Goal: Transaction & Acquisition: Purchase product/service

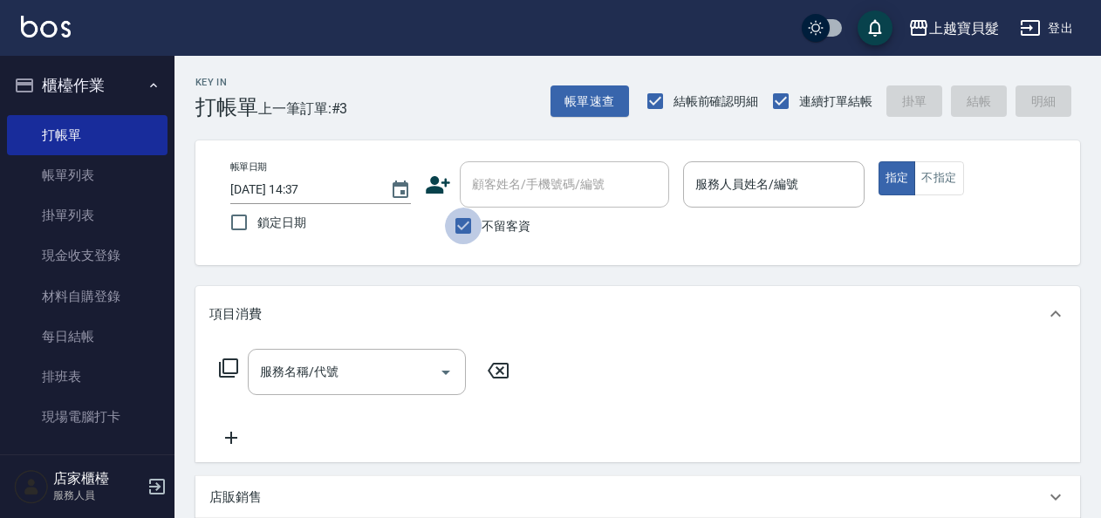
click at [456, 225] on input "不留客資" at bounding box center [463, 226] width 37 height 37
checkbox input "false"
click at [519, 178] on input "顧客姓名/手機號碼/編號" at bounding box center [552, 184] width 168 height 31
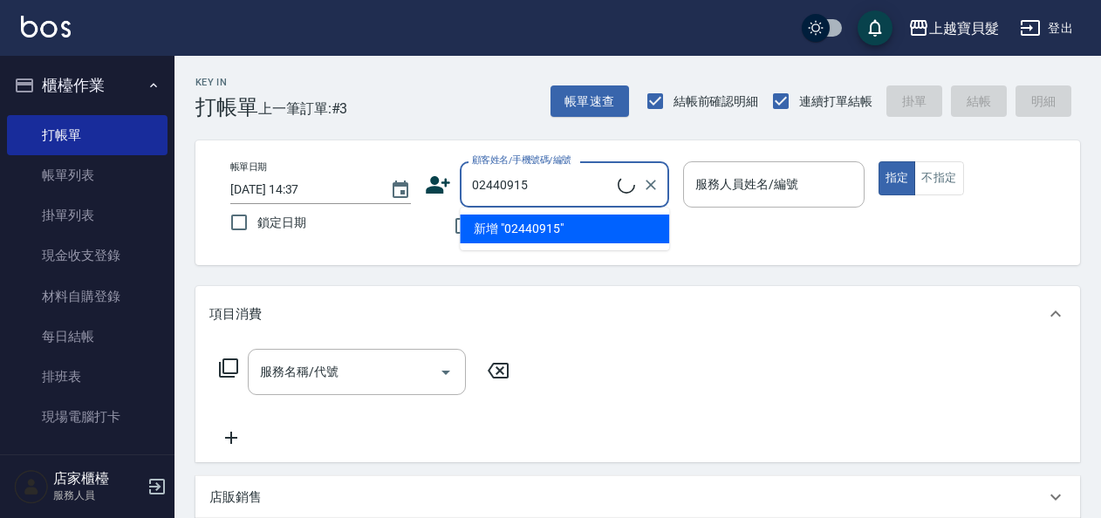
click at [525, 231] on ul "新增 "02440915"" at bounding box center [564, 229] width 209 height 43
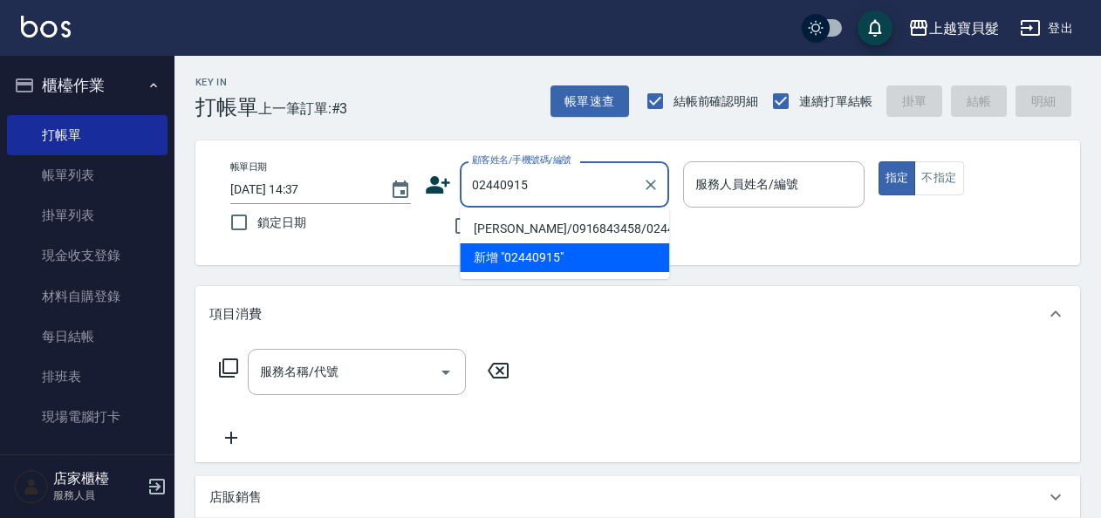
click at [534, 234] on li "[PERSON_NAME]/0916843458/02440915" at bounding box center [564, 229] width 209 height 29
type input "[PERSON_NAME]/0916843458/02440915"
type input "[PERSON_NAME]-08"
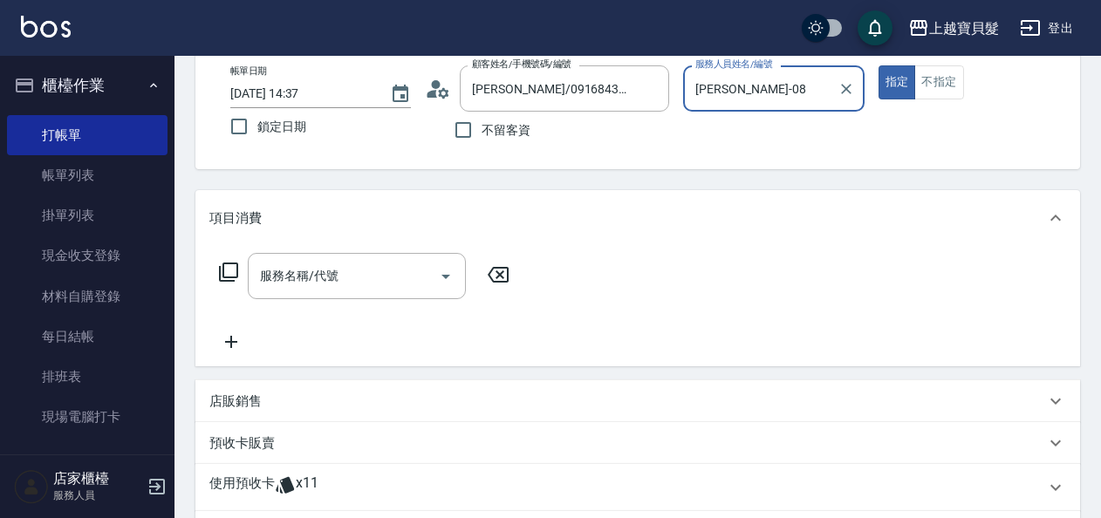
scroll to position [262, 0]
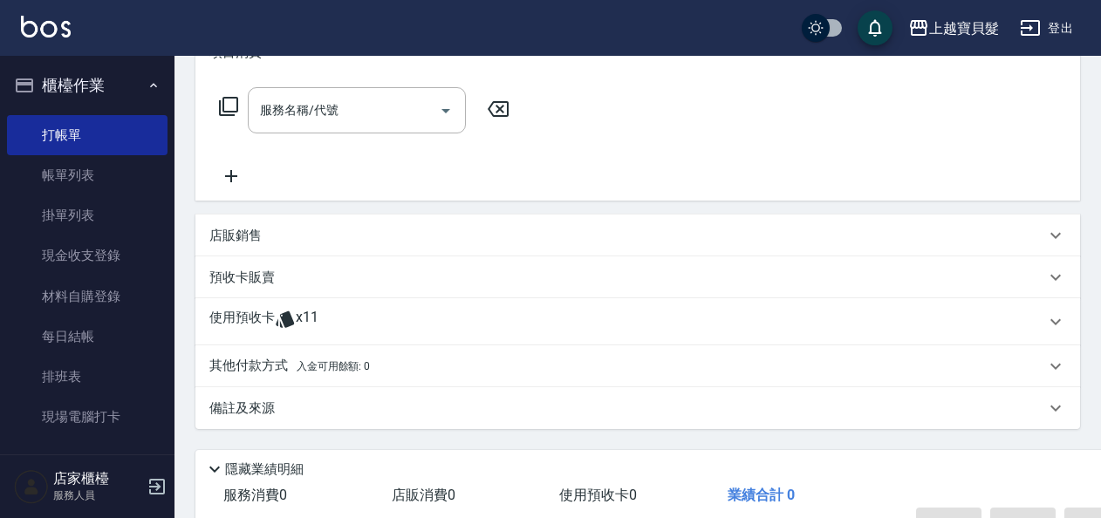
click at [291, 319] on icon at bounding box center [285, 320] width 18 height 17
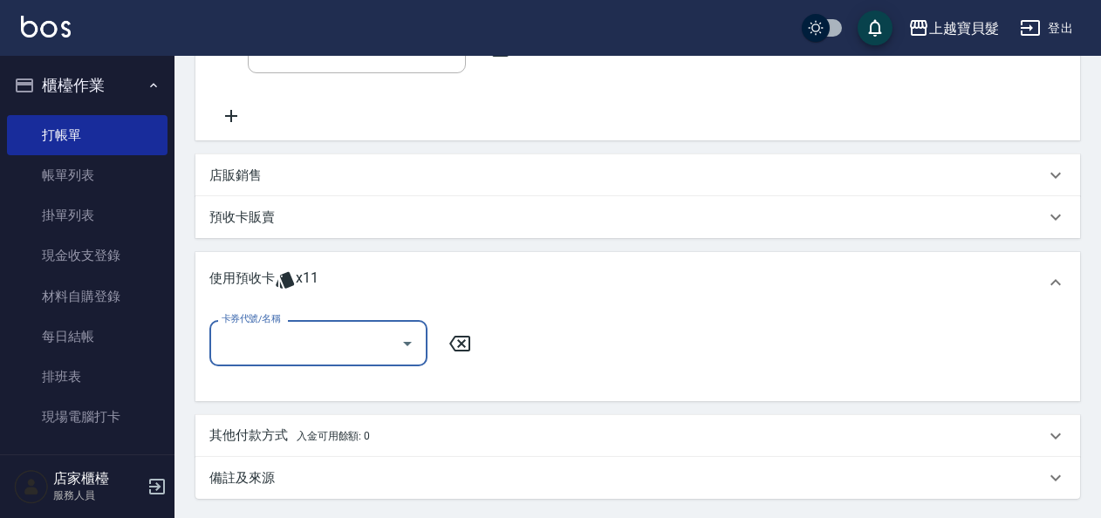
scroll to position [349, 0]
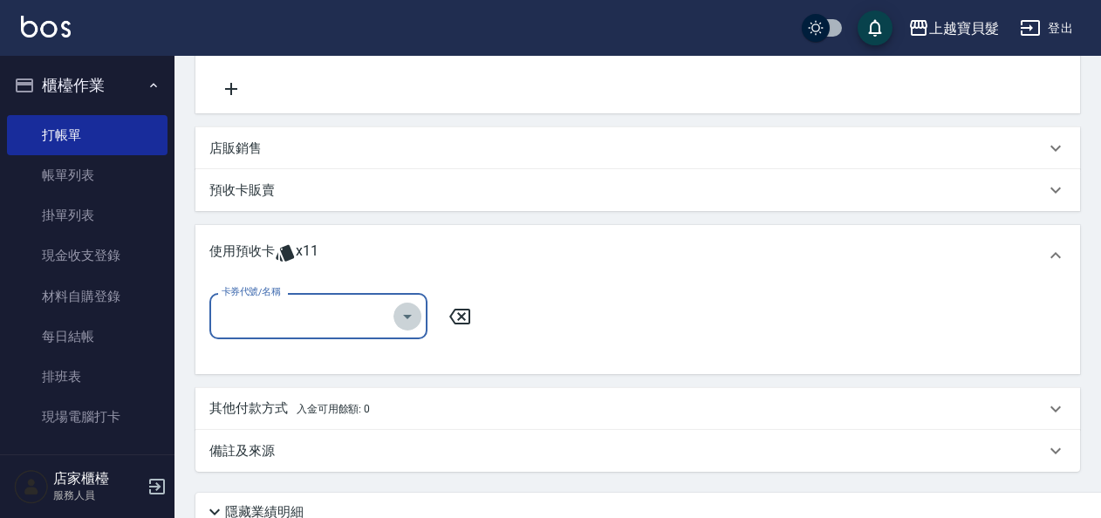
click at [403, 310] on icon "Open" at bounding box center [407, 316] width 21 height 21
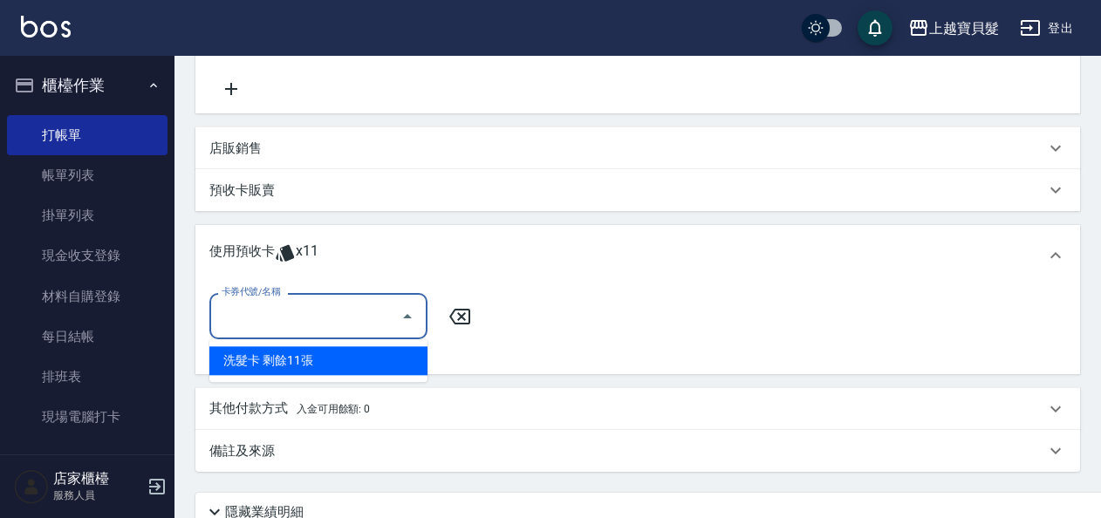
click at [401, 346] on div "洗髮卡 剩餘11張" at bounding box center [318, 360] width 218 height 29
type input "洗髮卡"
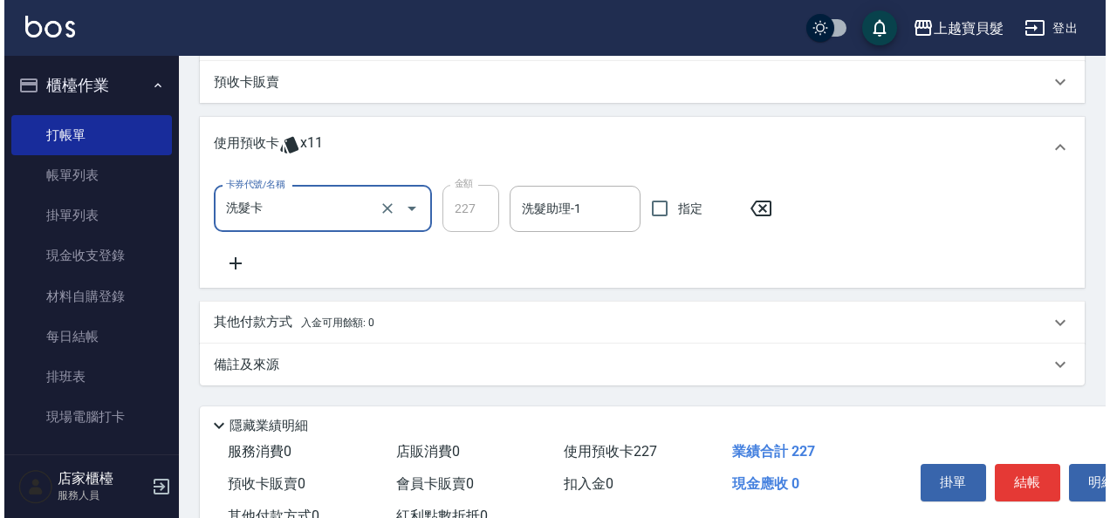
scroll to position [520, 0]
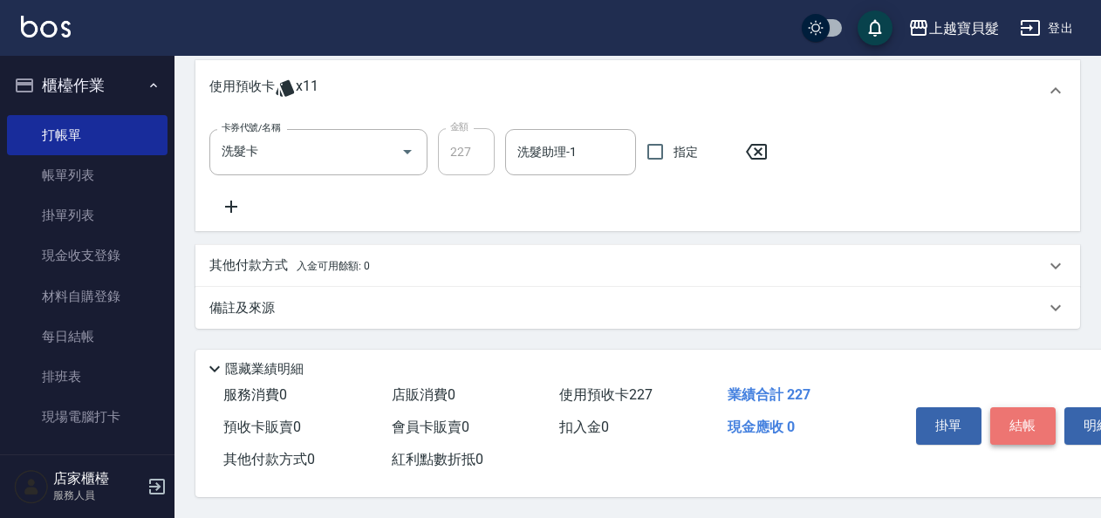
click at [1021, 421] on button "結帳" at bounding box center [1022, 425] width 65 height 37
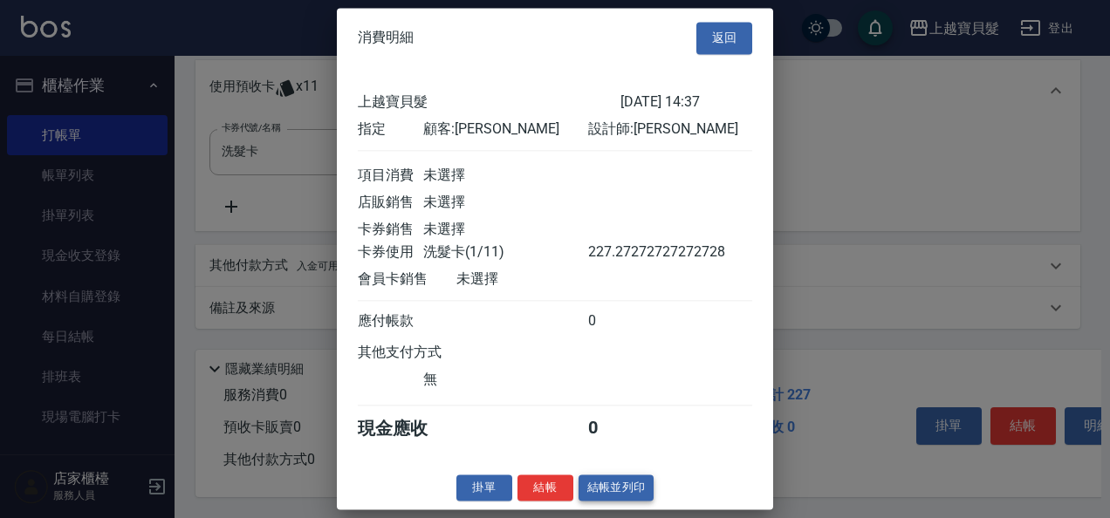
click at [614, 496] on button "結帳並列印" at bounding box center [617, 488] width 76 height 27
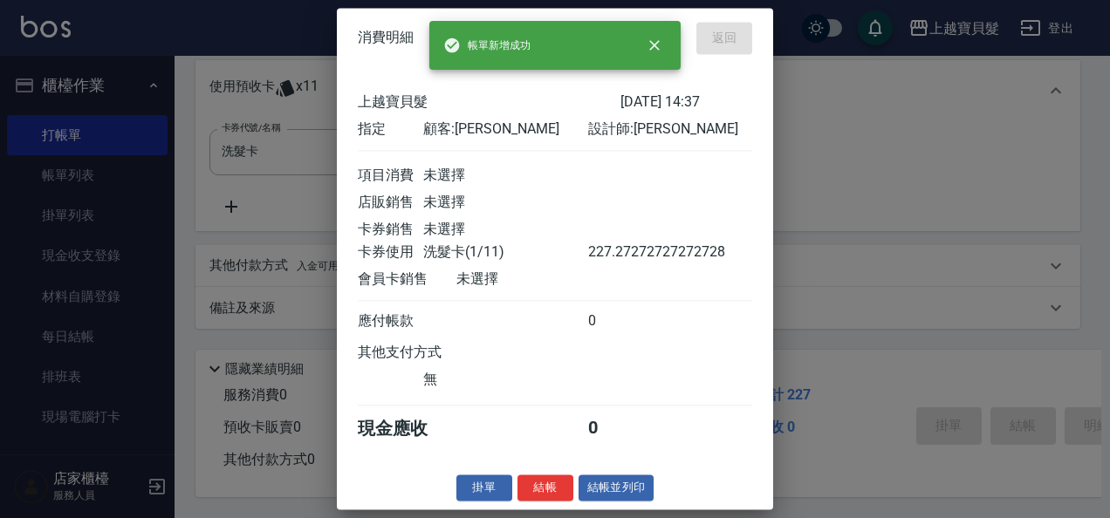
type input "[DATE] 16:43"
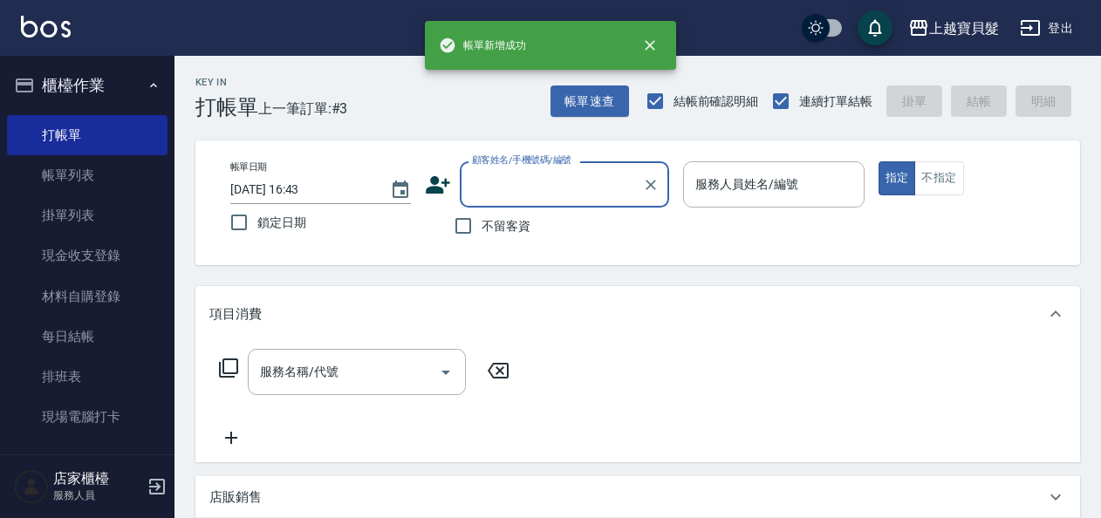
scroll to position [0, 0]
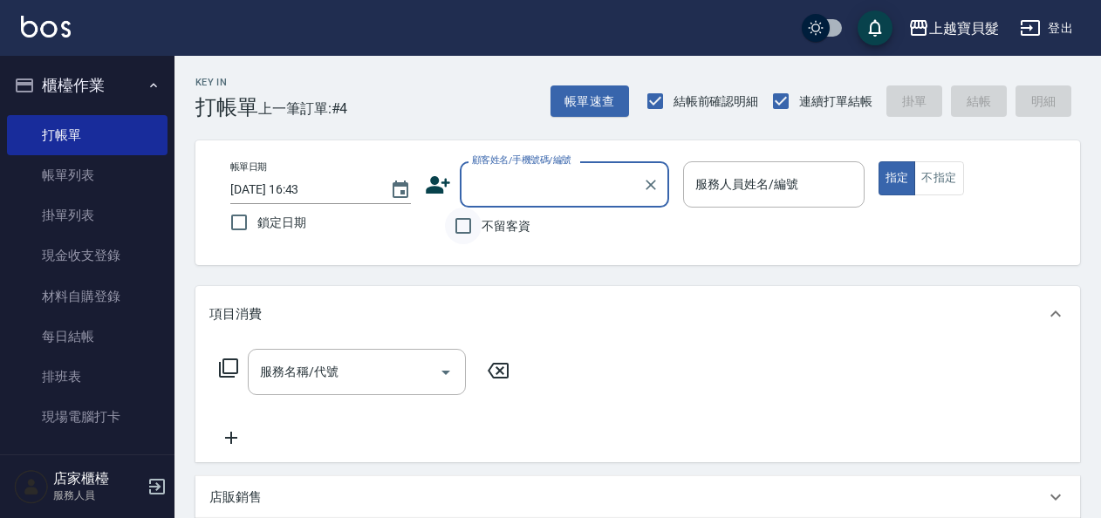
click at [466, 232] on input "不留客資" at bounding box center [463, 226] width 37 height 37
checkbox input "true"
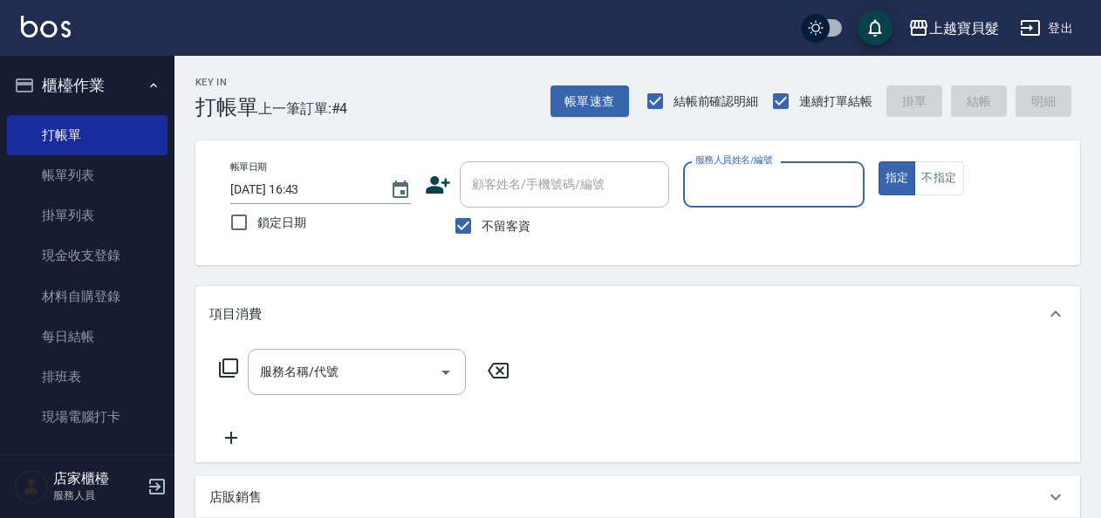
click at [752, 181] on input "服務人員姓名/編號" at bounding box center [773, 184] width 165 height 31
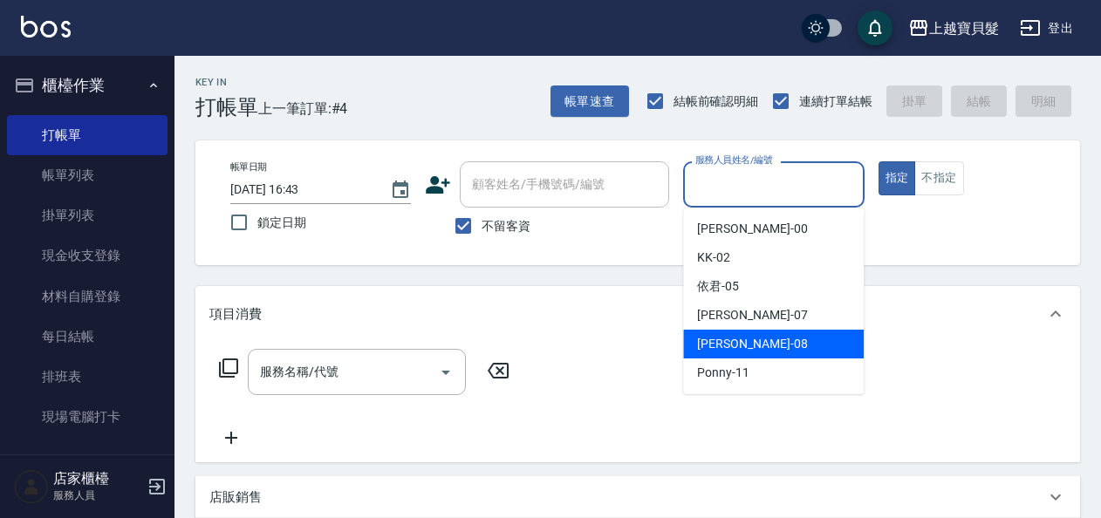
click at [738, 339] on span "[PERSON_NAME] -08" at bounding box center [752, 344] width 110 height 18
type input "[PERSON_NAME]-08"
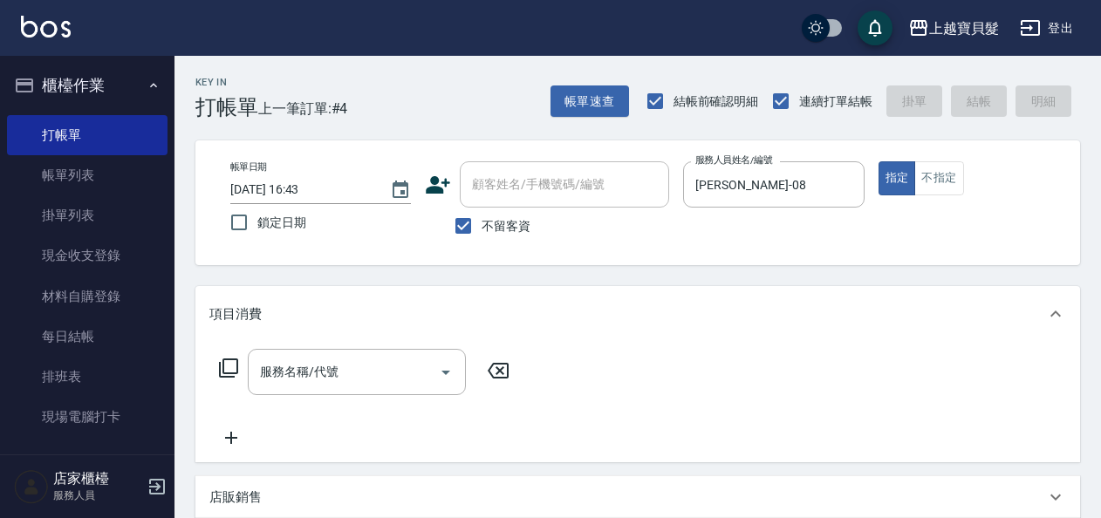
click at [234, 370] on icon at bounding box center [228, 368] width 21 height 21
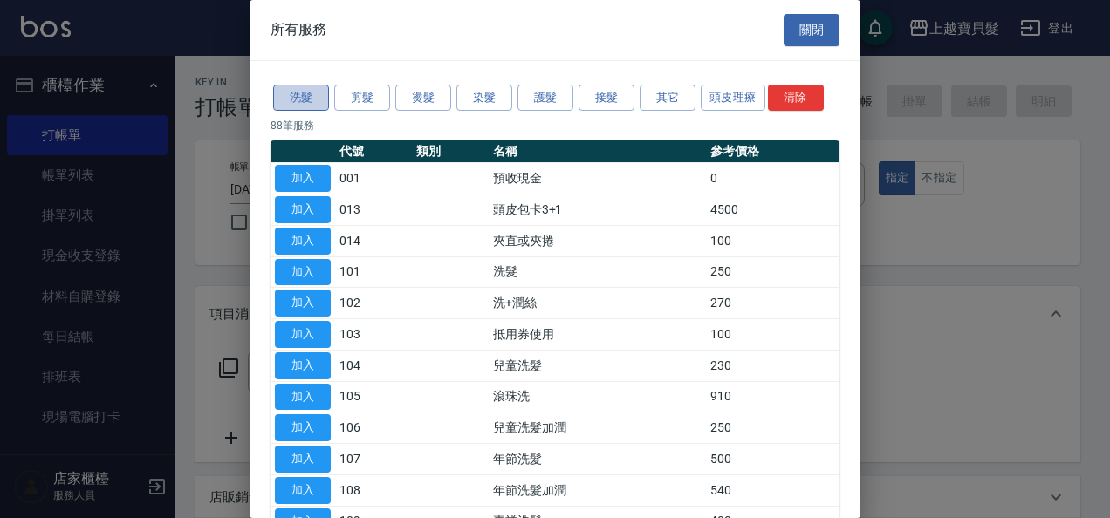
click at [305, 96] on button "洗髮" at bounding box center [301, 98] width 56 height 27
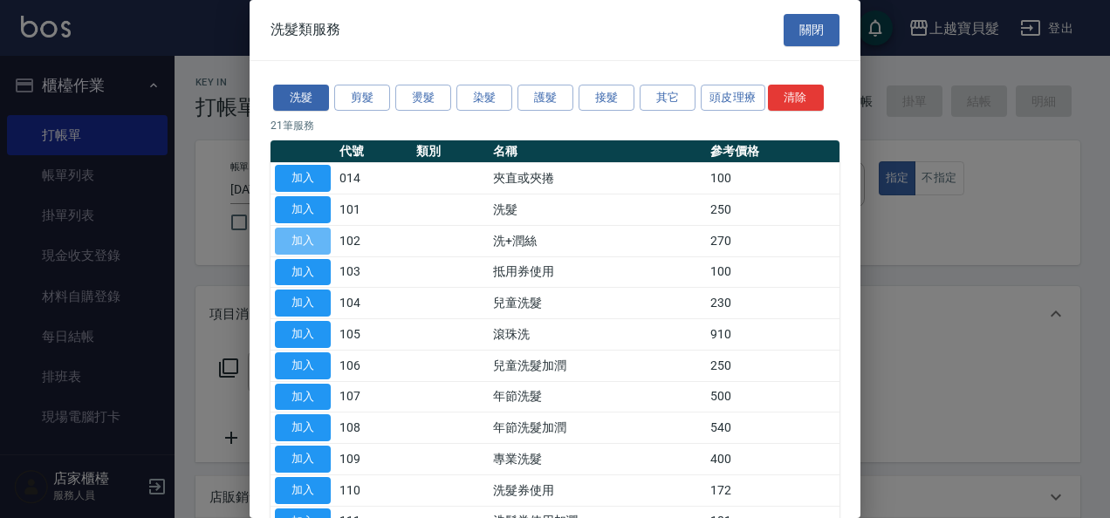
drag, startPoint x: 302, startPoint y: 239, endPoint x: 284, endPoint y: 279, distance: 44.1
click at [300, 242] on button "加入" at bounding box center [303, 241] width 56 height 27
type input "洗+潤絲(102)"
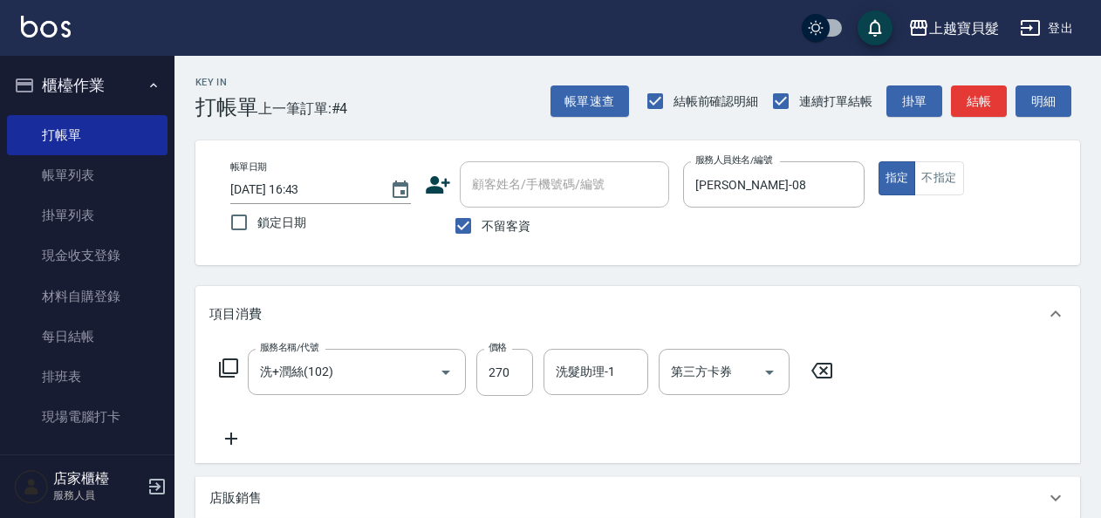
click at [229, 365] on icon at bounding box center [228, 368] width 21 height 21
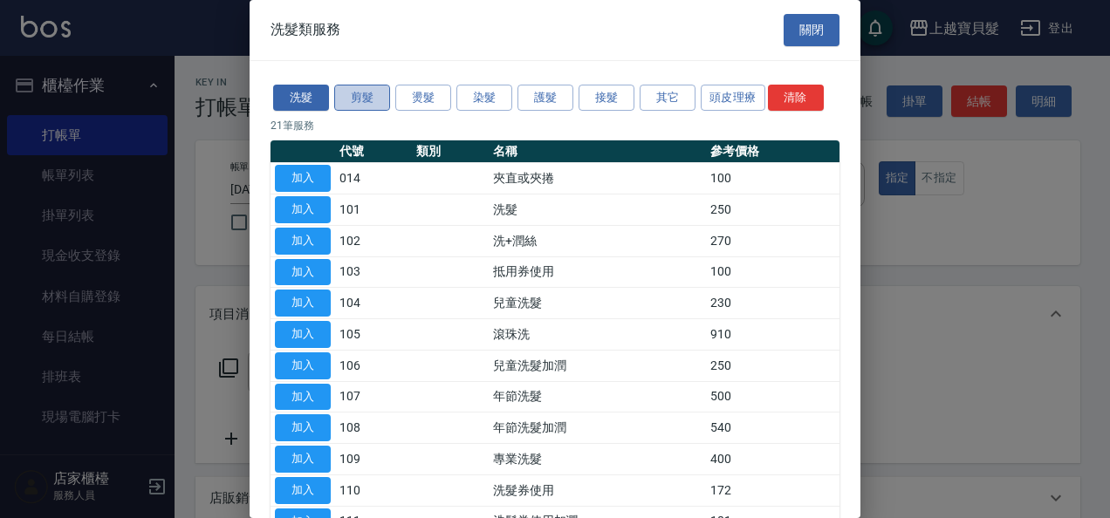
click at [340, 91] on button "剪髮" at bounding box center [362, 98] width 56 height 27
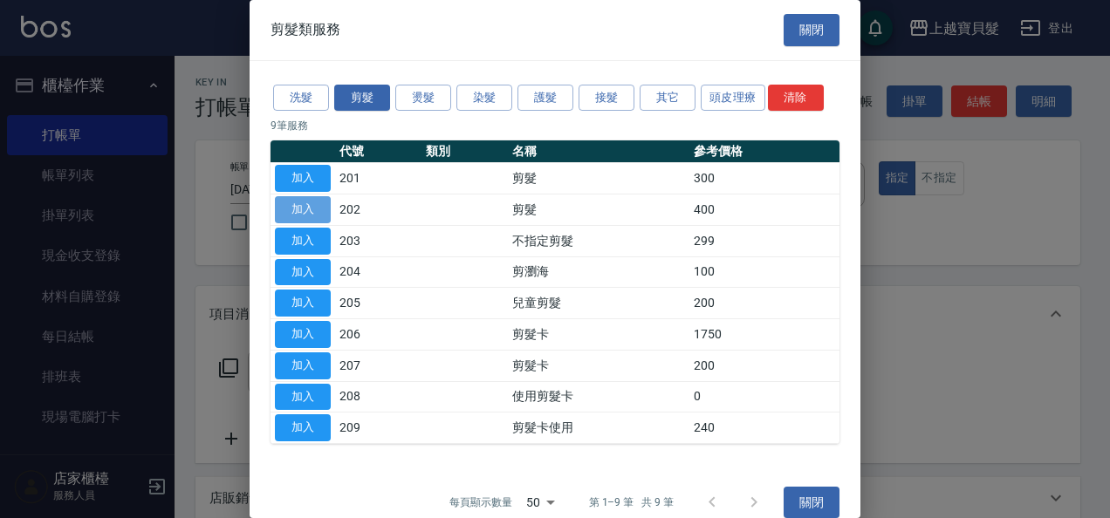
click at [301, 209] on button "加入" at bounding box center [303, 209] width 56 height 27
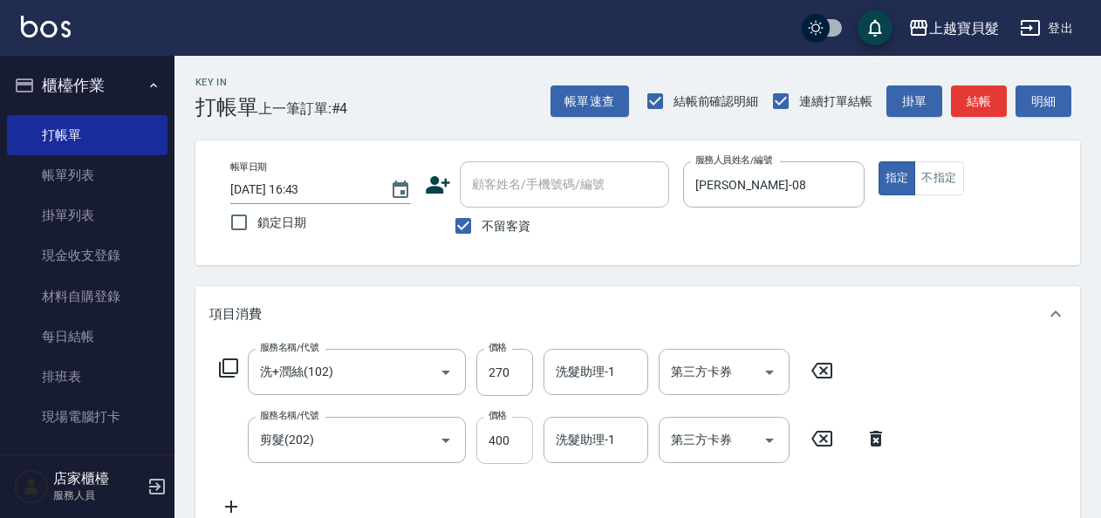
click at [490, 433] on input "400" at bounding box center [504, 440] width 57 height 47
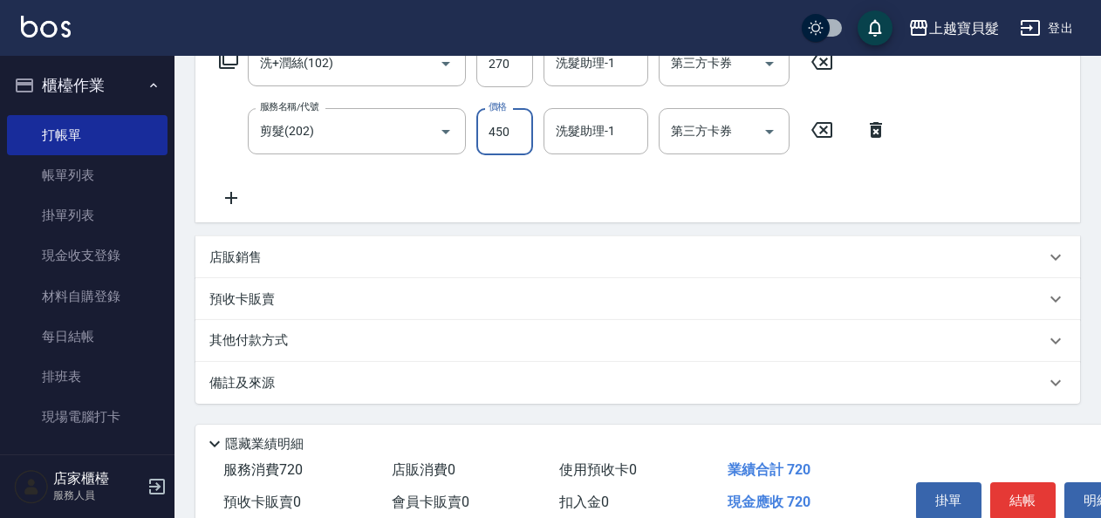
scroll to position [390, 0]
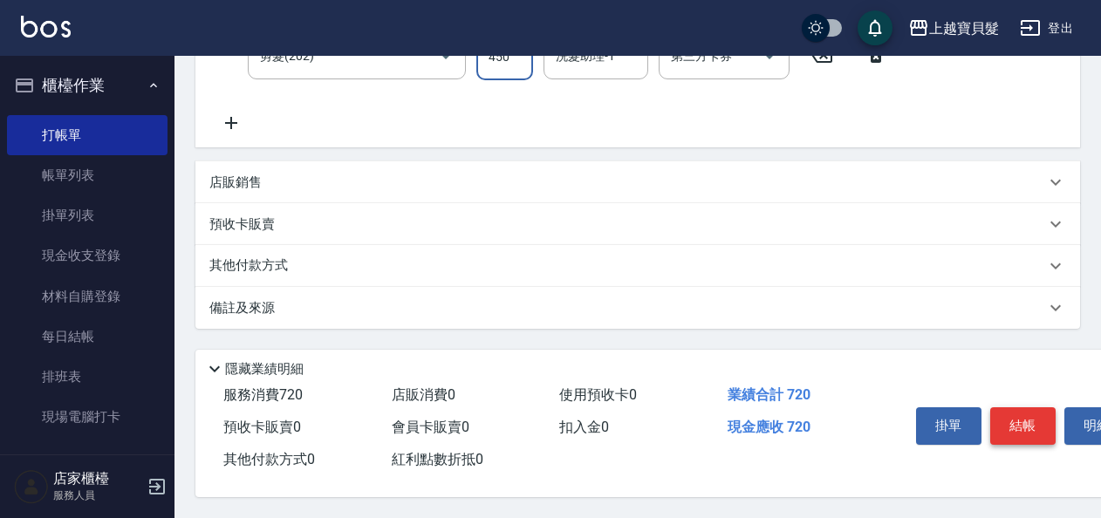
type input "450"
drag, startPoint x: 1017, startPoint y: 417, endPoint x: 443, endPoint y: 328, distance: 581.0
click at [449, 350] on div "隱藏業績明細 服務消費 720 店販消費 0 使用預收卡 0 業績合計 720 預收卡販賣 0 會員卡販賣 0 扣入金 0 現金應收 720 其他付款方式 0…" at bounding box center [725, 423] width 1060 height 147
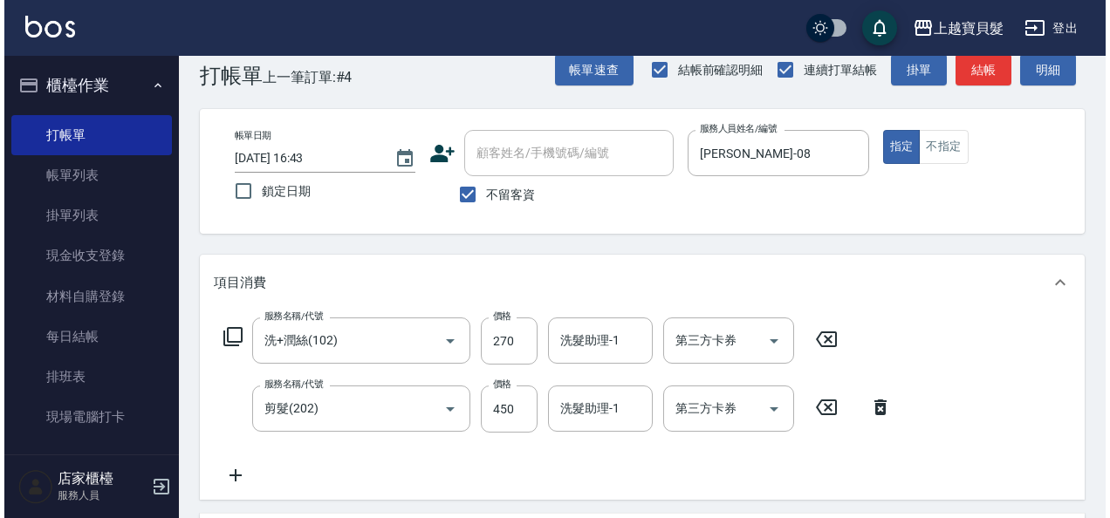
scroll to position [0, 0]
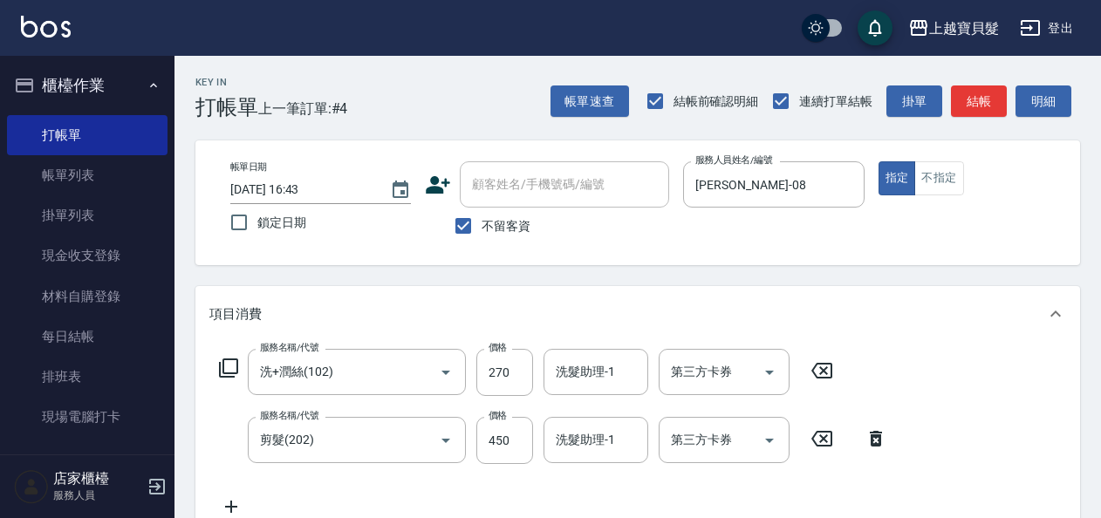
click at [223, 358] on icon at bounding box center [228, 368] width 21 height 21
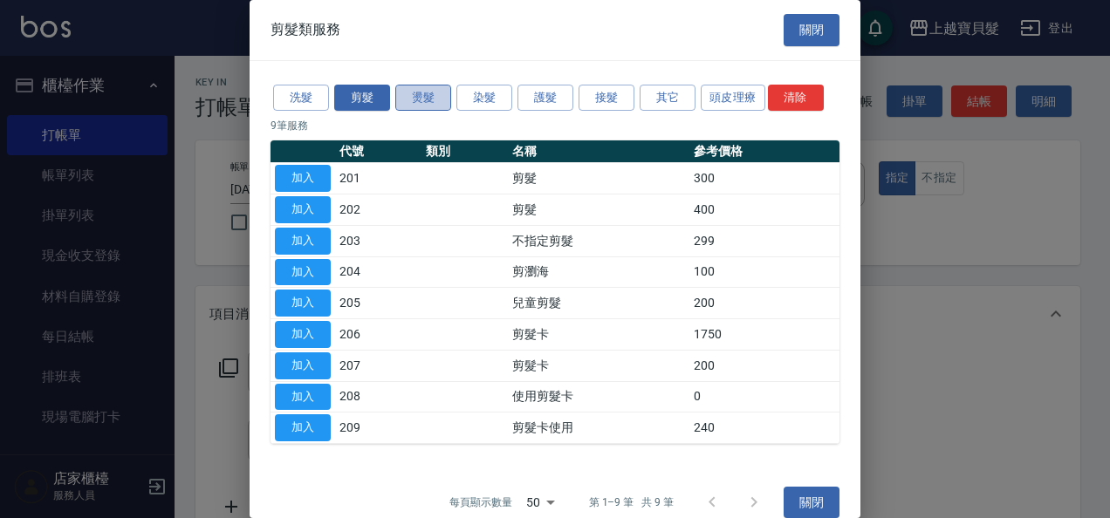
click at [423, 98] on button "燙髮" at bounding box center [423, 98] width 56 height 27
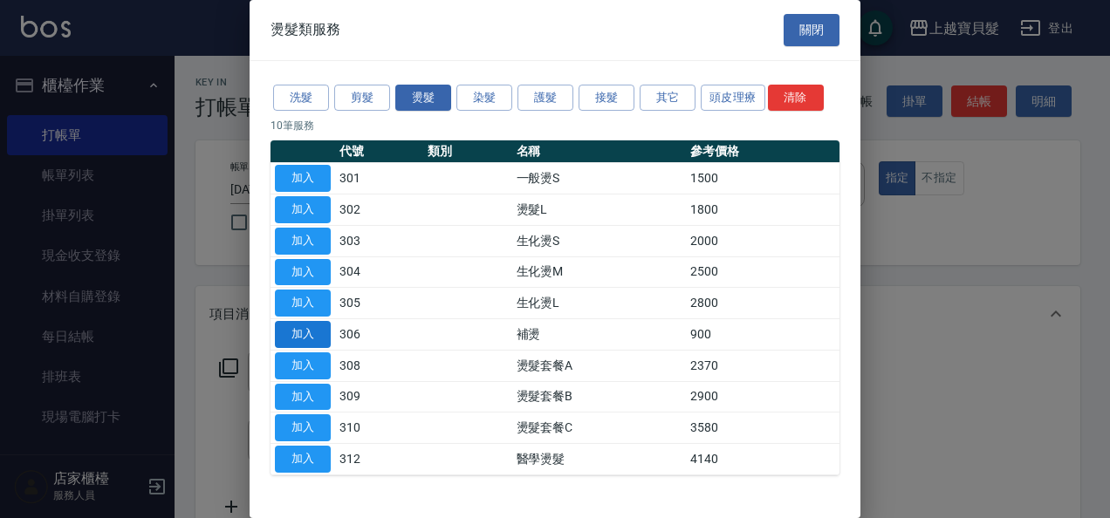
click at [318, 333] on button "加入" at bounding box center [303, 334] width 56 height 27
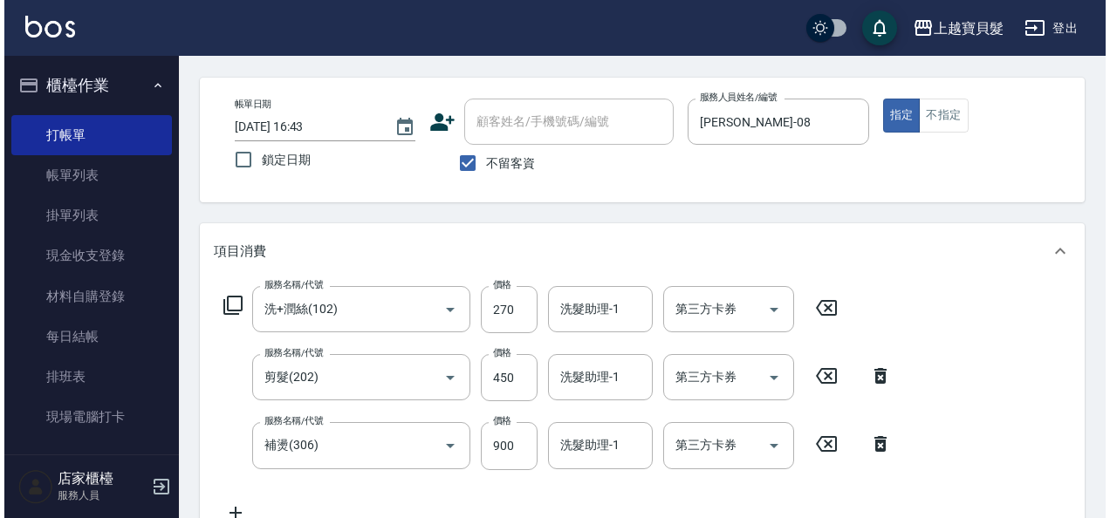
scroll to position [101, 0]
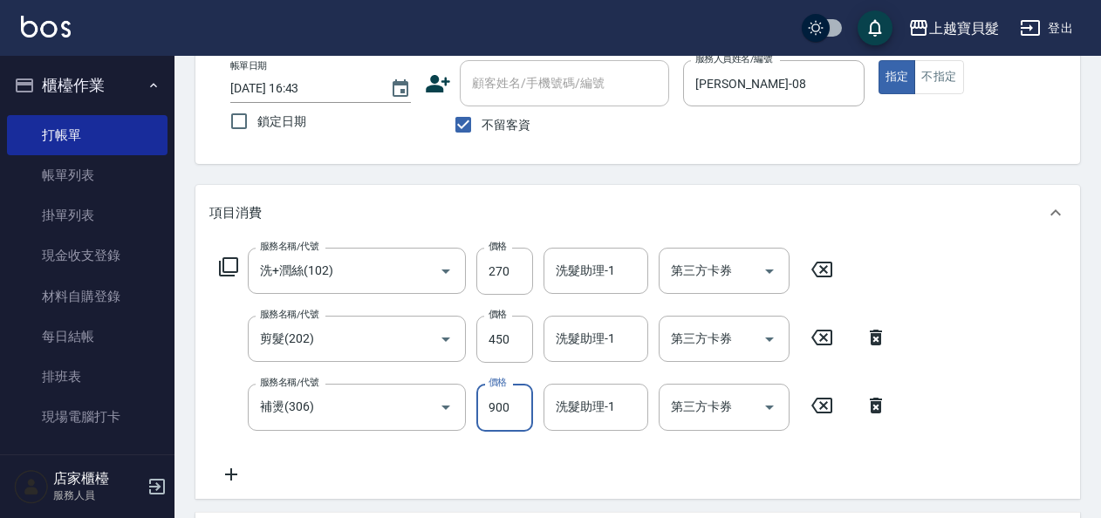
click at [486, 408] on input "900" at bounding box center [504, 407] width 57 height 47
click at [509, 405] on input "11900" at bounding box center [504, 407] width 57 height 47
type input "1100"
click at [235, 272] on icon at bounding box center [228, 267] width 21 height 21
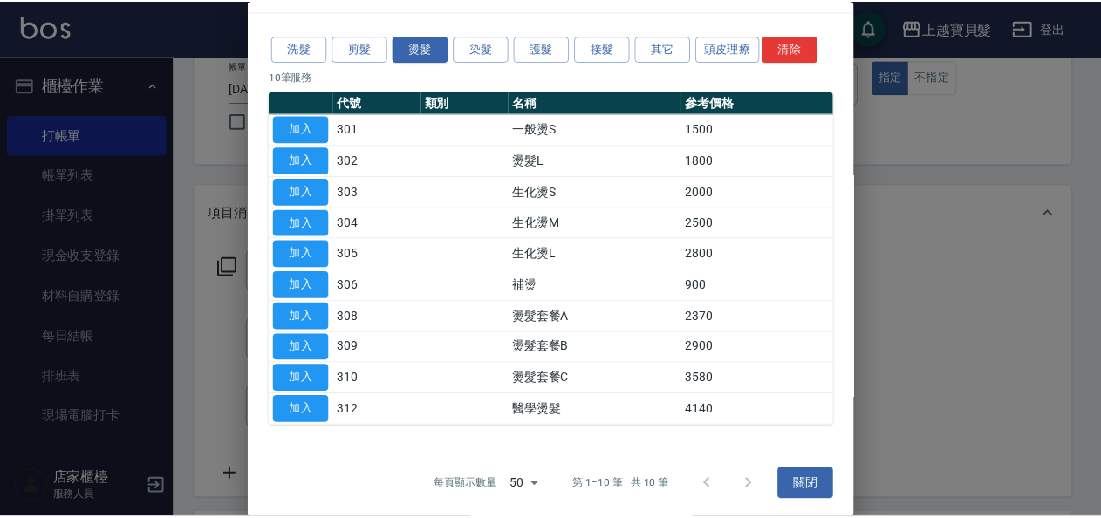
scroll to position [0, 0]
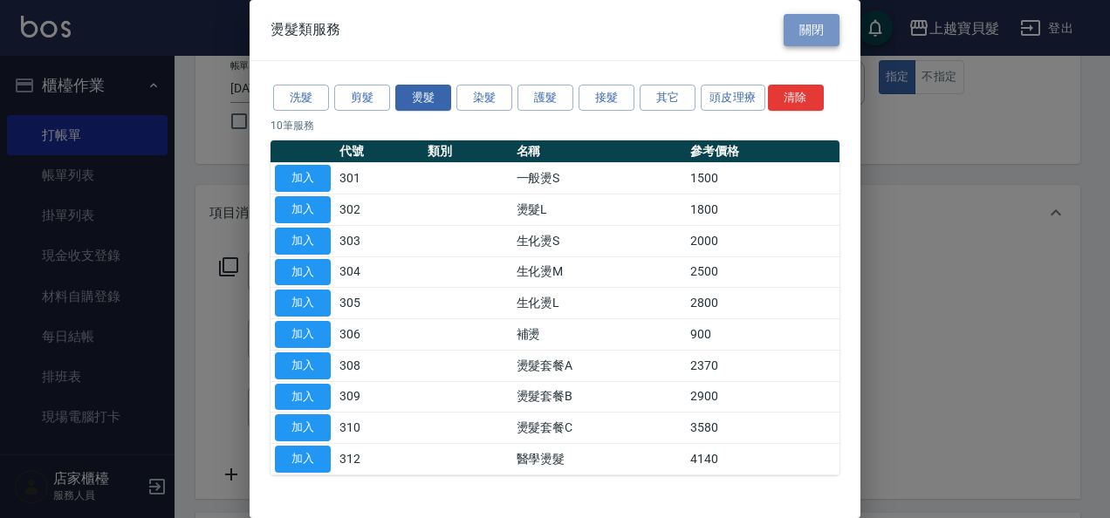
click at [789, 35] on button "關閉" at bounding box center [812, 30] width 56 height 32
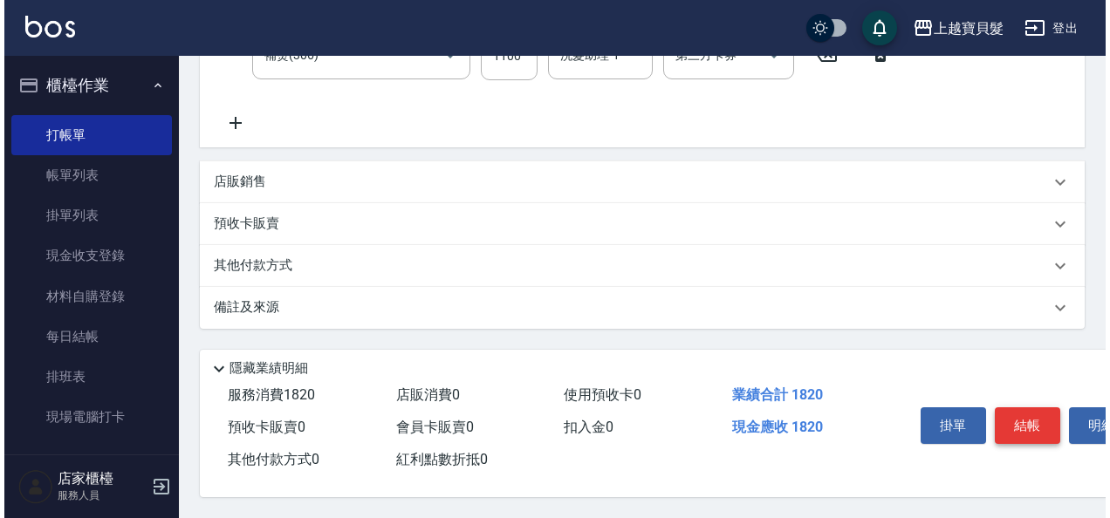
scroll to position [458, 0]
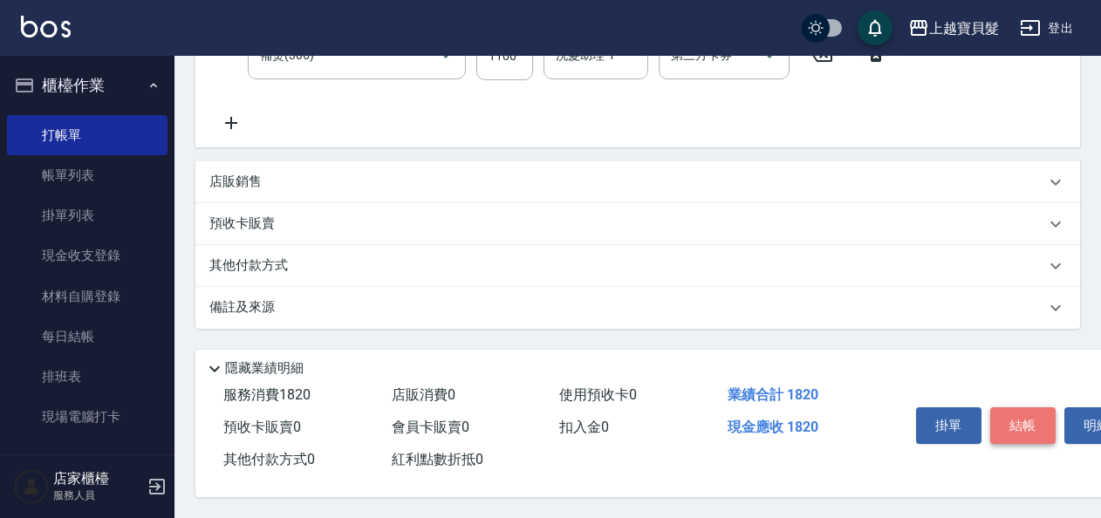
click at [1030, 421] on button "結帳" at bounding box center [1022, 425] width 65 height 37
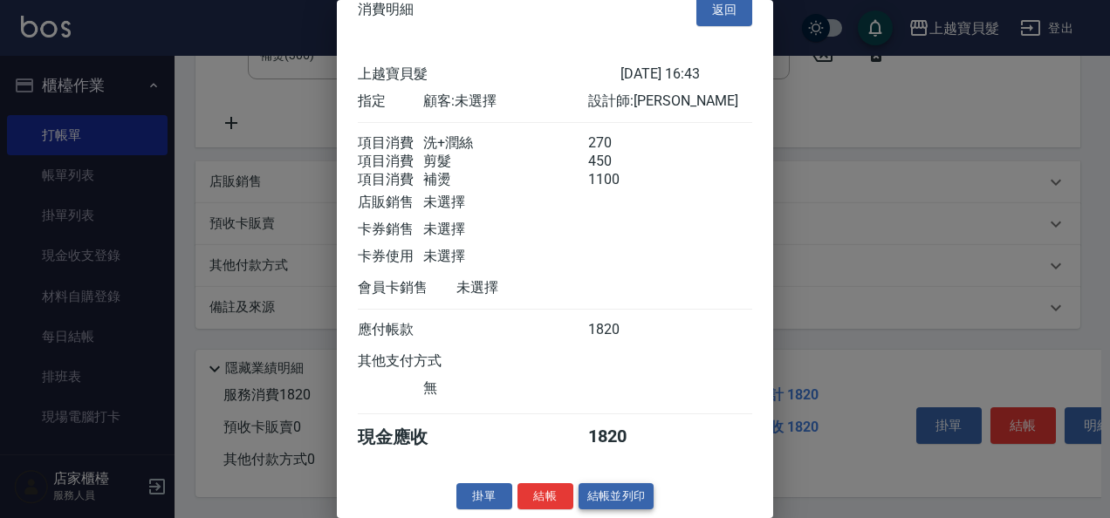
scroll to position [45, 0]
click at [613, 497] on button "結帳並列印" at bounding box center [617, 496] width 76 height 27
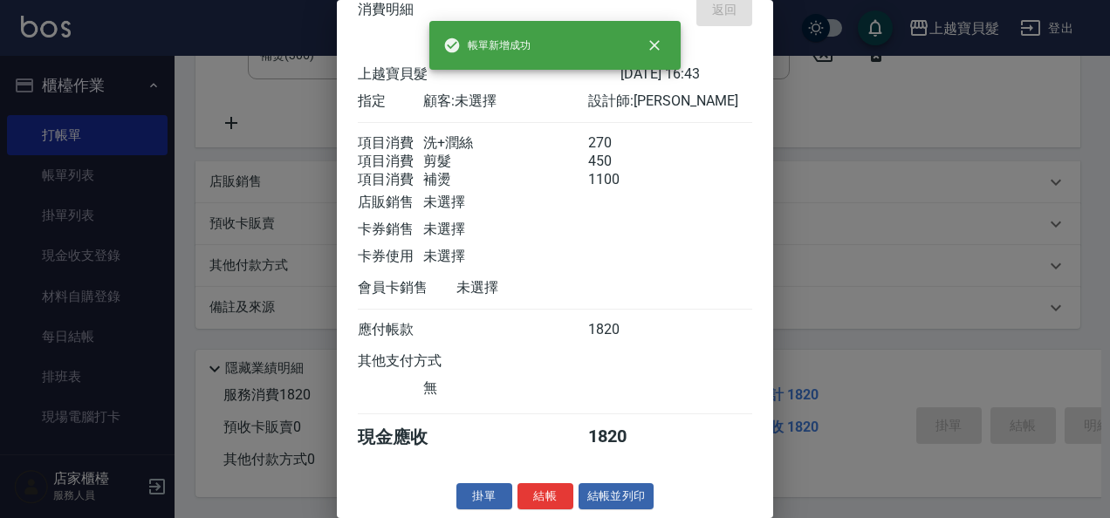
type input "[DATE] 16:44"
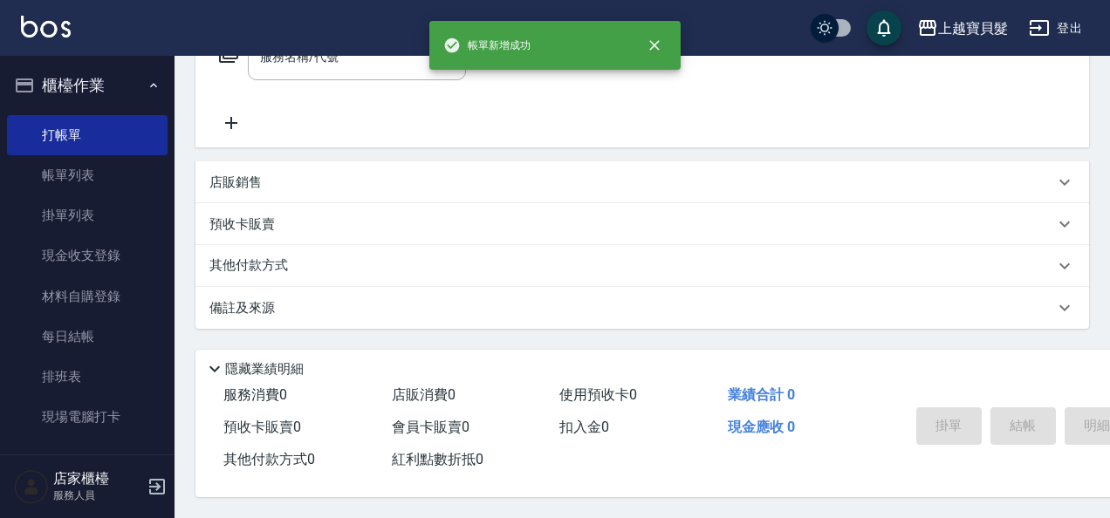
scroll to position [0, 0]
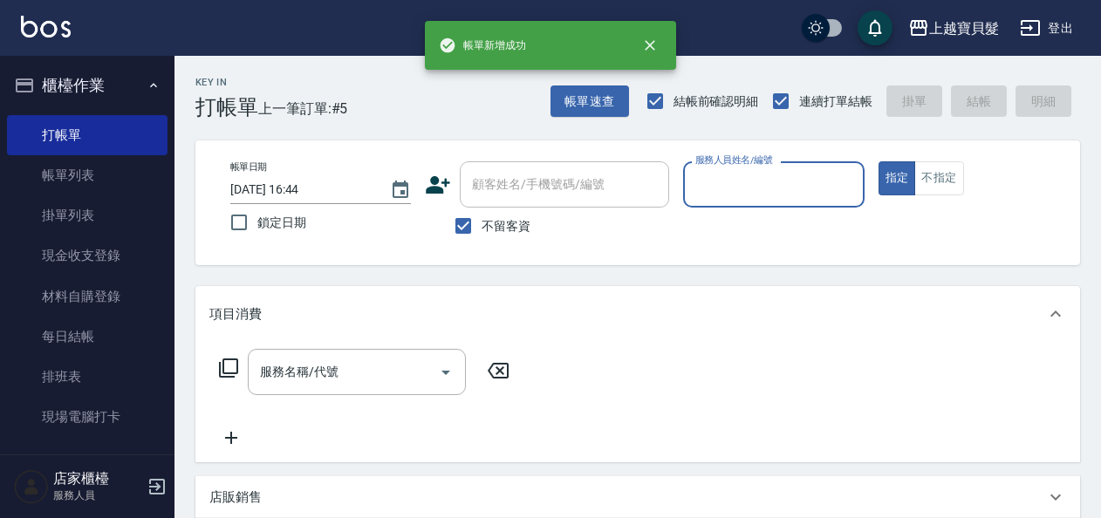
drag, startPoint x: 730, startPoint y: 183, endPoint x: 730, endPoint y: 195, distance: 11.3
click at [730, 195] on input "服務人員姓名/編號" at bounding box center [773, 184] width 165 height 31
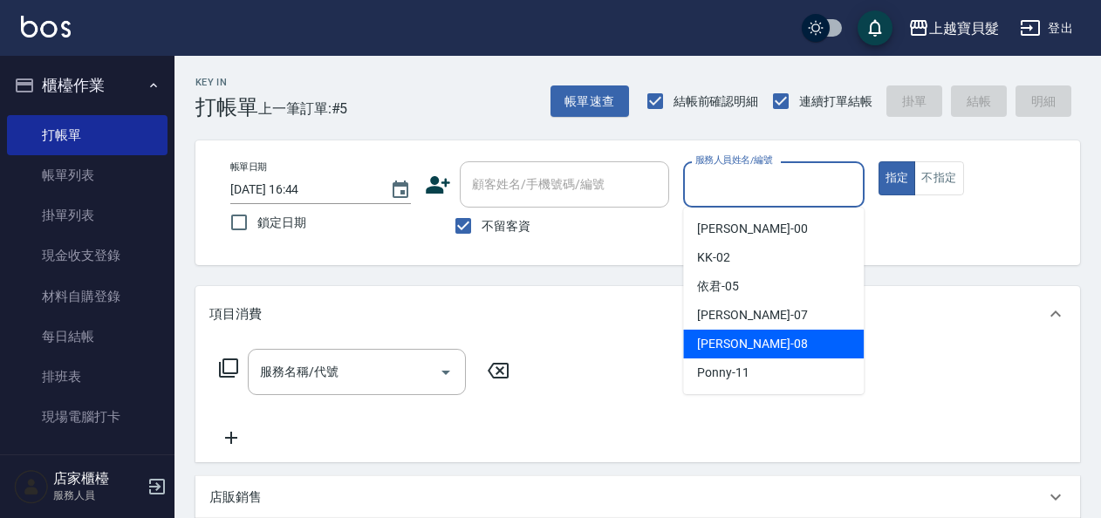
drag, startPoint x: 757, startPoint y: 345, endPoint x: 743, endPoint y: 335, distance: 16.2
click at [752, 339] on div "[PERSON_NAME] -08" at bounding box center [773, 344] width 181 height 29
type input "[PERSON_NAME]-08"
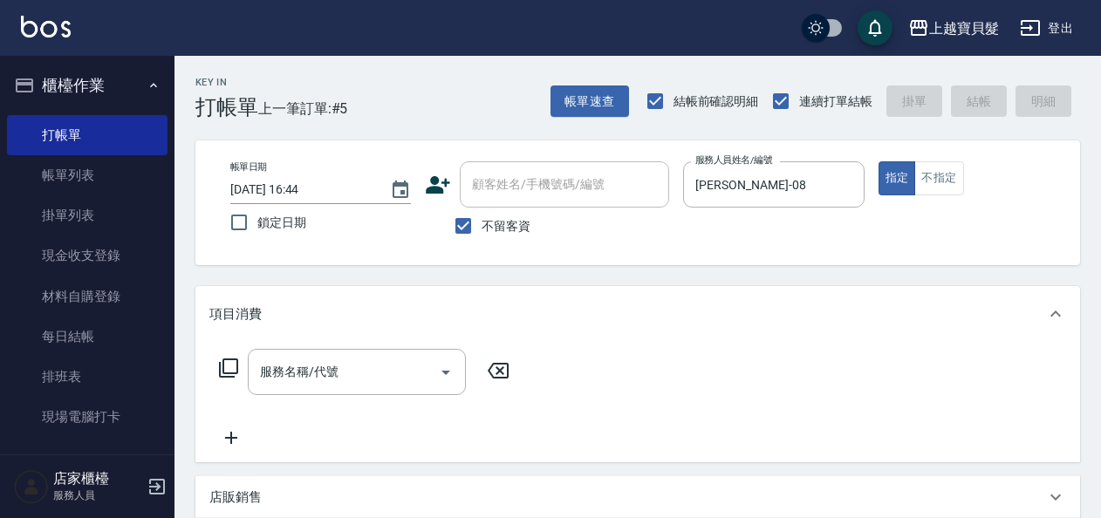
click at [228, 365] on icon at bounding box center [228, 368] width 21 height 21
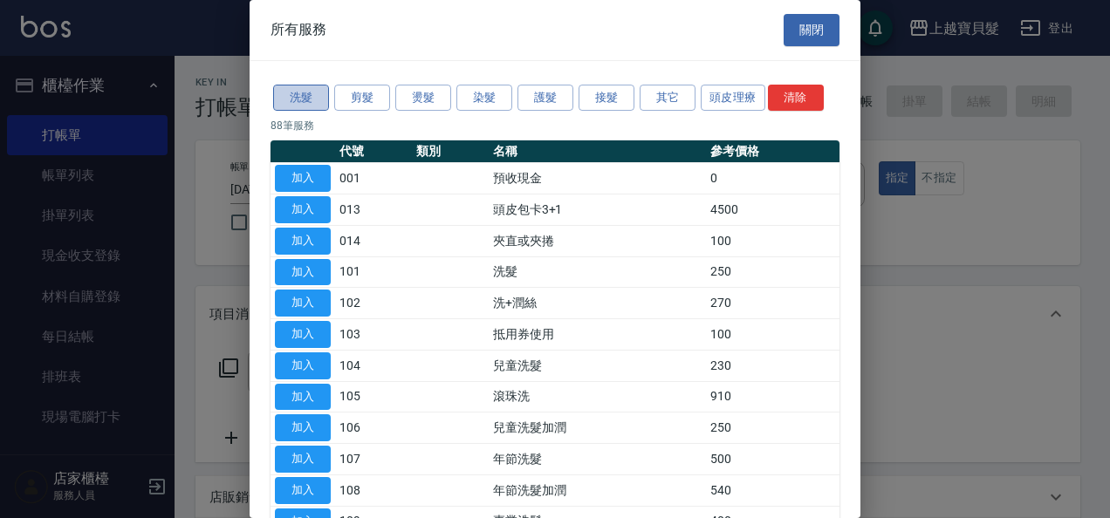
click at [300, 99] on button "洗髮" at bounding box center [301, 98] width 56 height 27
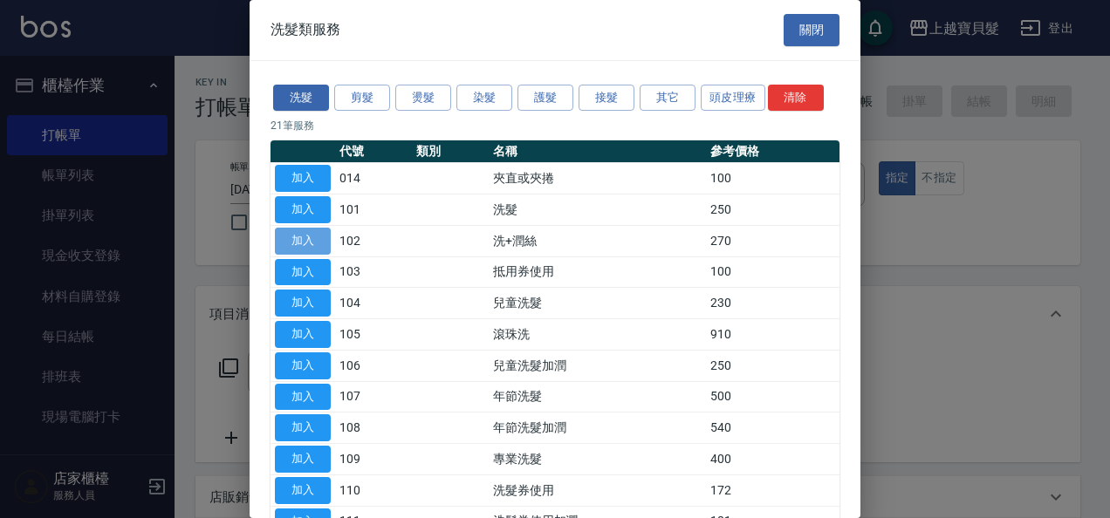
drag, startPoint x: 302, startPoint y: 236, endPoint x: 220, endPoint y: 371, distance: 158.2
click at [302, 236] on button "加入" at bounding box center [303, 241] width 56 height 27
type input "洗+潤絲(102)"
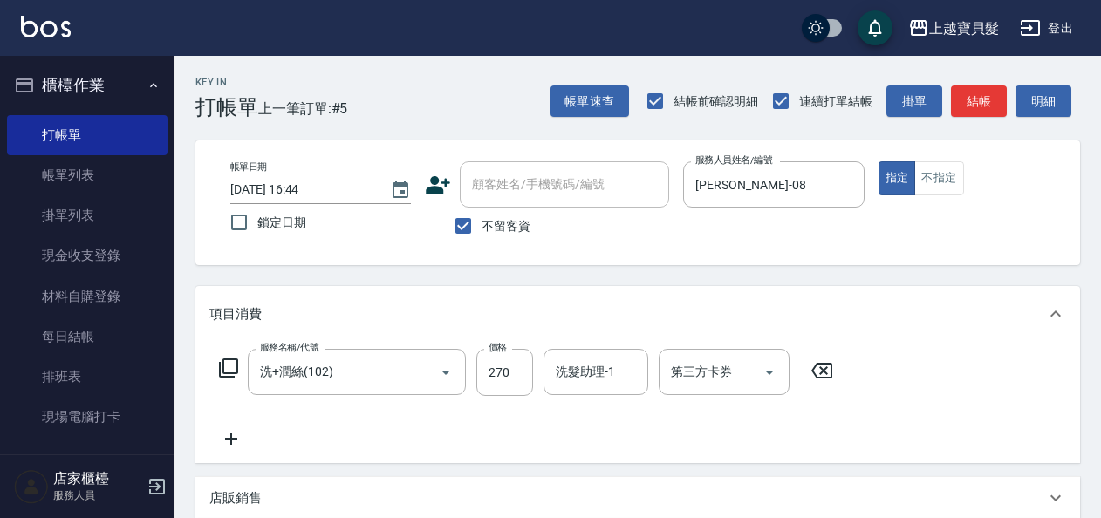
click at [223, 365] on icon at bounding box center [228, 368] width 19 height 19
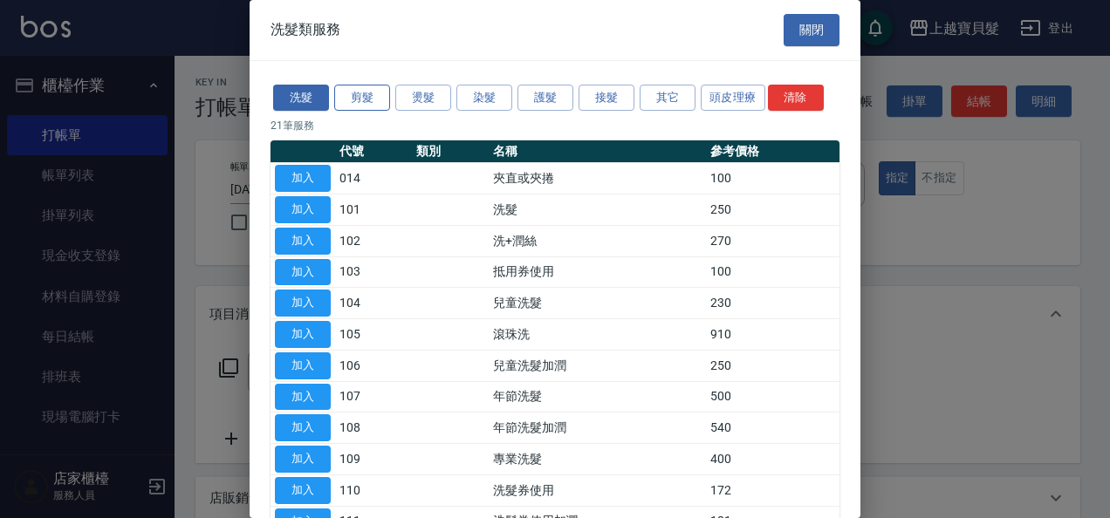
click at [370, 95] on button "剪髮" at bounding box center [362, 98] width 56 height 27
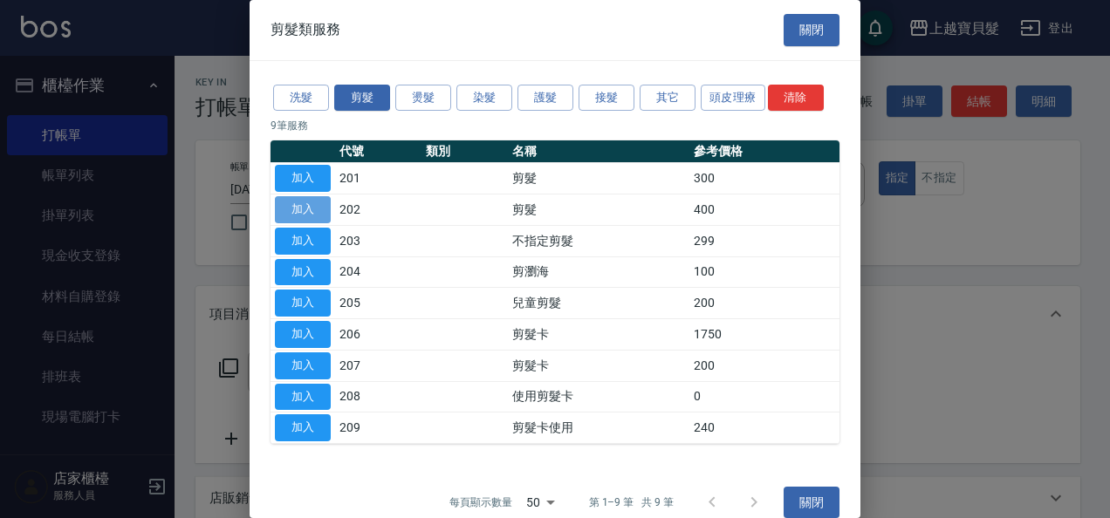
click at [317, 215] on button "加入" at bounding box center [303, 209] width 56 height 27
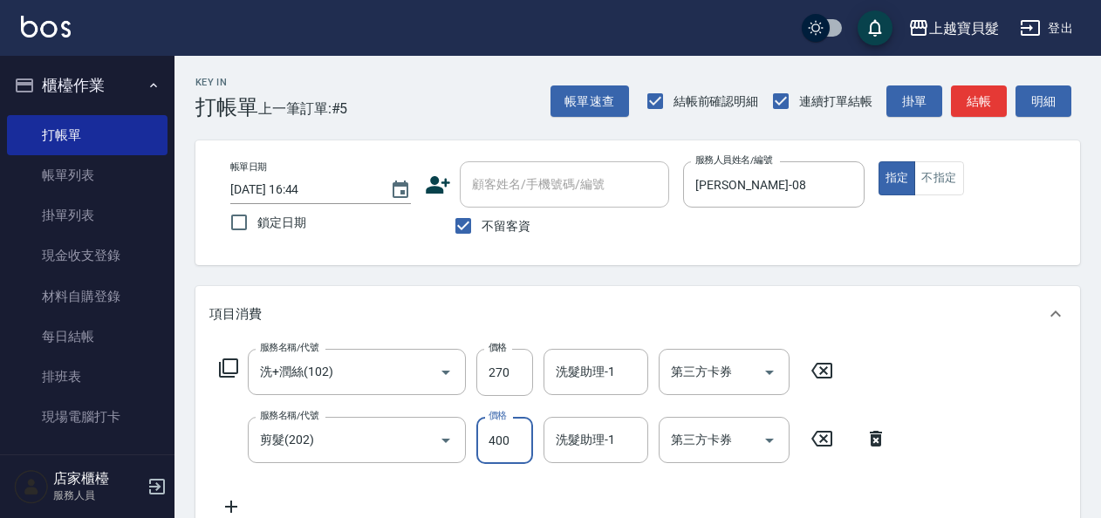
click at [485, 439] on input "400" at bounding box center [504, 440] width 57 height 47
type input "450"
click at [231, 360] on icon at bounding box center [228, 368] width 21 height 21
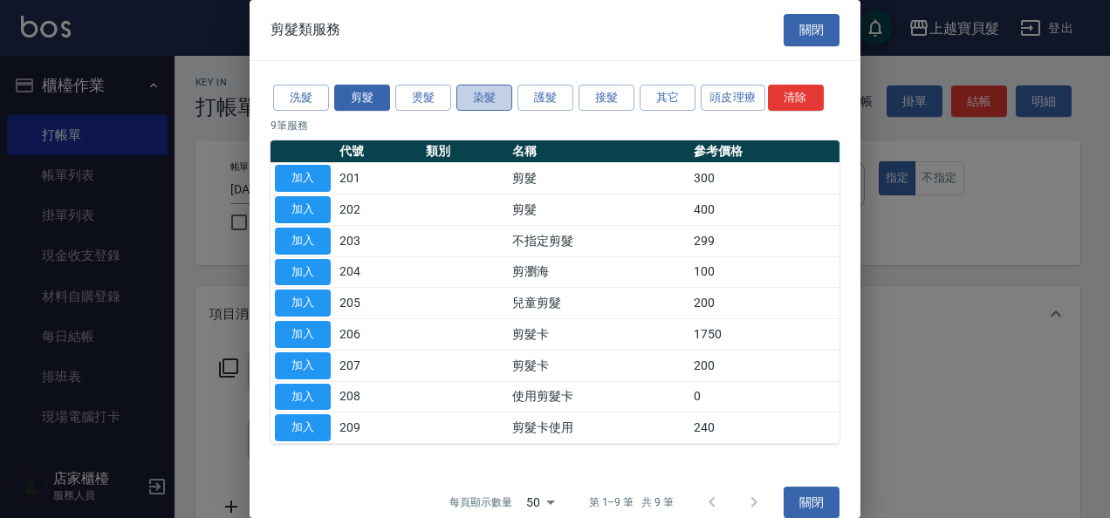
click at [475, 98] on button "染髮" at bounding box center [484, 98] width 56 height 27
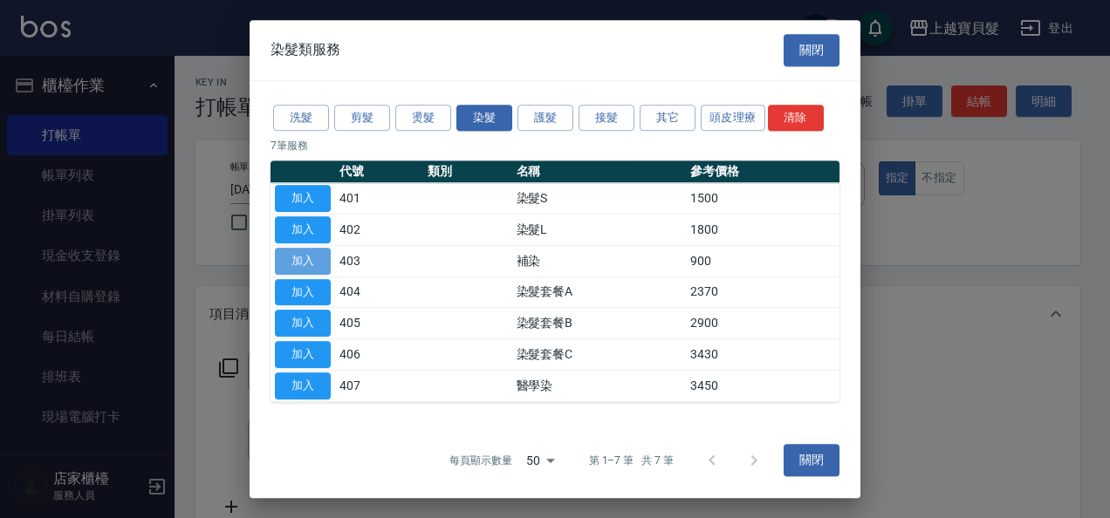
click at [306, 250] on button "加入" at bounding box center [303, 261] width 56 height 27
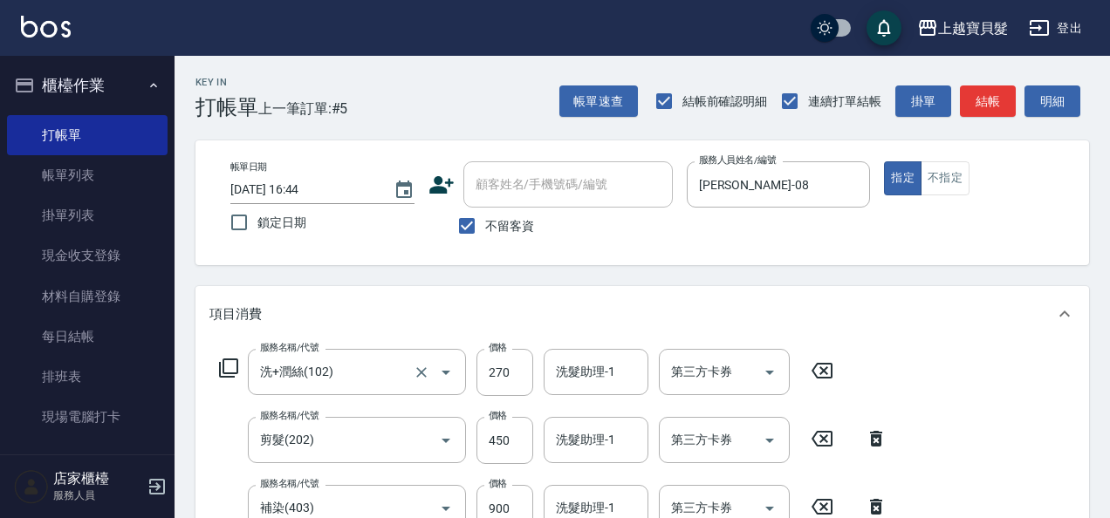
scroll to position [14, 0]
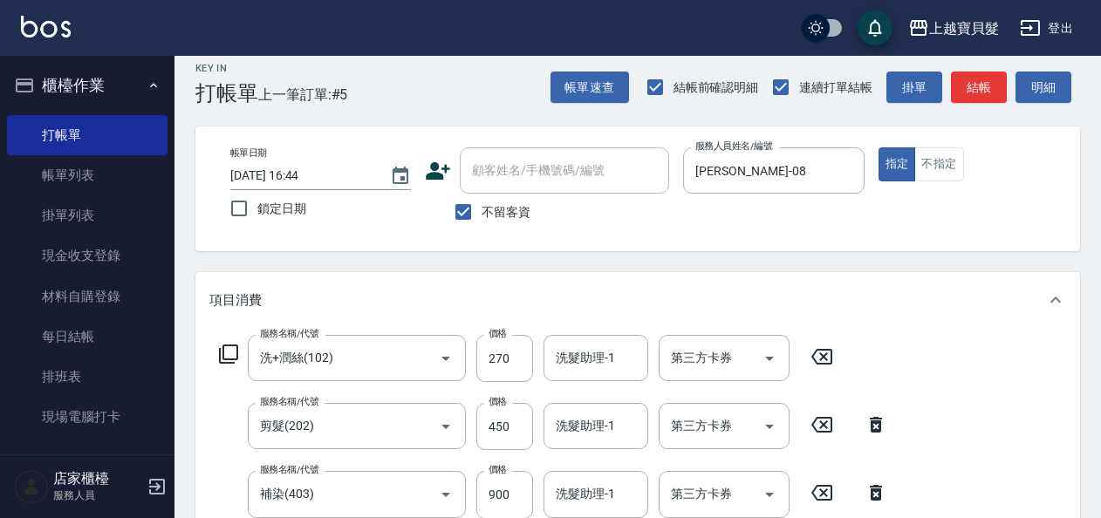
drag, startPoint x: 233, startPoint y: 358, endPoint x: 302, endPoint y: 311, distance: 83.5
click at [253, 353] on div "服務名稱/代號 洗+[PERSON_NAME](102) 服務名稱/代號 價格 270 價格 洗髮助理-1 洗髮助理-1 第三方卡券 第三方卡券" at bounding box center [526, 358] width 634 height 47
click at [230, 349] on icon at bounding box center [228, 354] width 21 height 21
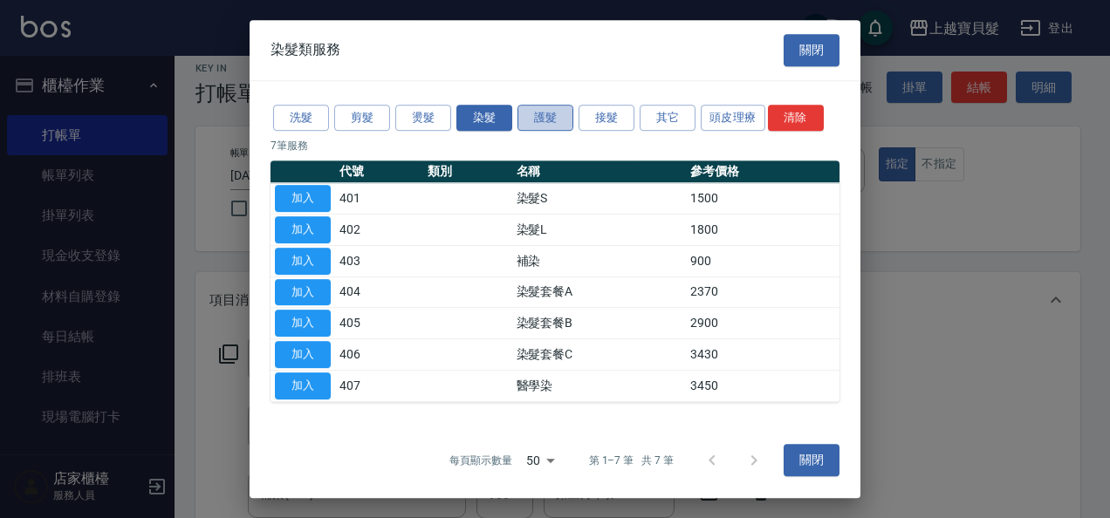
click at [539, 119] on button "護髮" at bounding box center [545, 118] width 56 height 27
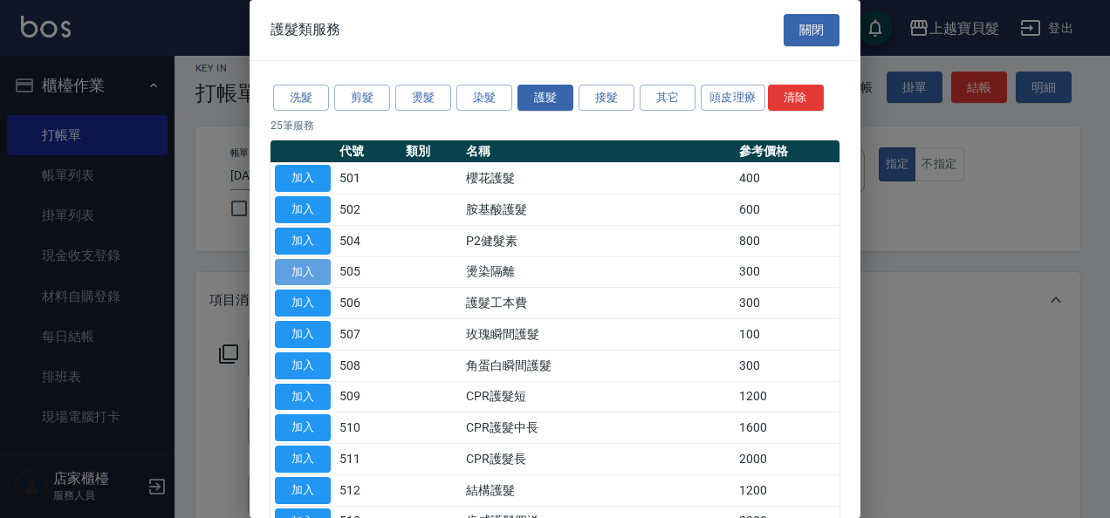
click at [285, 269] on button "加入" at bounding box center [303, 272] width 56 height 27
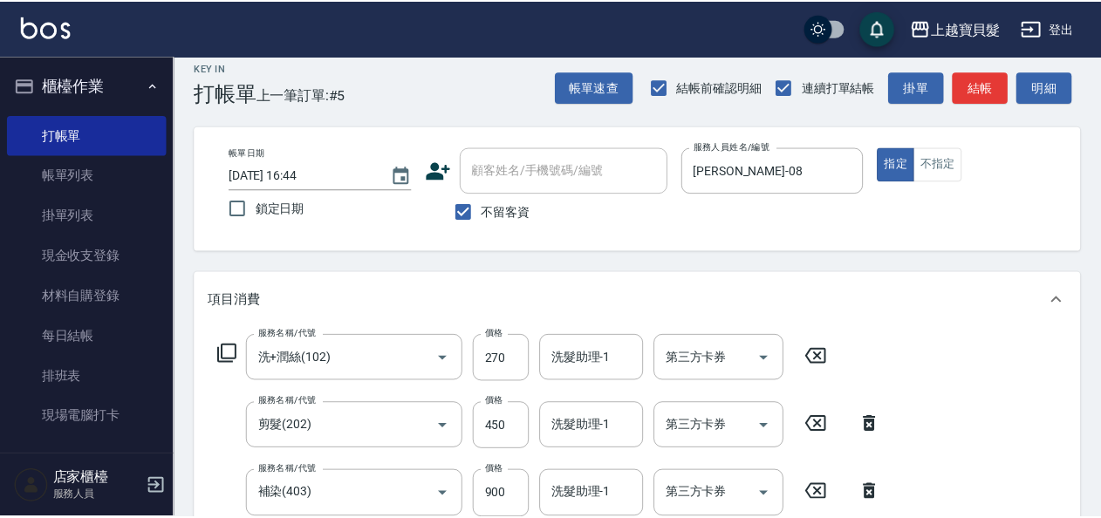
scroll to position [318, 0]
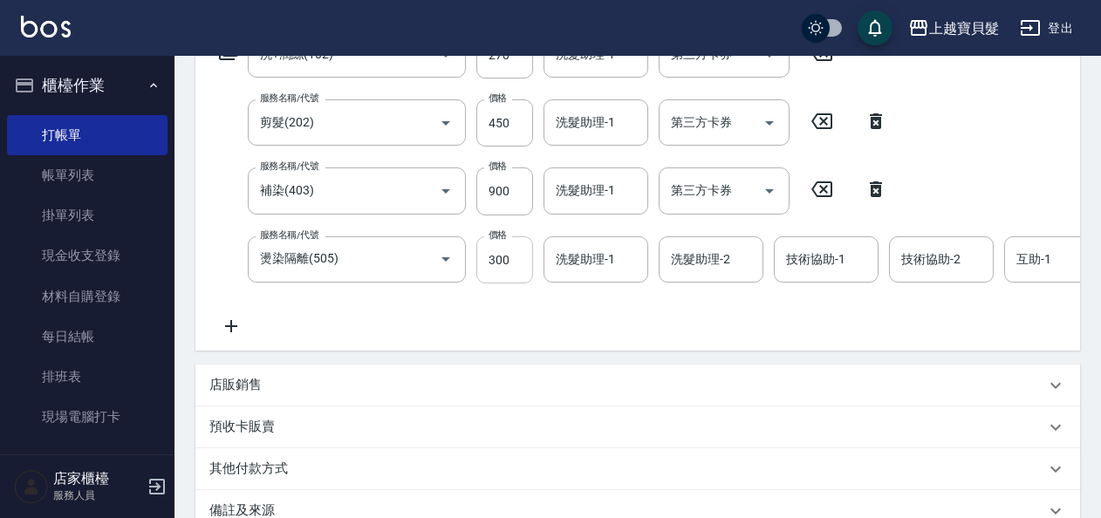
click at [487, 251] on input "300" at bounding box center [504, 259] width 57 height 47
click at [499, 257] on input "4300" at bounding box center [504, 259] width 57 height 47
click at [503, 258] on input "4300" at bounding box center [504, 259] width 57 height 47
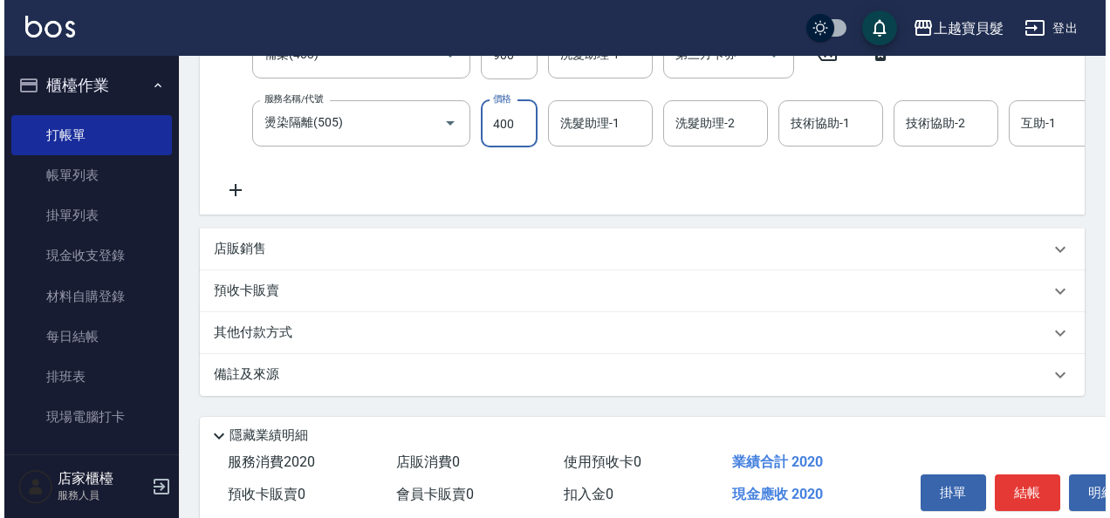
scroll to position [539, 0]
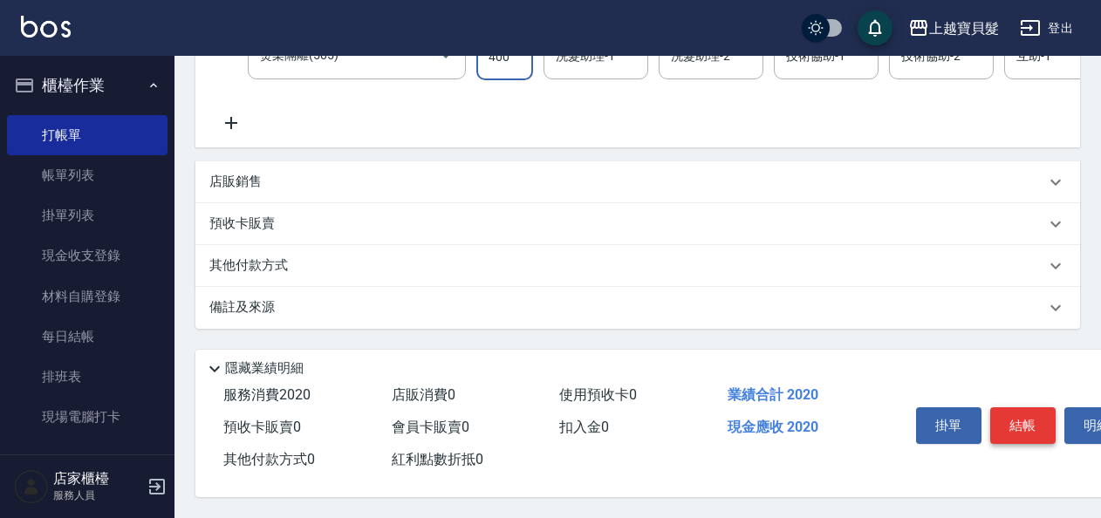
type input "400"
click at [1027, 415] on button "結帳" at bounding box center [1022, 425] width 65 height 37
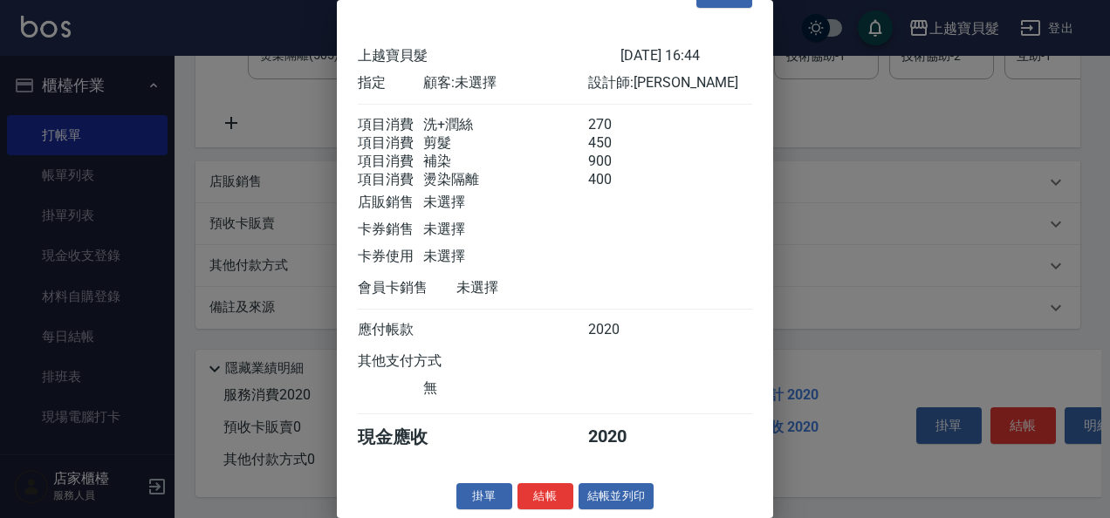
scroll to position [65, 0]
click at [640, 502] on button "結帳並列印" at bounding box center [617, 496] width 76 height 27
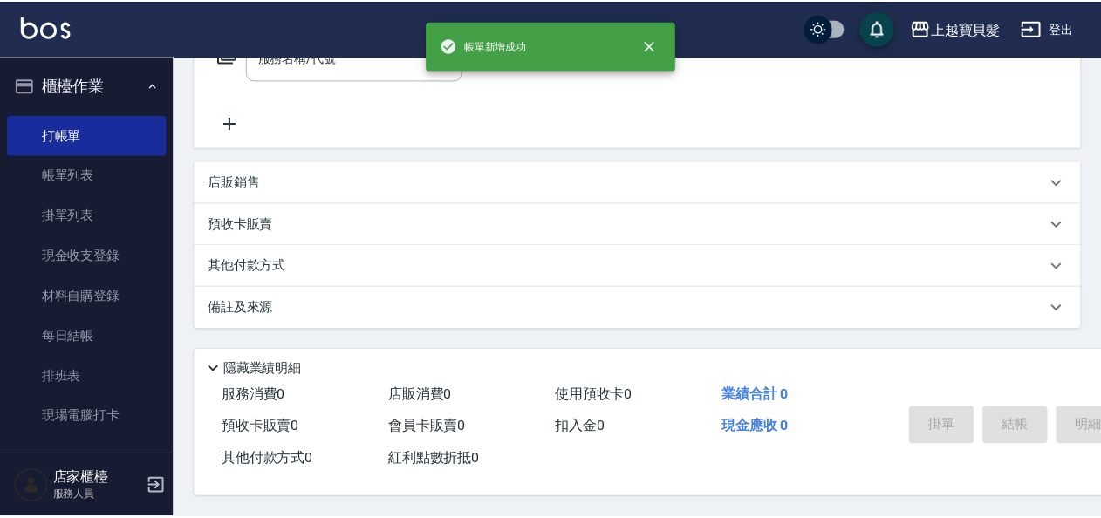
scroll to position [0, 0]
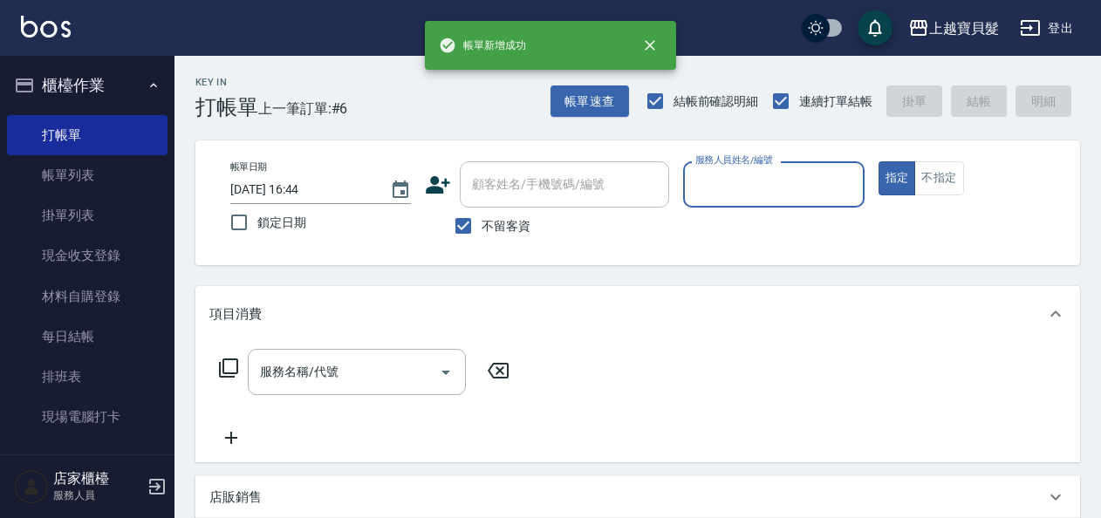
drag, startPoint x: 752, startPoint y: 169, endPoint x: 743, endPoint y: 195, distance: 27.6
click at [750, 169] on input "服務人員姓名/編號" at bounding box center [773, 184] width 165 height 31
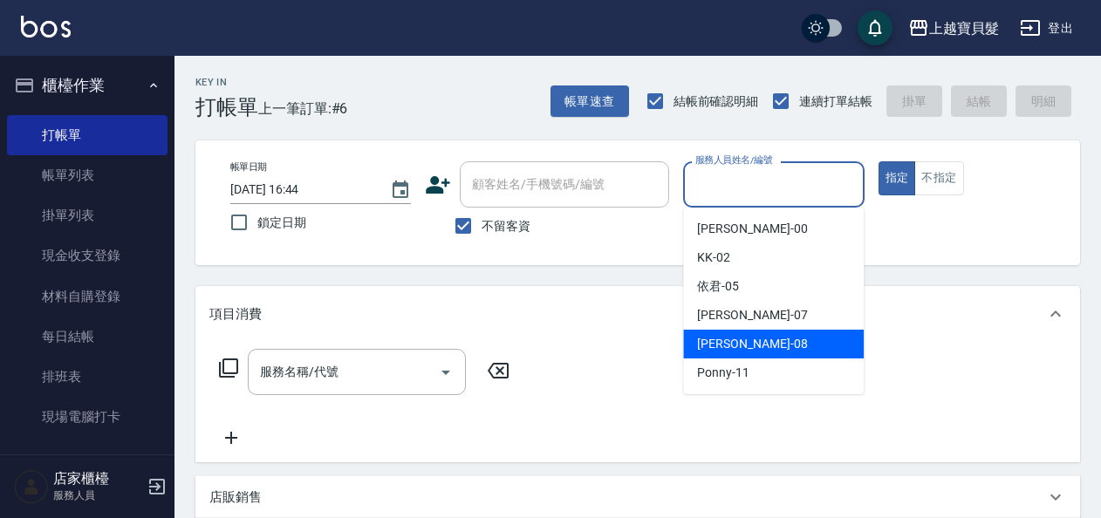
click at [735, 356] on div "[PERSON_NAME] -08" at bounding box center [773, 344] width 181 height 29
type input "[PERSON_NAME]-08"
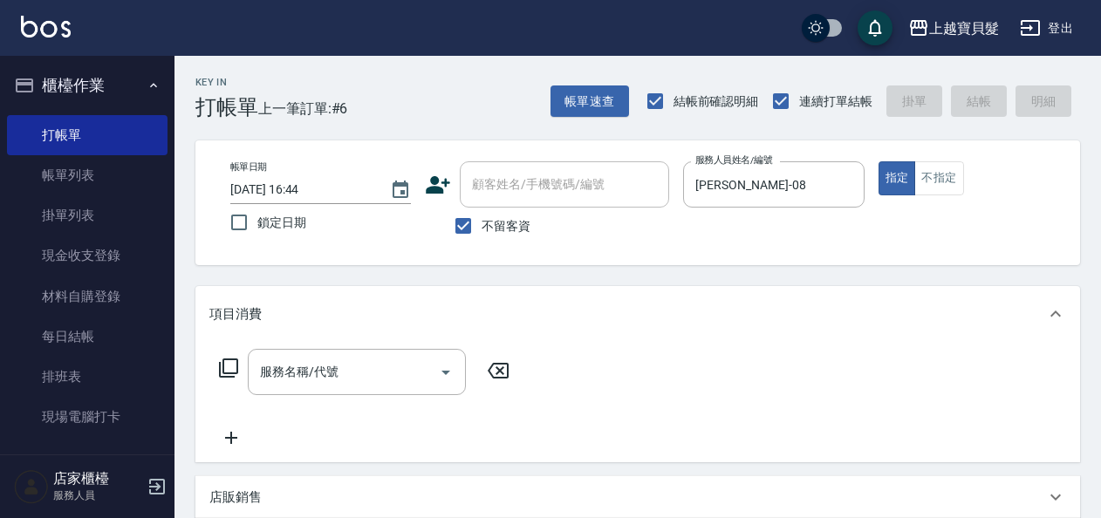
click at [224, 363] on icon at bounding box center [228, 368] width 21 height 21
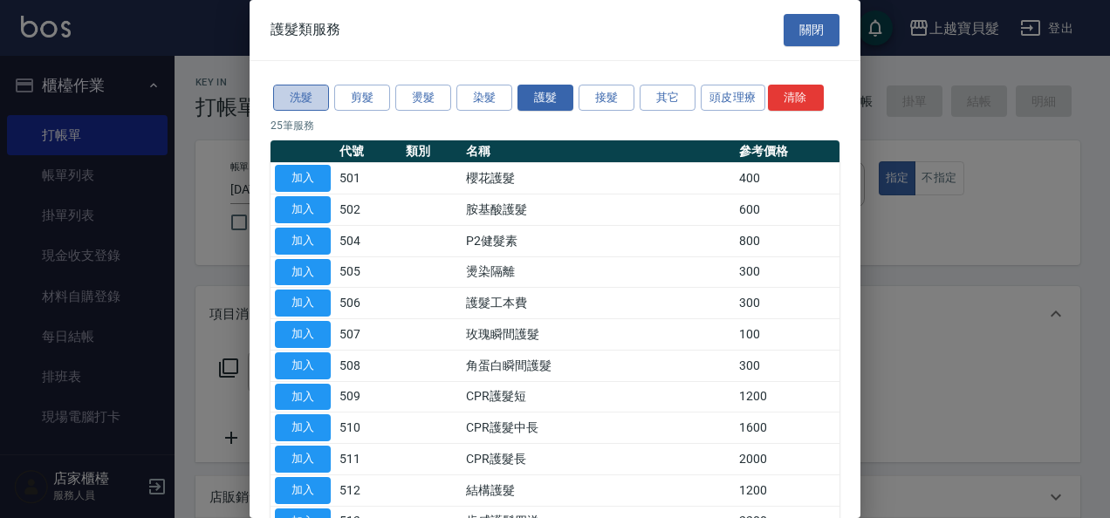
click at [298, 102] on button "洗髮" at bounding box center [301, 98] width 56 height 27
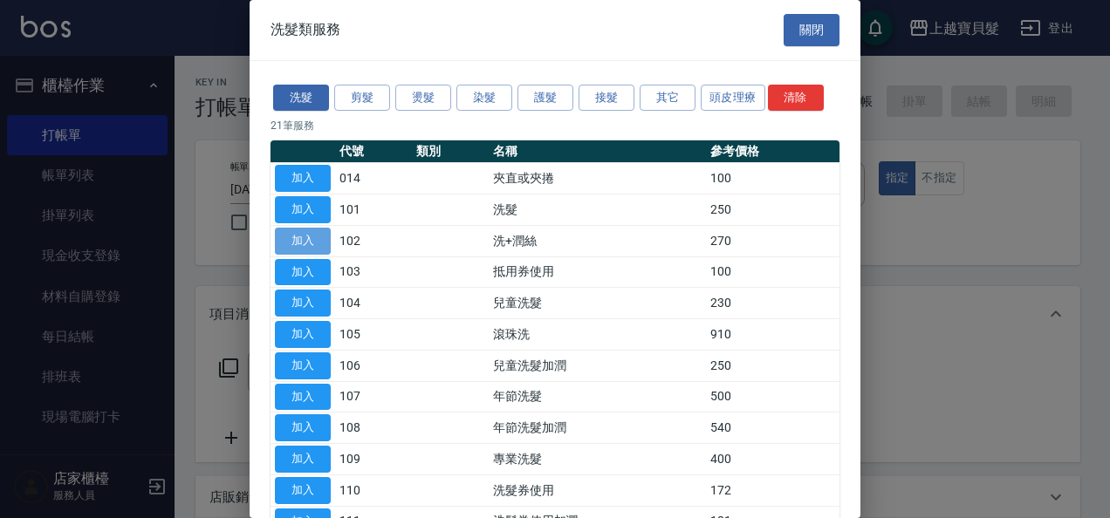
click at [288, 243] on button "加入" at bounding box center [303, 241] width 56 height 27
type input "洗+潤絲(102)"
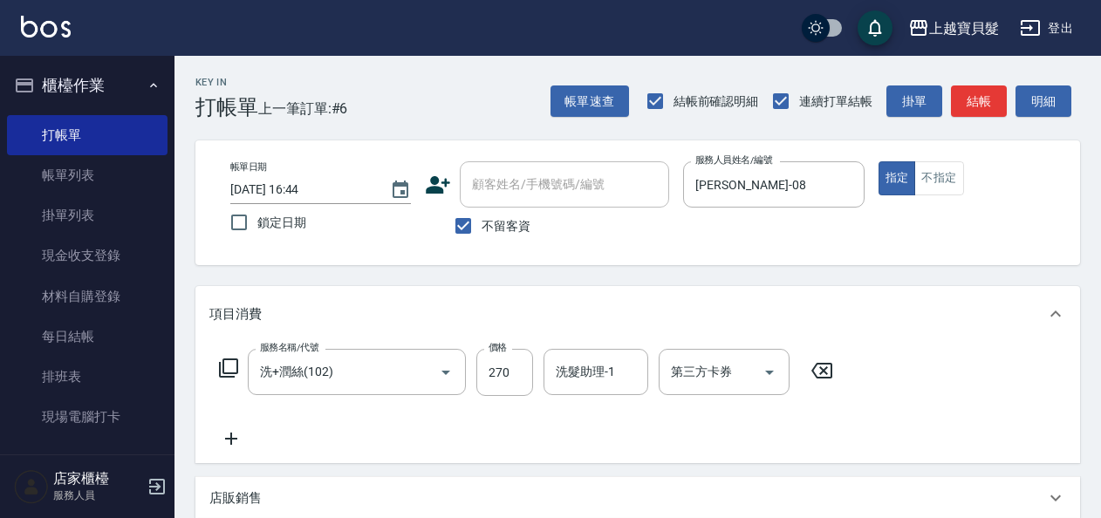
click at [233, 359] on icon at bounding box center [228, 368] width 19 height 19
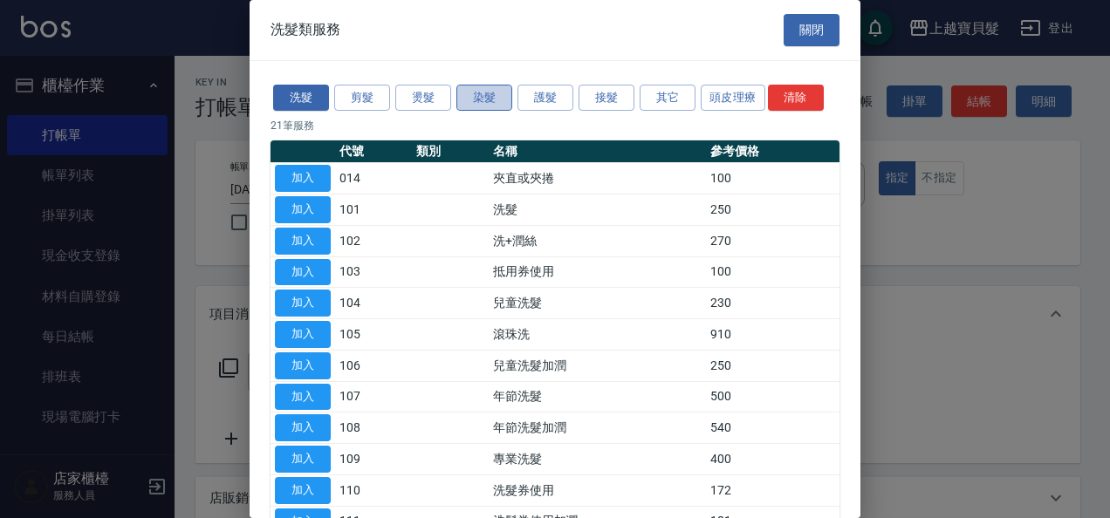
click at [480, 96] on button "染髮" at bounding box center [484, 98] width 56 height 27
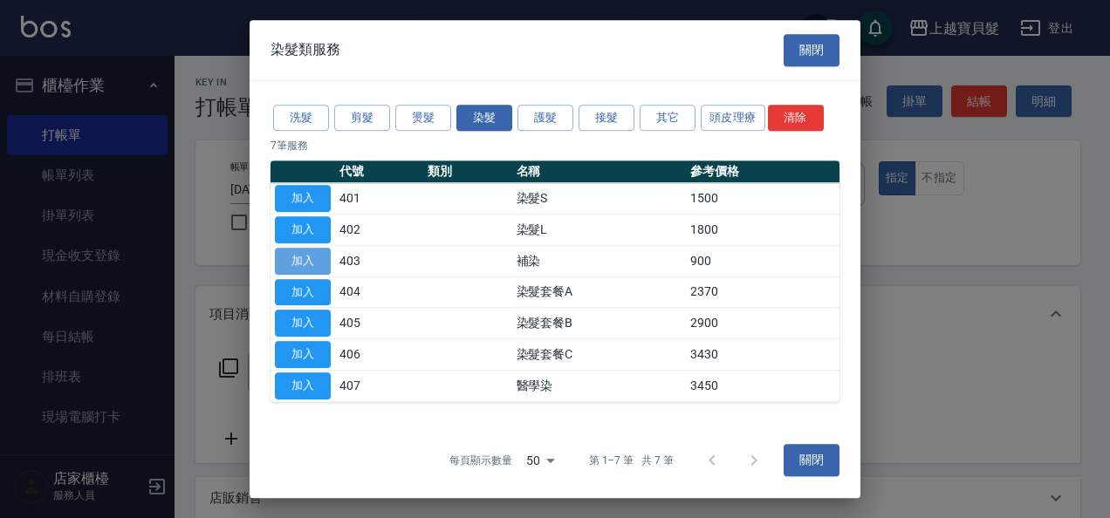
click at [305, 253] on button "加入" at bounding box center [303, 261] width 56 height 27
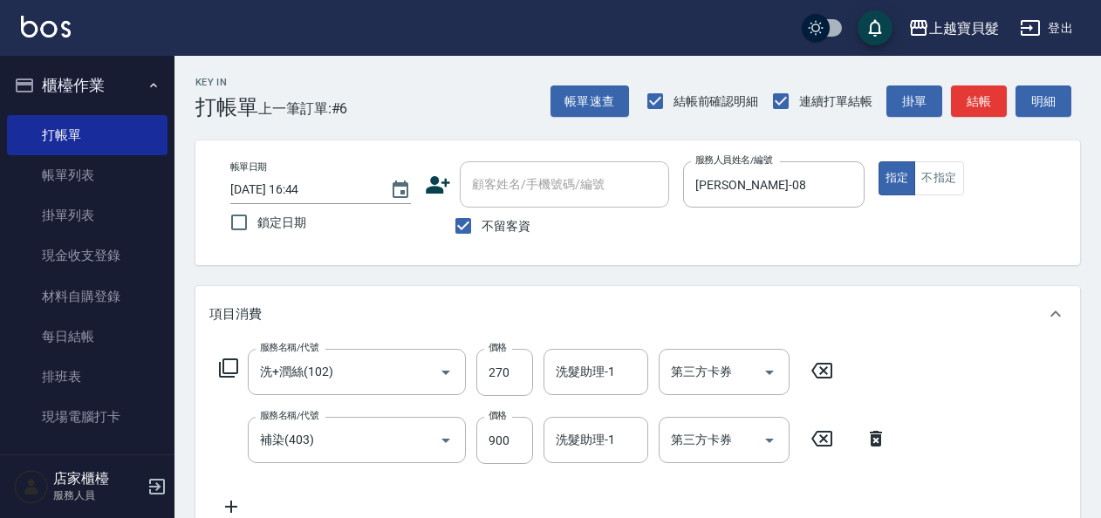
click at [232, 361] on icon at bounding box center [228, 368] width 21 height 21
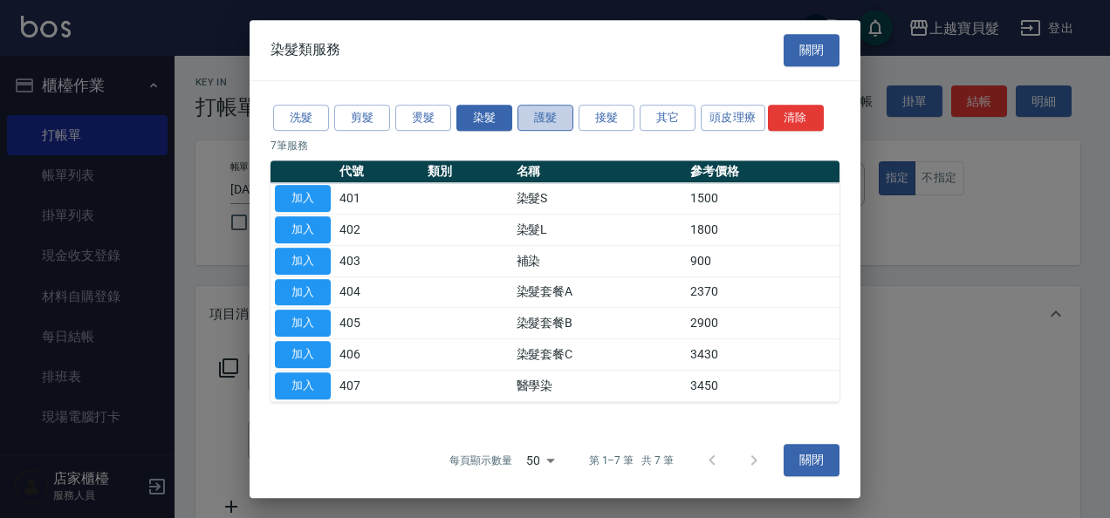
click at [540, 127] on button "護髮" at bounding box center [545, 118] width 56 height 27
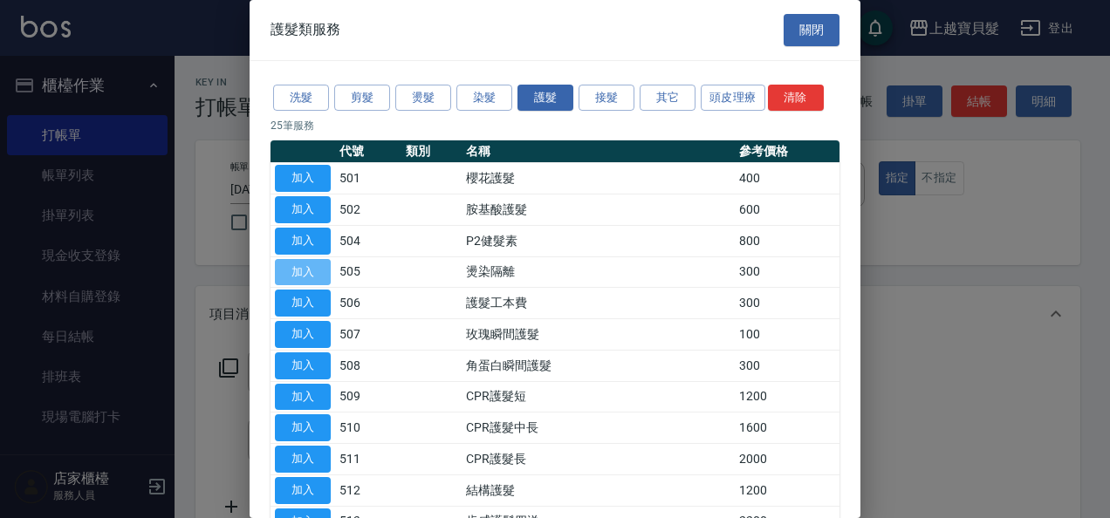
drag, startPoint x: 300, startPoint y: 264, endPoint x: 389, endPoint y: 248, distance: 90.4
click at [300, 264] on button "加入" at bounding box center [303, 272] width 56 height 27
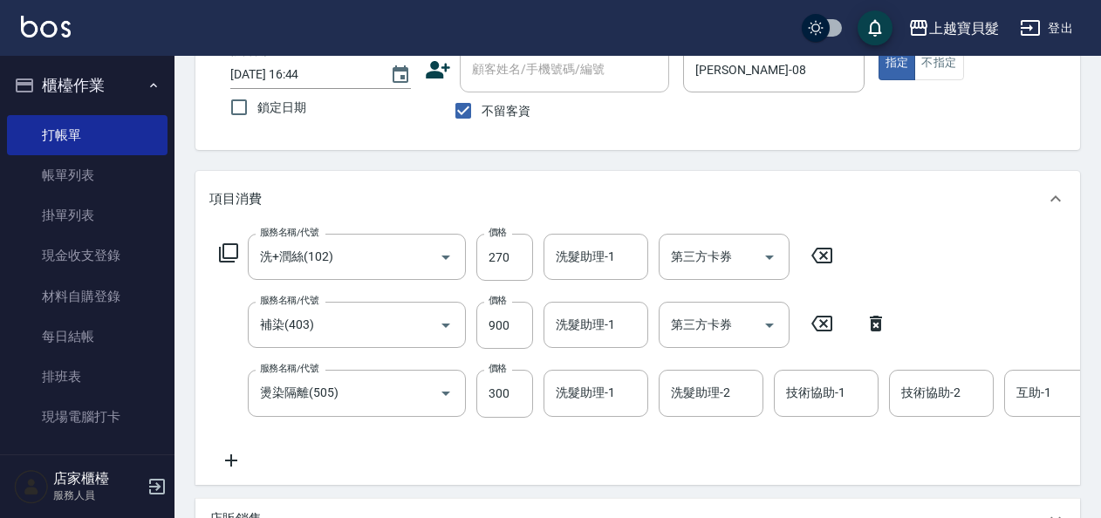
scroll to position [262, 0]
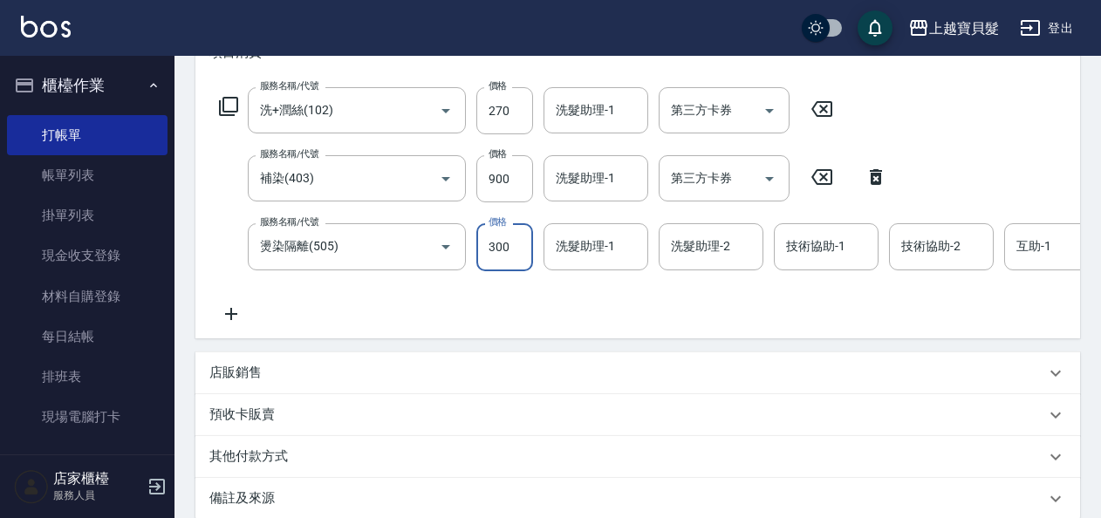
click at [483, 257] on input "300" at bounding box center [504, 246] width 57 height 47
type input "400"
click at [225, 113] on icon at bounding box center [228, 106] width 21 height 21
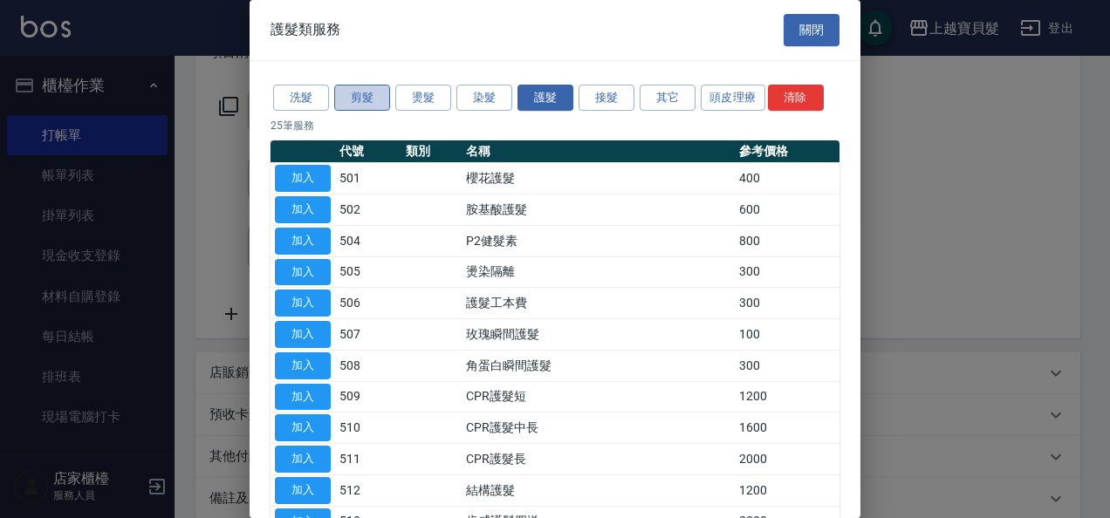
click at [352, 99] on button "剪髮" at bounding box center [362, 98] width 56 height 27
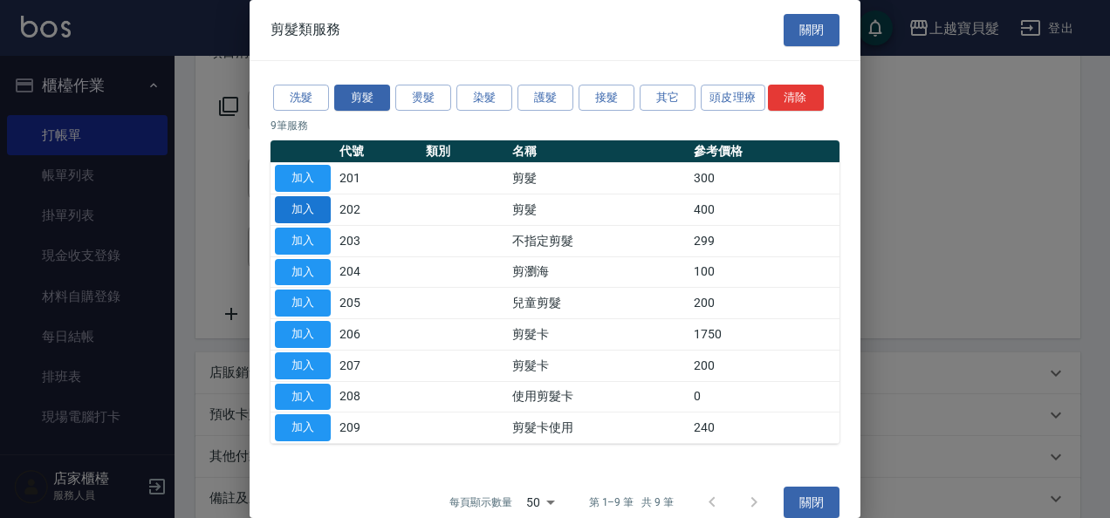
click at [316, 209] on button "加入" at bounding box center [303, 209] width 56 height 27
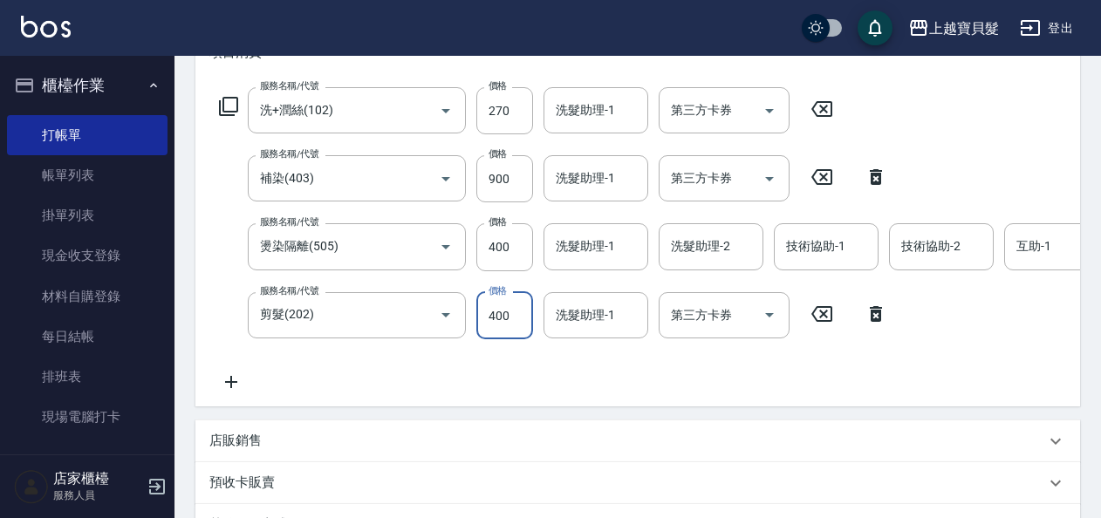
click at [479, 318] on input "400" at bounding box center [504, 315] width 57 height 47
click at [480, 316] on input "400" at bounding box center [504, 315] width 57 height 47
click at [510, 312] on input "45400" at bounding box center [504, 315] width 57 height 47
click at [510, 316] on input "4500" at bounding box center [504, 315] width 57 height 47
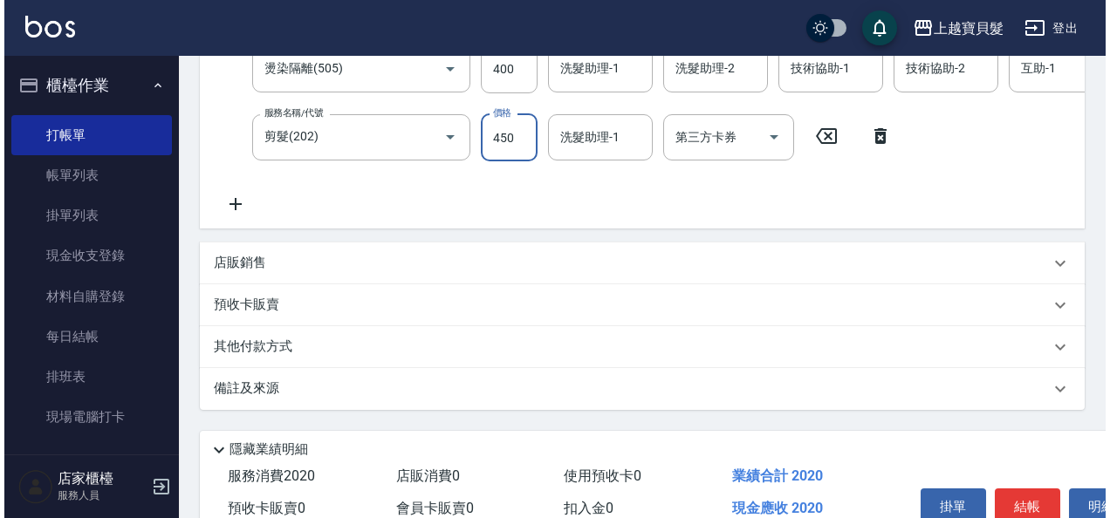
scroll to position [539, 0]
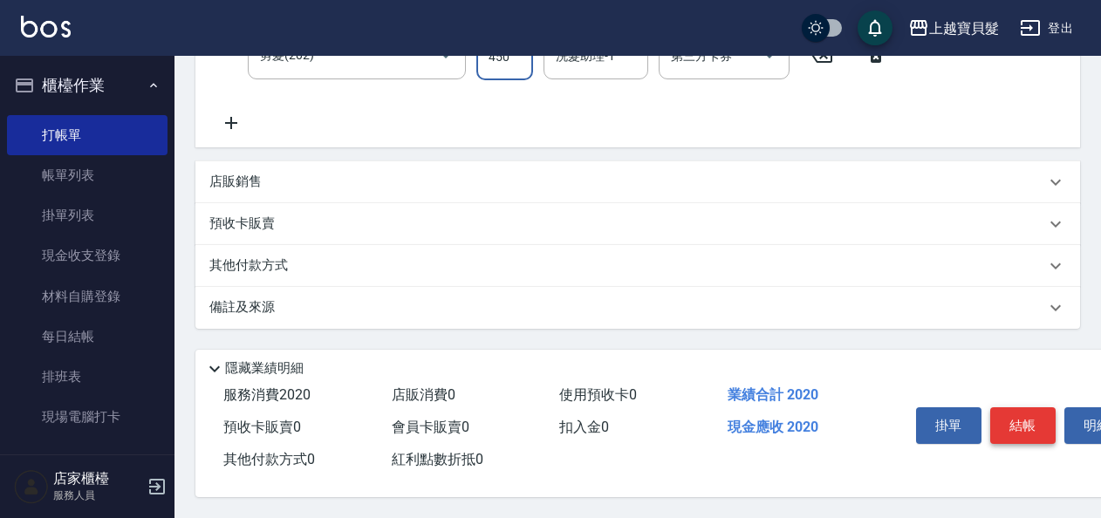
type input "450"
click at [1003, 412] on button "結帳" at bounding box center [1022, 425] width 65 height 37
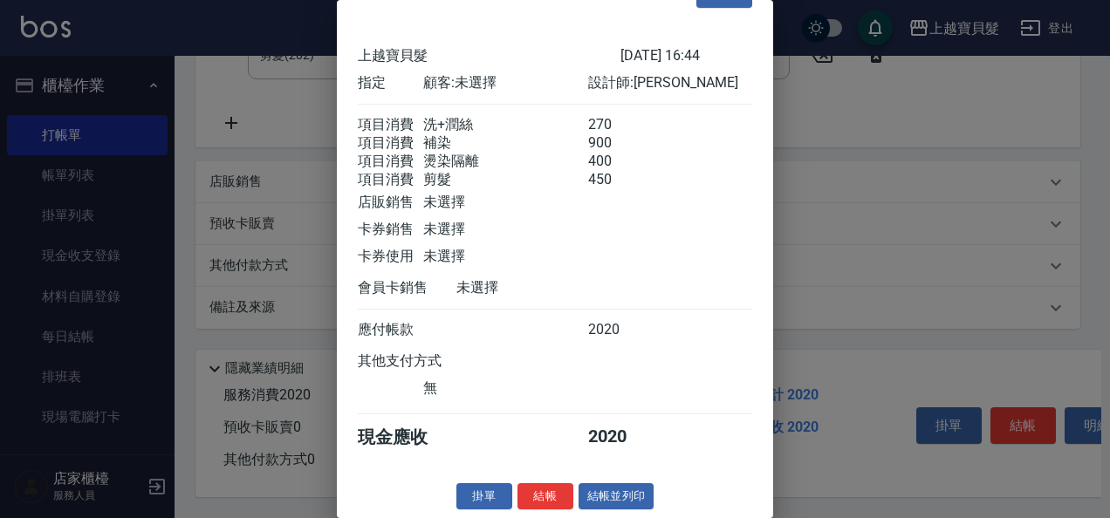
scroll to position [65, 0]
click at [607, 489] on button "結帳並列印" at bounding box center [617, 496] width 76 height 27
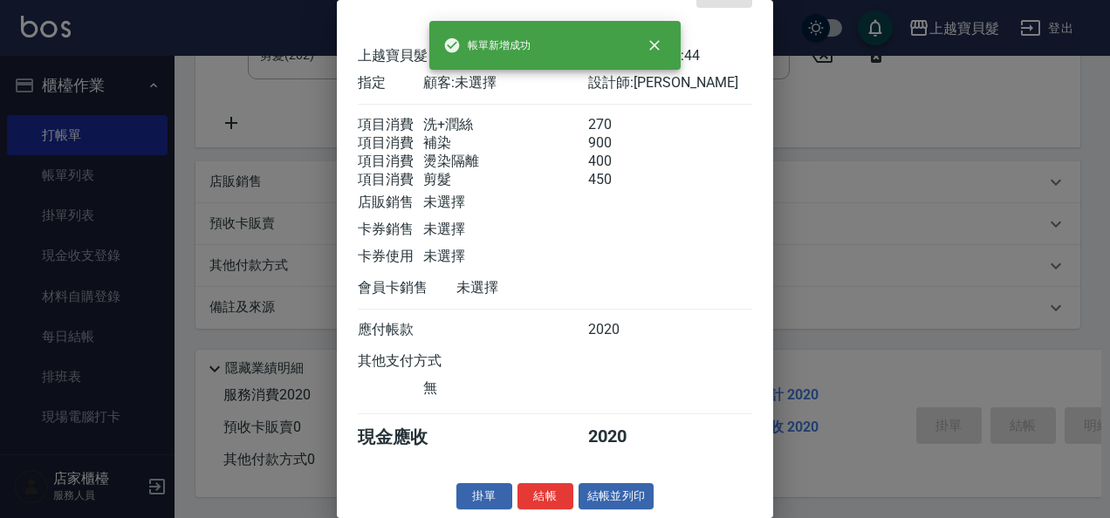
type input "[DATE] 16:46"
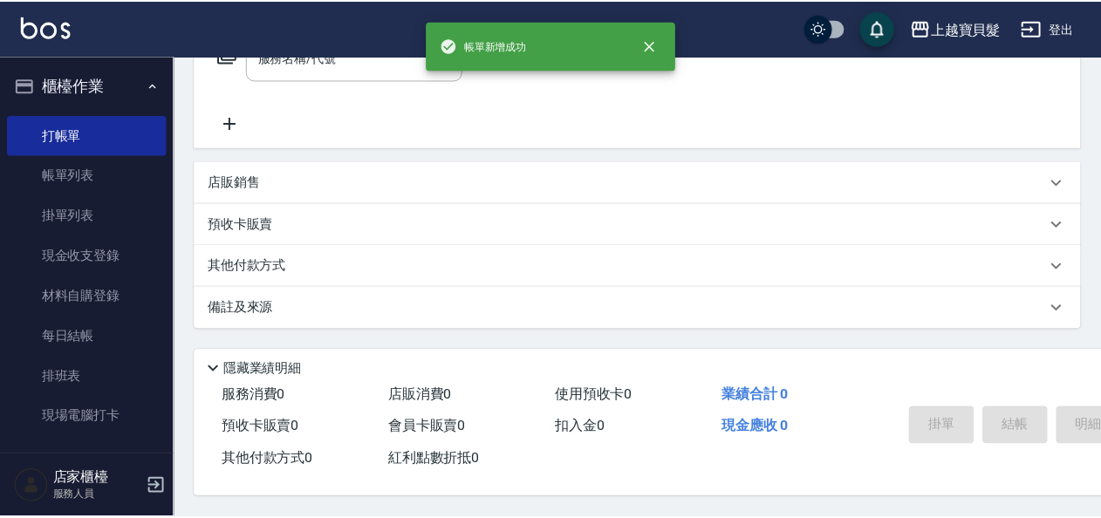
scroll to position [0, 0]
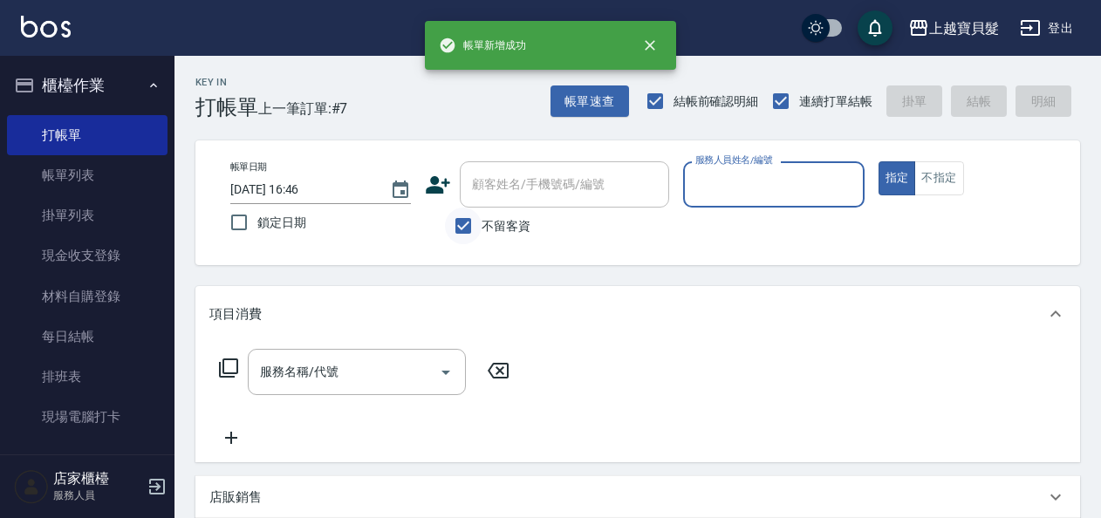
click at [466, 223] on input "不留客資" at bounding box center [463, 226] width 37 height 37
checkbox input "false"
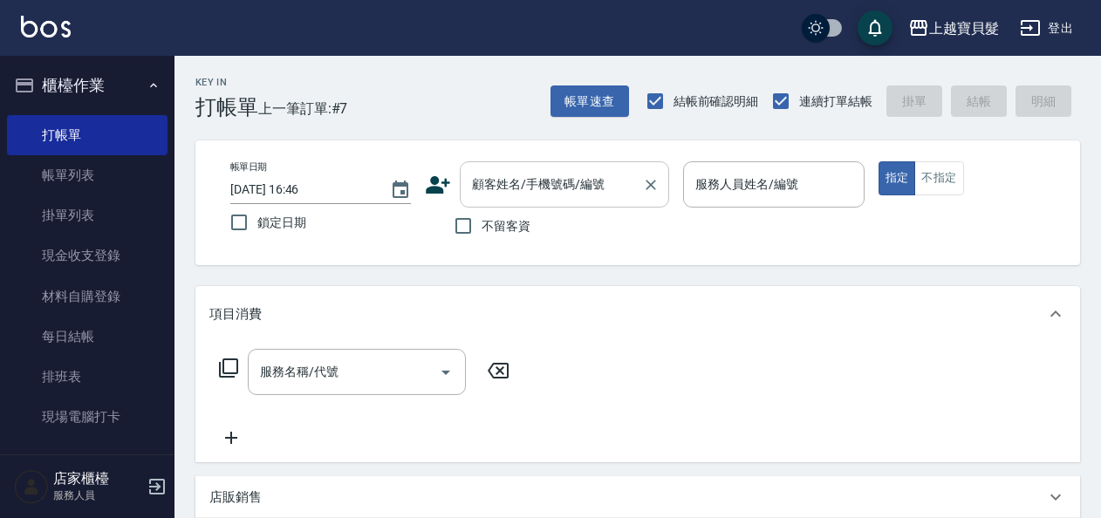
click at [515, 175] on input "顧客姓名/手機號碼/編號" at bounding box center [552, 184] width 168 height 31
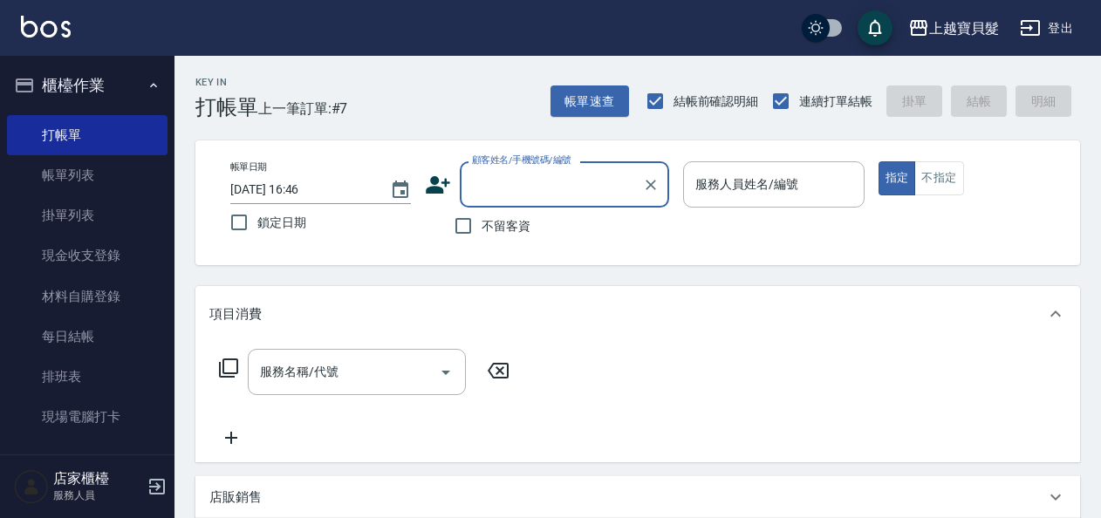
click at [510, 188] on input "顧客姓名/手機號碼/編號" at bounding box center [552, 184] width 168 height 31
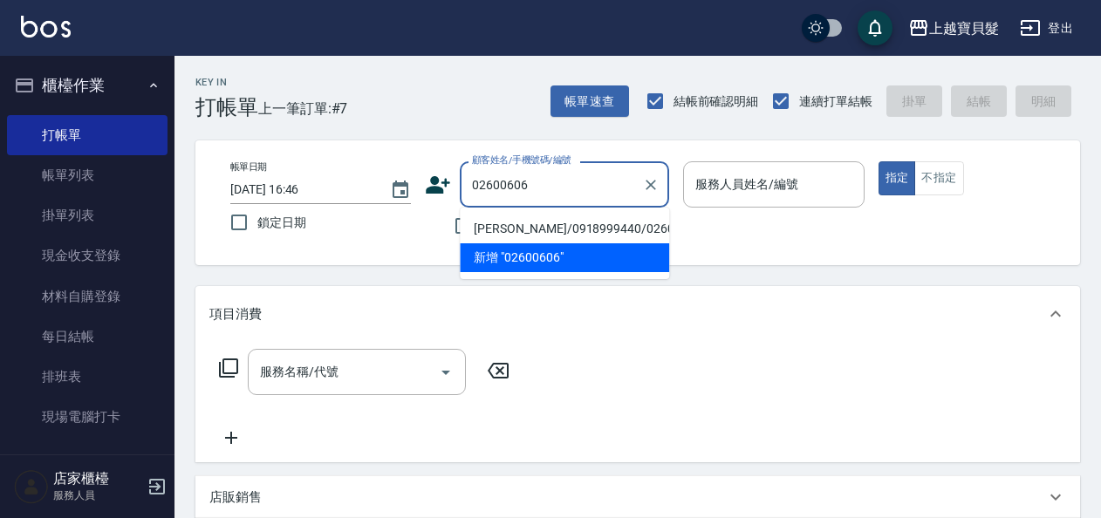
click at [505, 223] on li "[PERSON_NAME]/0918999440/02600606" at bounding box center [564, 229] width 209 height 29
type input "[PERSON_NAME]/0918999440/02600606"
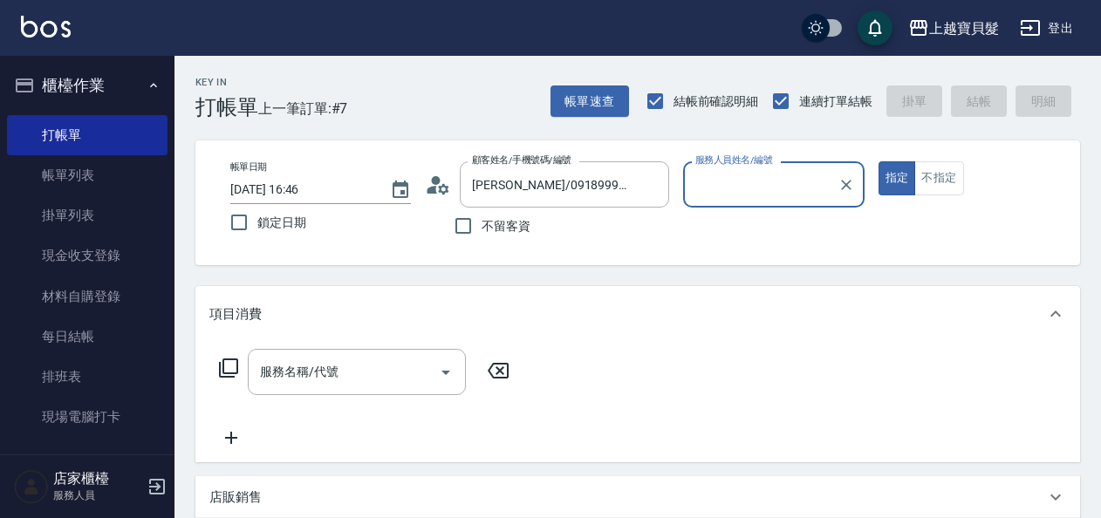
type input "[PERSON_NAME]-08"
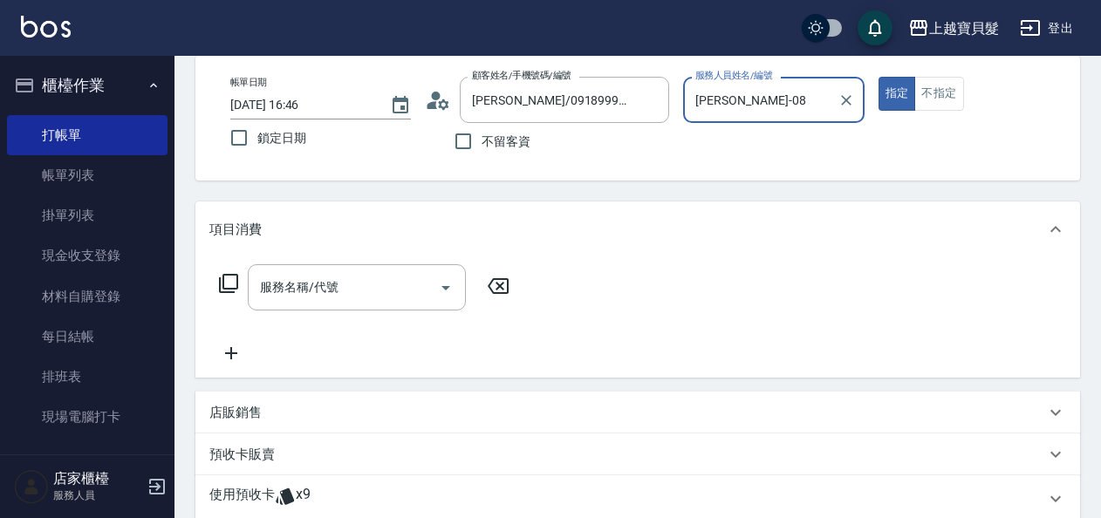
scroll to position [262, 0]
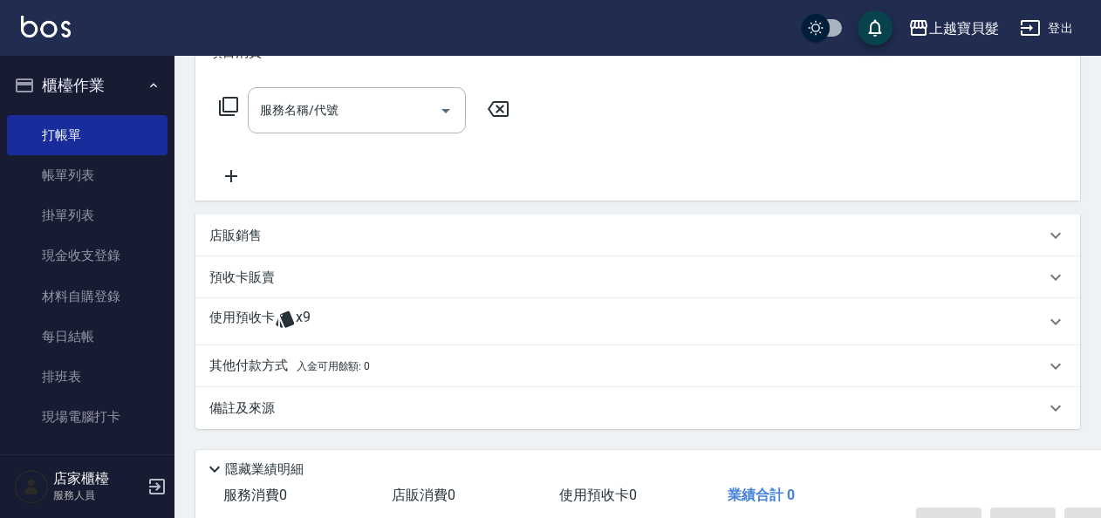
click at [287, 312] on icon at bounding box center [285, 320] width 18 height 17
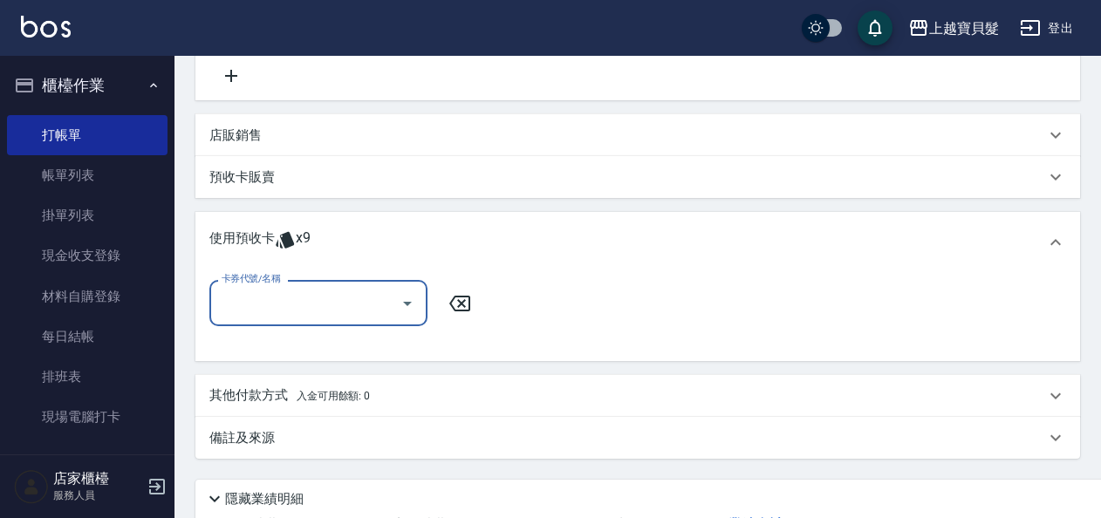
scroll to position [436, 0]
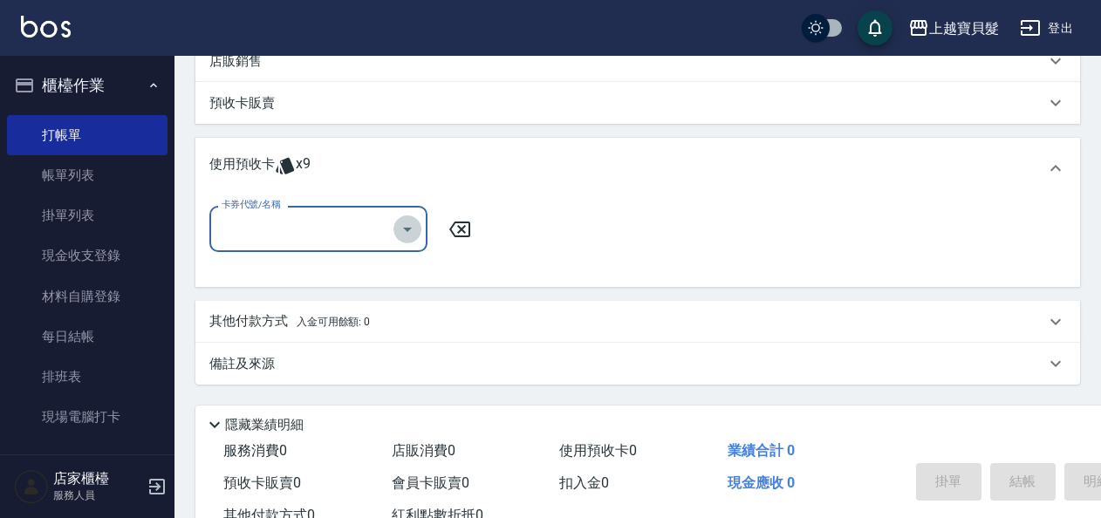
click at [407, 224] on icon "Open" at bounding box center [407, 229] width 21 height 21
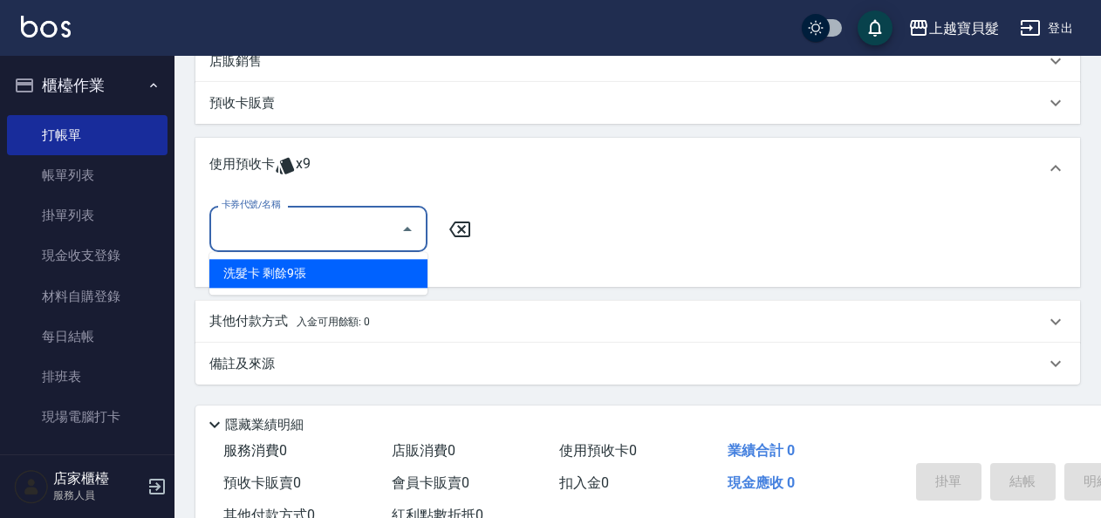
click at [405, 279] on div "洗髮卡 剩餘9張" at bounding box center [318, 273] width 218 height 29
type input "洗髮卡"
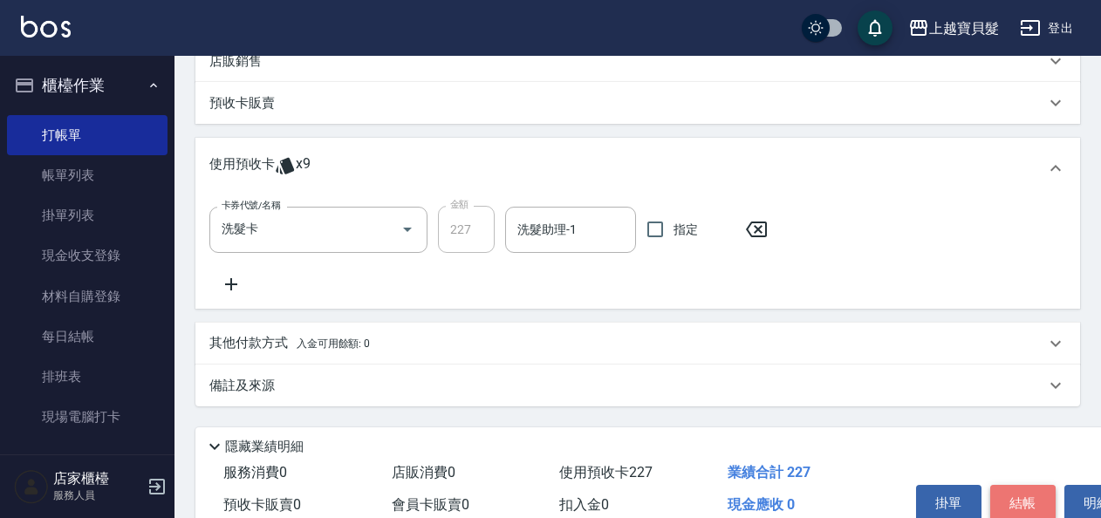
click at [1014, 499] on button "結帳" at bounding box center [1022, 503] width 65 height 37
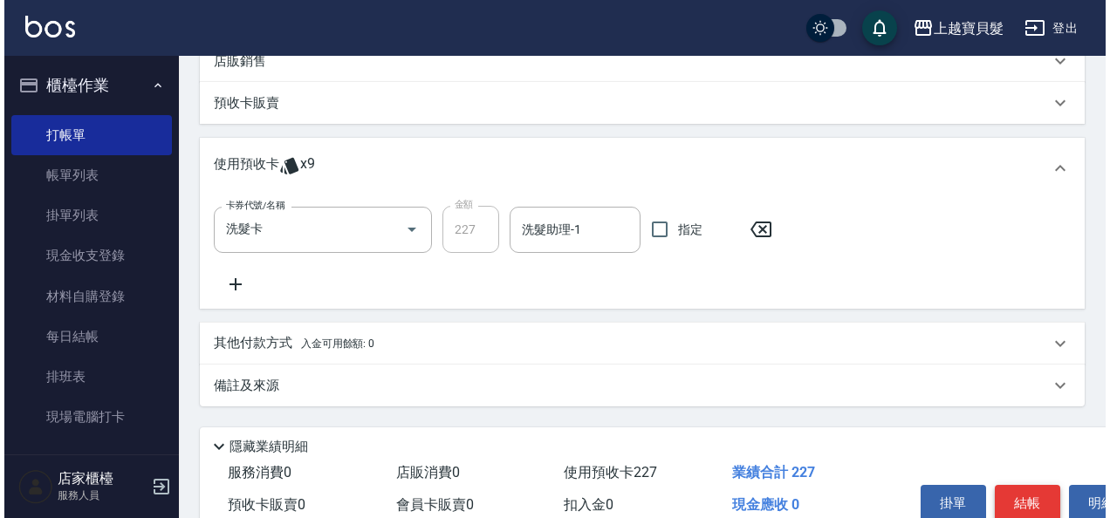
scroll to position [440, 0]
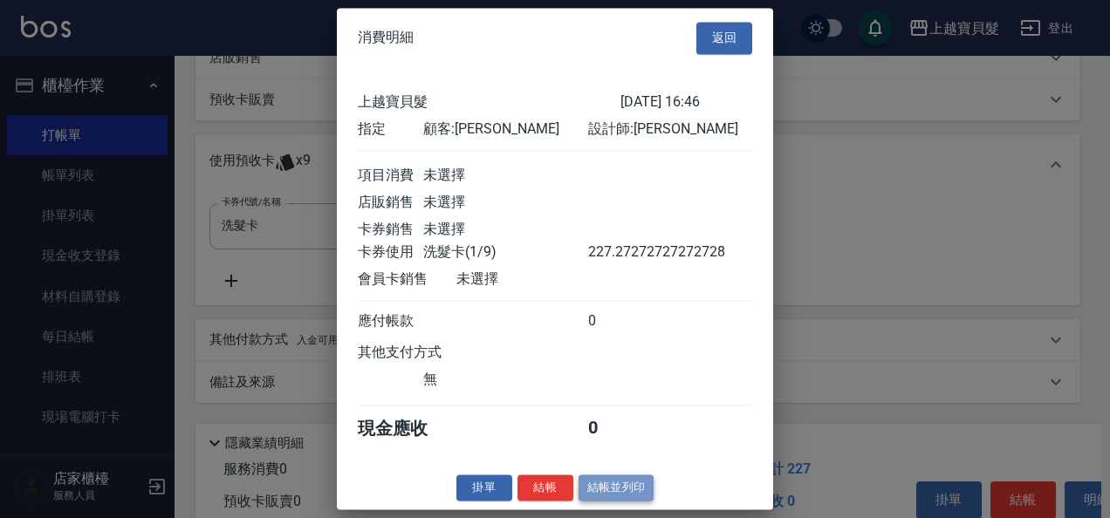
click at [615, 502] on button "結帳並列印" at bounding box center [617, 488] width 76 height 27
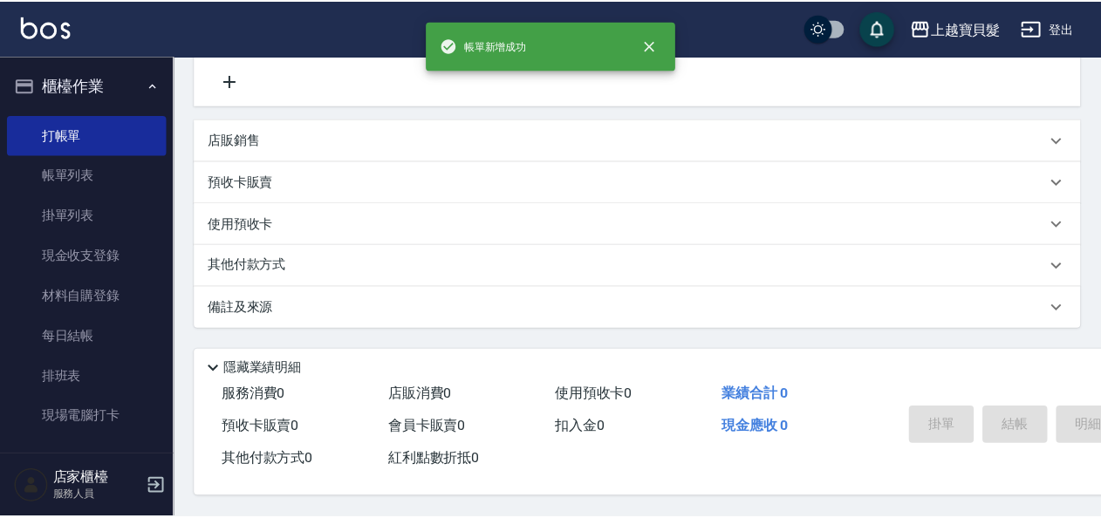
scroll to position [0, 0]
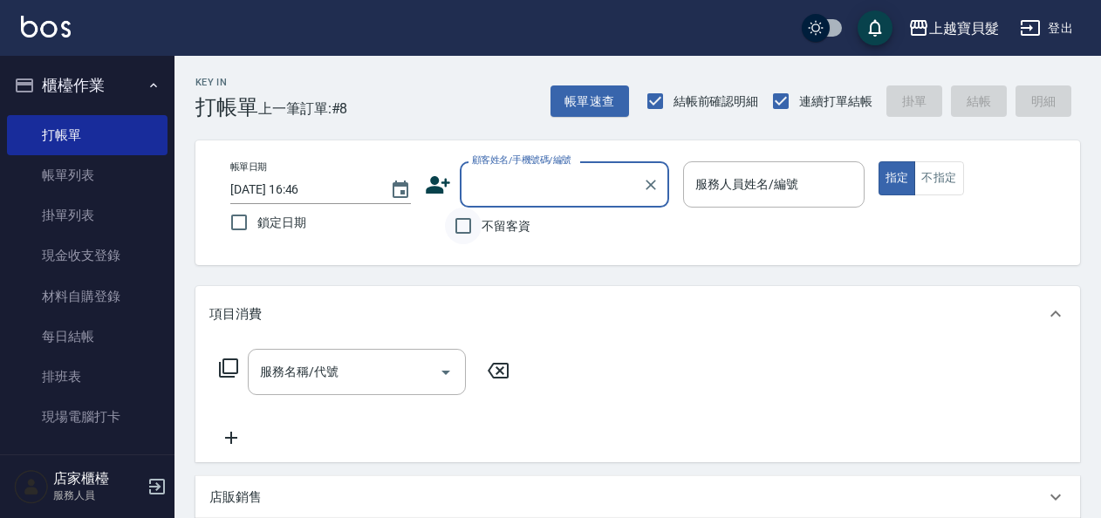
click at [466, 216] on input "不留客資" at bounding box center [463, 226] width 37 height 37
checkbox input "true"
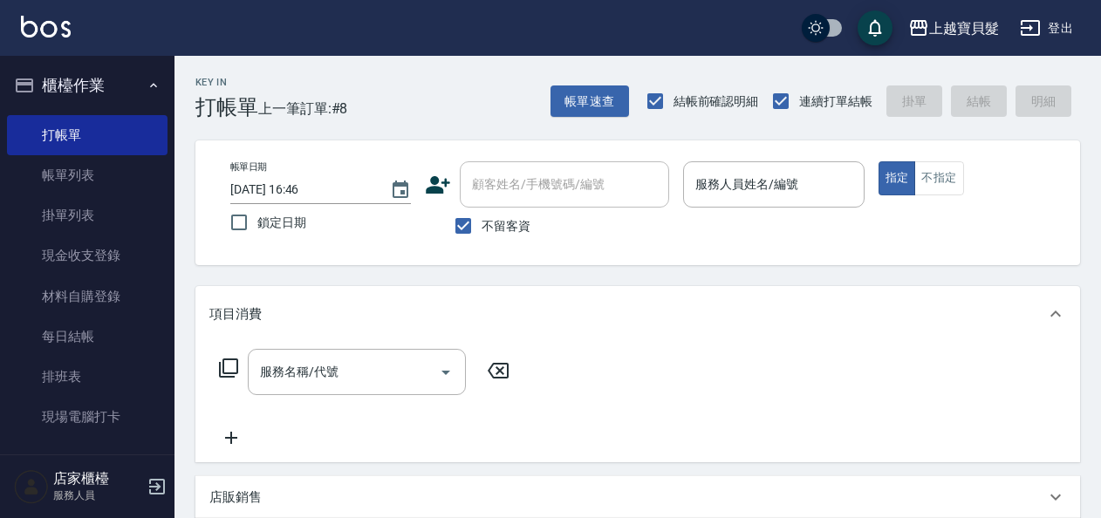
click at [232, 359] on icon at bounding box center [228, 368] width 21 height 21
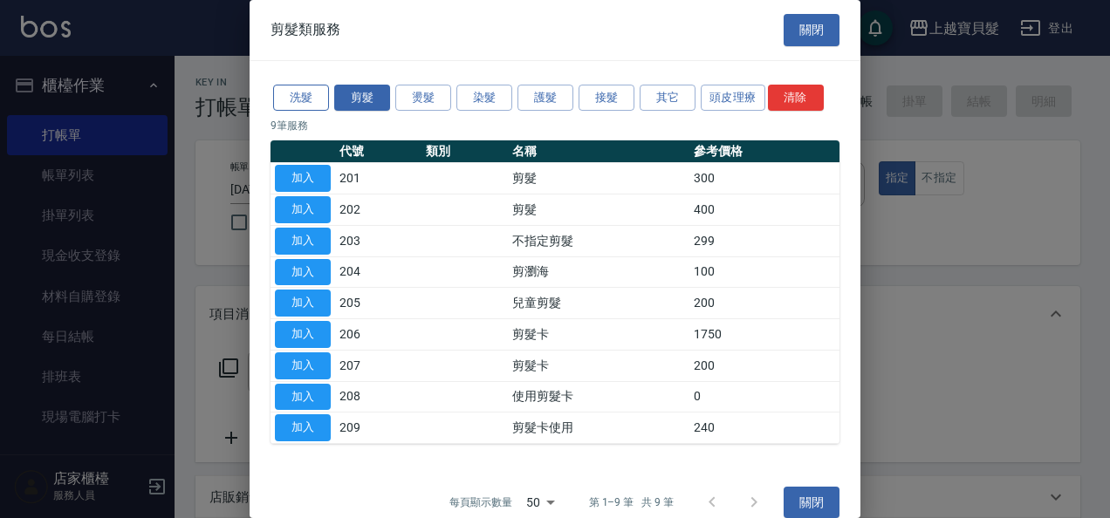
click at [298, 97] on button "洗髮" at bounding box center [301, 98] width 56 height 27
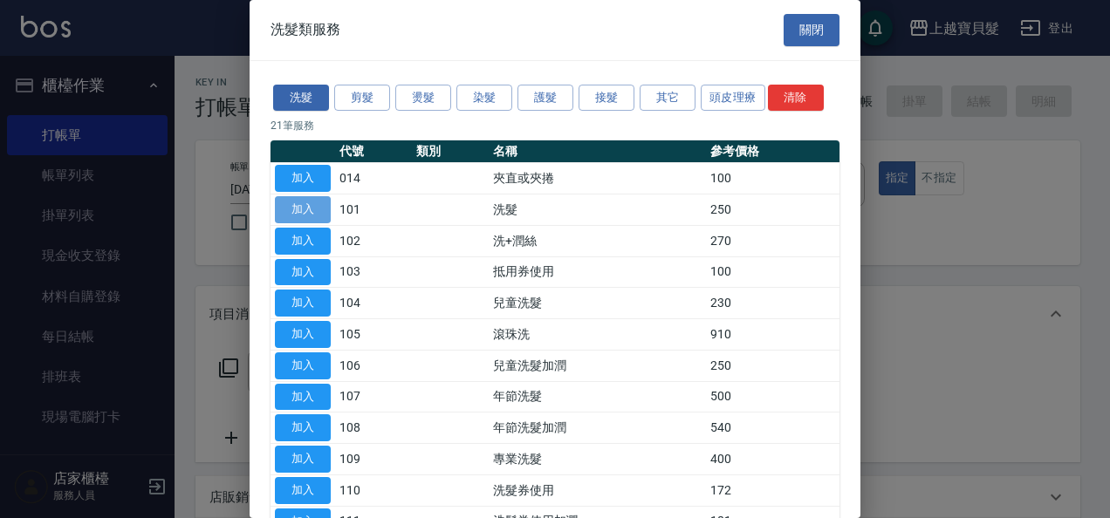
drag, startPoint x: 297, startPoint y: 214, endPoint x: 224, endPoint y: 318, distance: 126.6
click at [293, 216] on button "加入" at bounding box center [303, 209] width 56 height 27
type input "洗髮(101)"
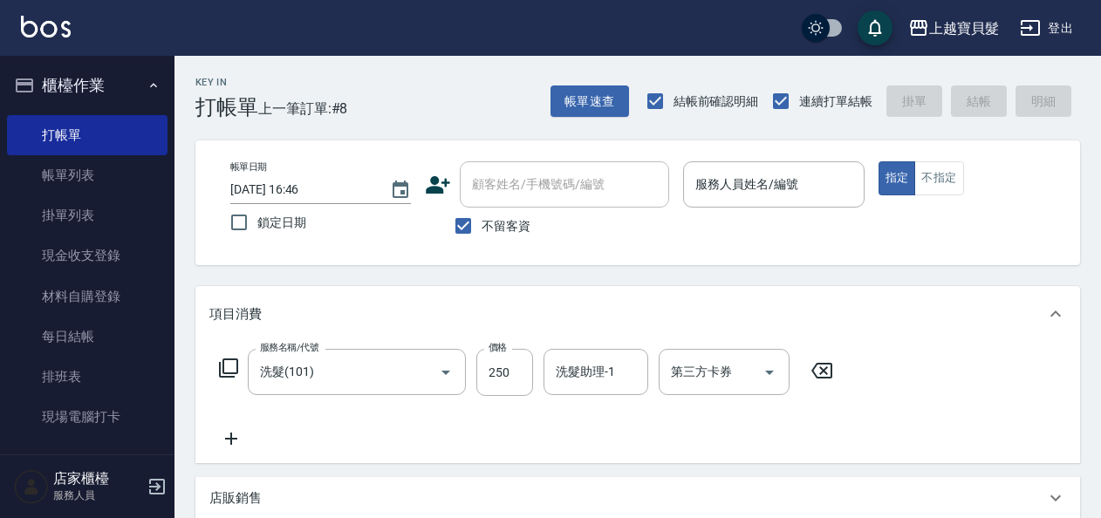
click at [227, 359] on icon at bounding box center [228, 368] width 19 height 19
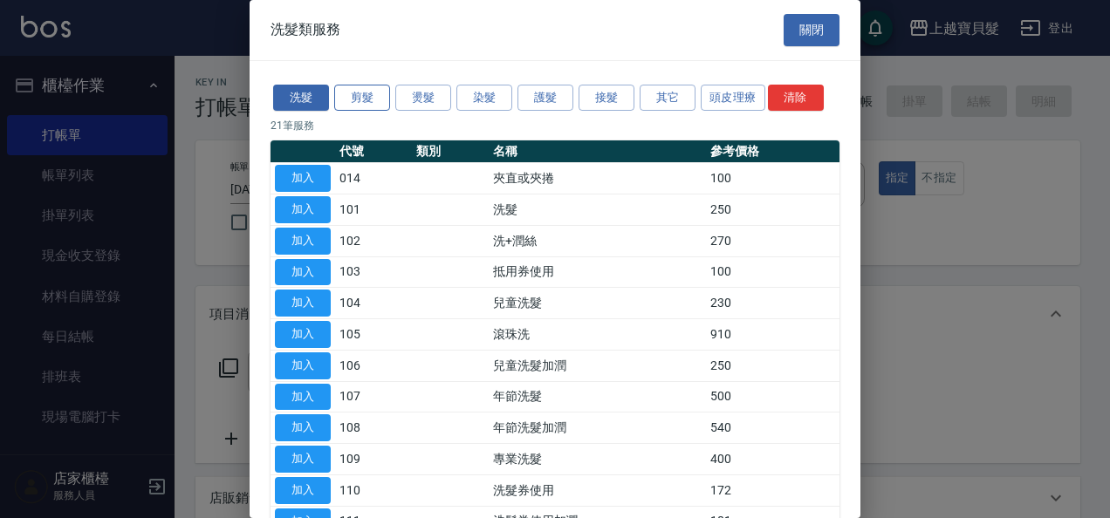
click at [363, 97] on button "剪髮" at bounding box center [362, 98] width 56 height 27
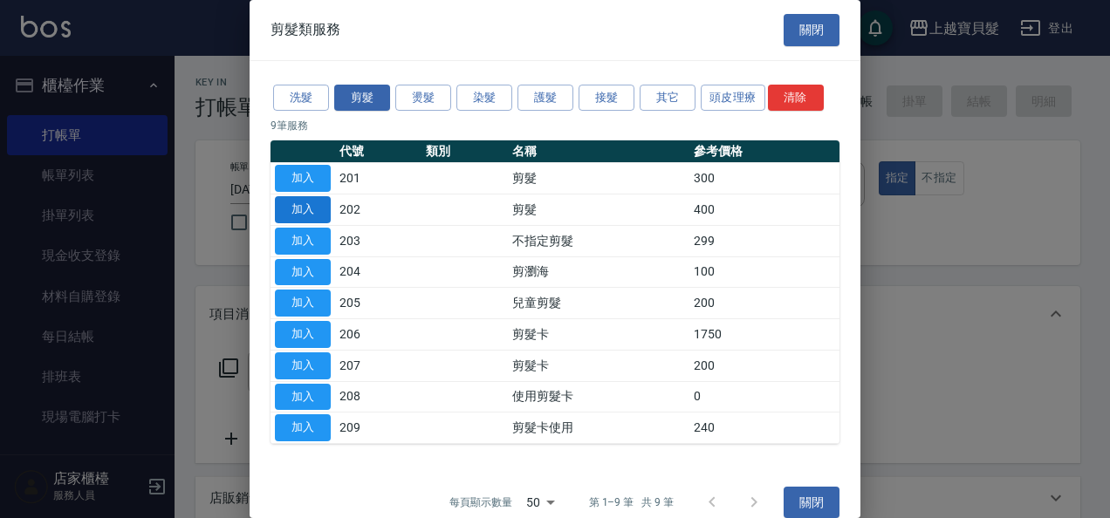
click at [312, 204] on button "加入" at bounding box center [303, 209] width 56 height 27
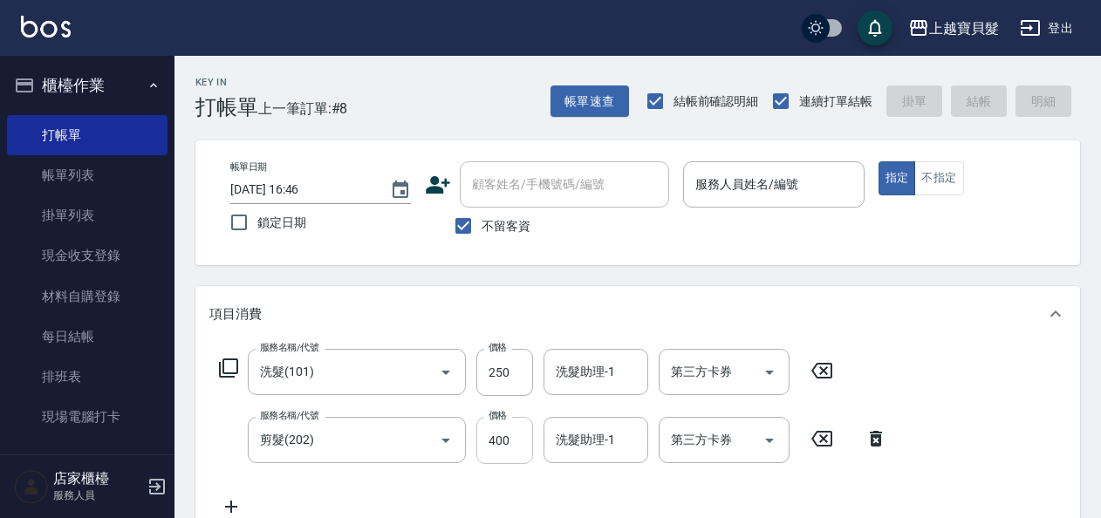
click at [486, 440] on input "400" at bounding box center [504, 440] width 57 height 47
type input "4"
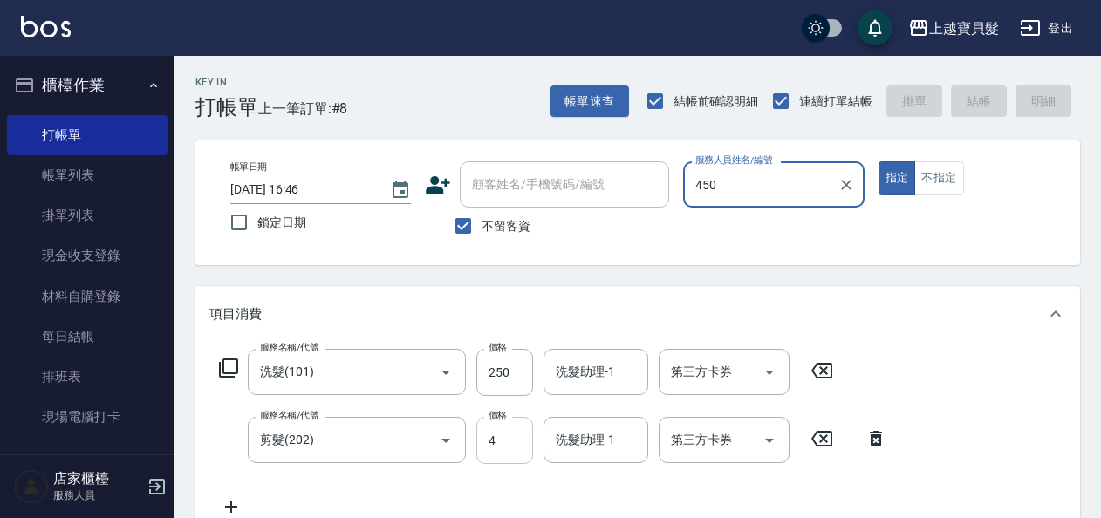
type input "450"
click at [510, 439] on input "4" at bounding box center [504, 440] width 57 height 47
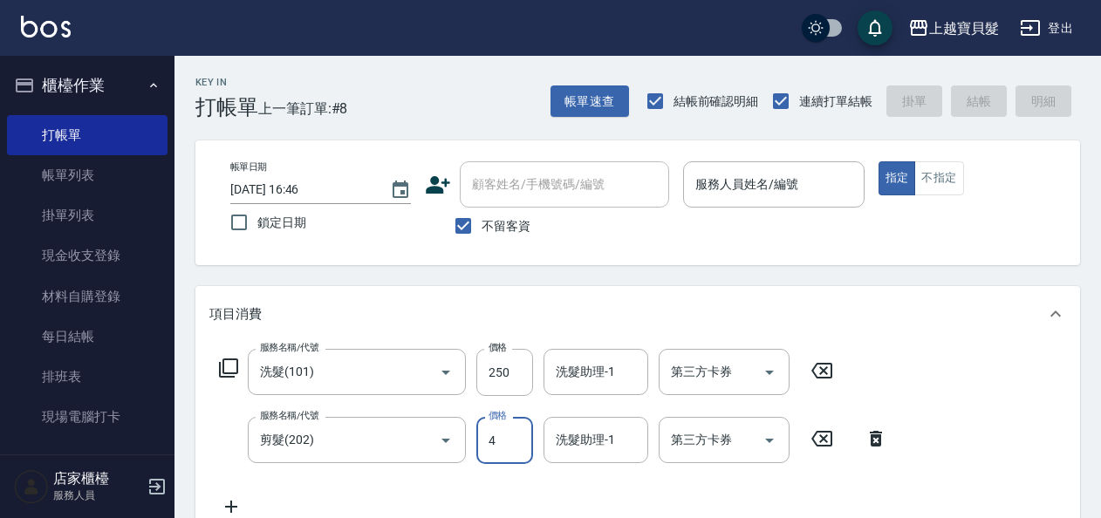
type input "450"
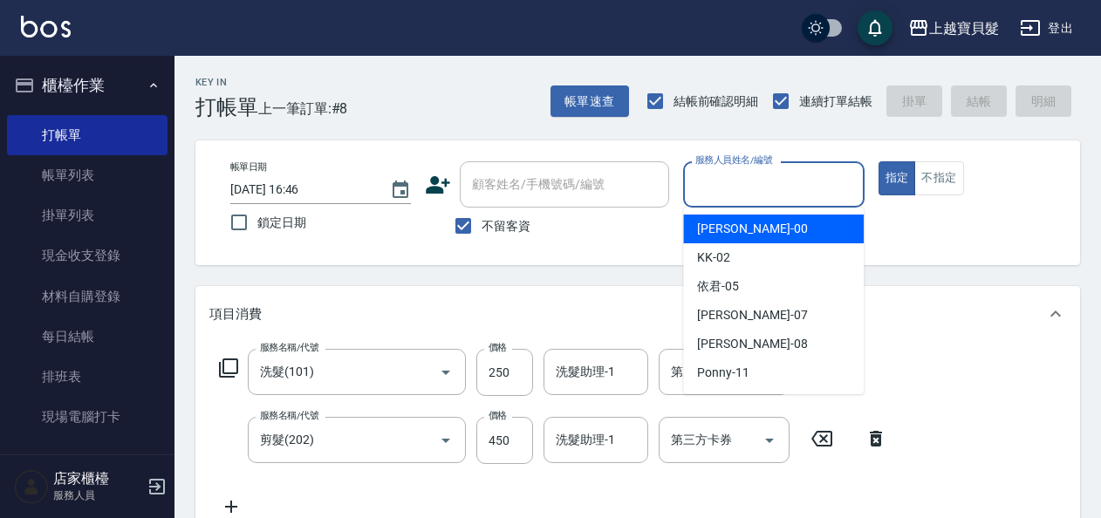
drag, startPoint x: 743, startPoint y: 185, endPoint x: 744, endPoint y: 216, distance: 31.4
click at [743, 188] on input "服務人員姓名/編號" at bounding box center [773, 184] width 165 height 31
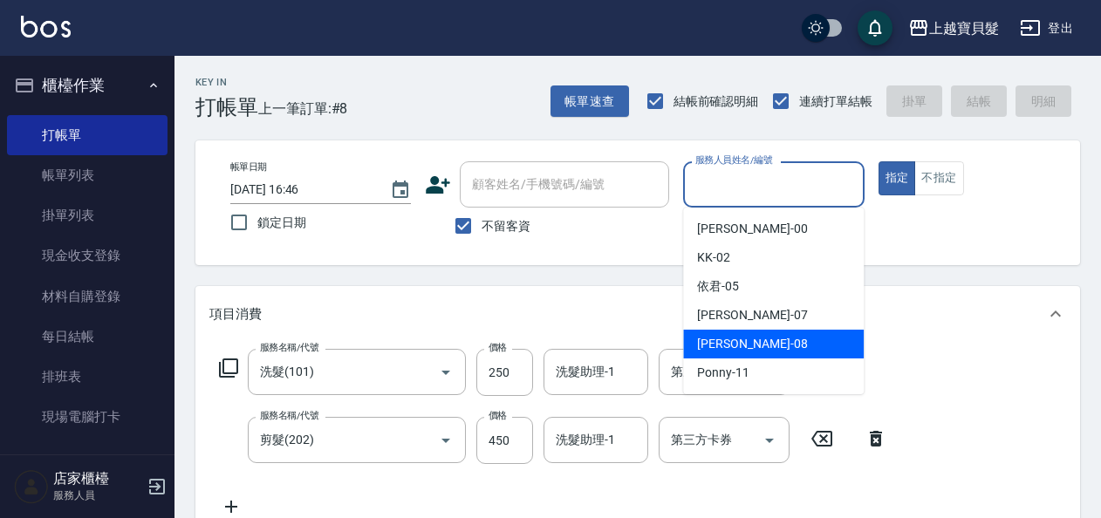
click at [748, 349] on div "[PERSON_NAME] -08" at bounding box center [773, 344] width 181 height 29
type input "[PERSON_NAME]-08"
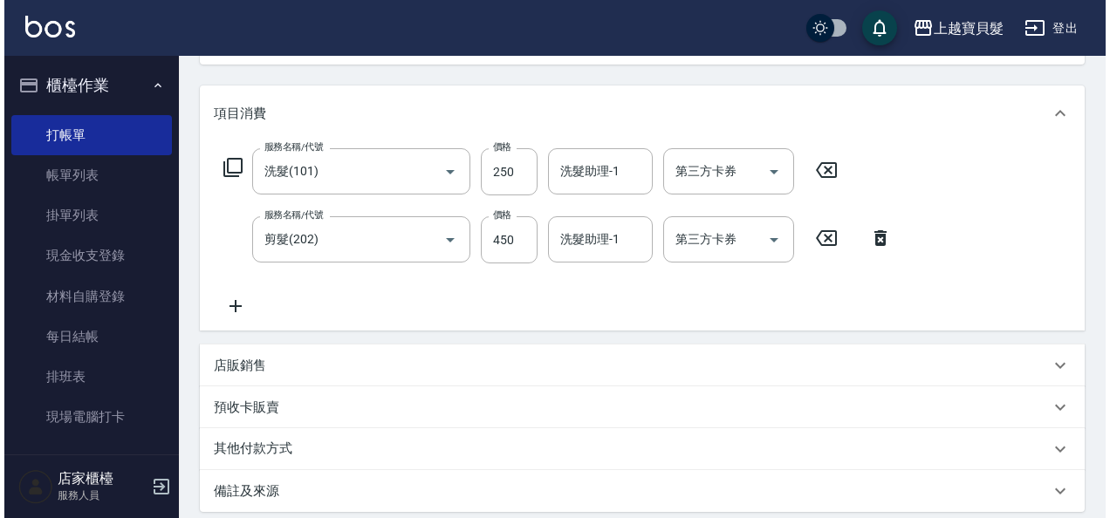
scroll to position [390, 0]
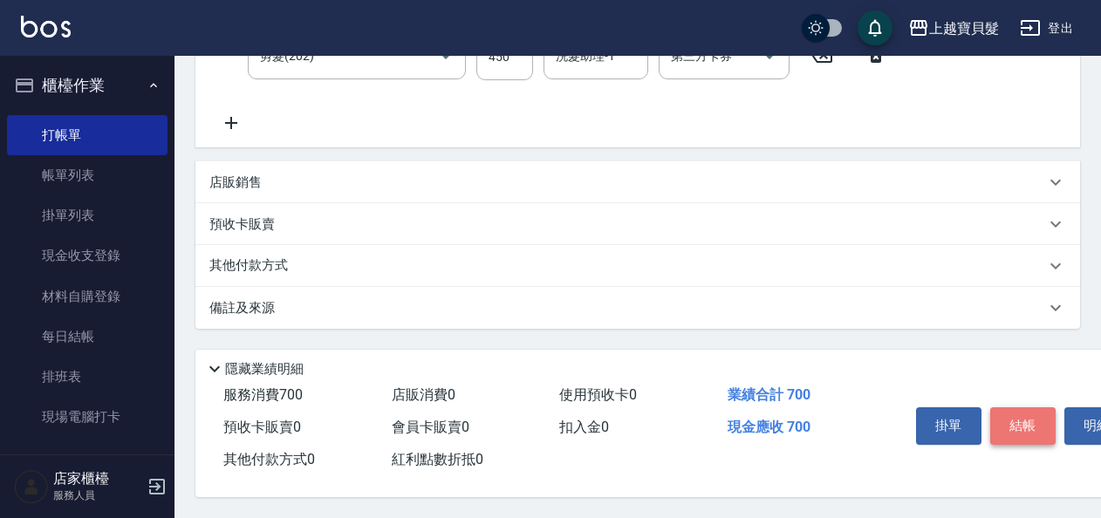
click at [1015, 421] on button "結帳" at bounding box center [1022, 425] width 65 height 37
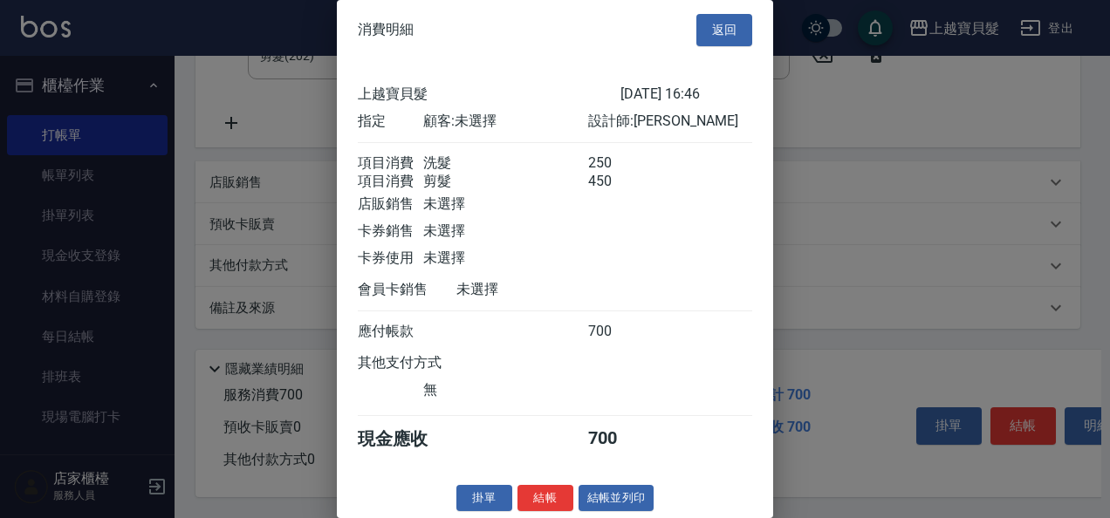
scroll to position [24, 0]
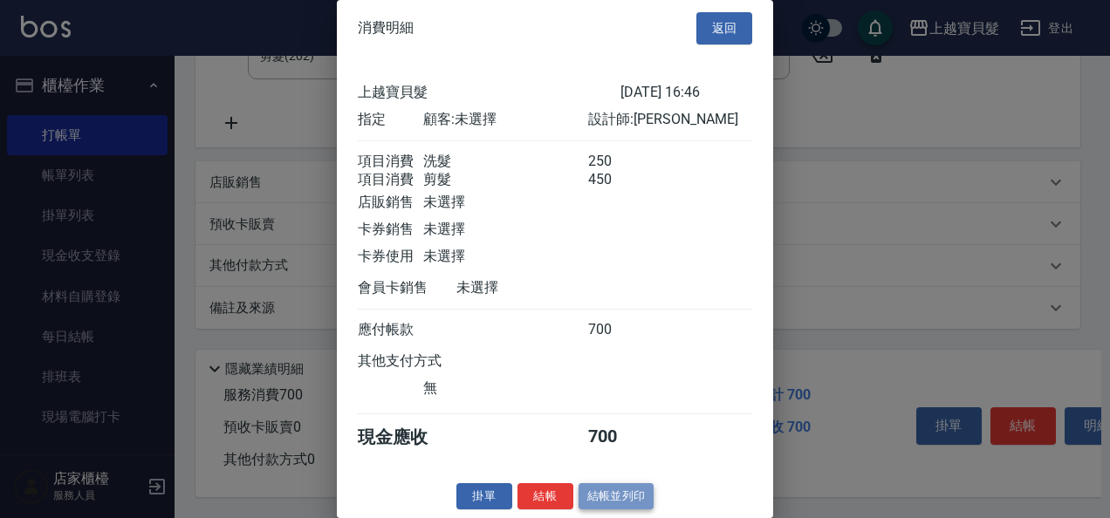
click at [605, 493] on button "結帳並列印" at bounding box center [617, 496] width 76 height 27
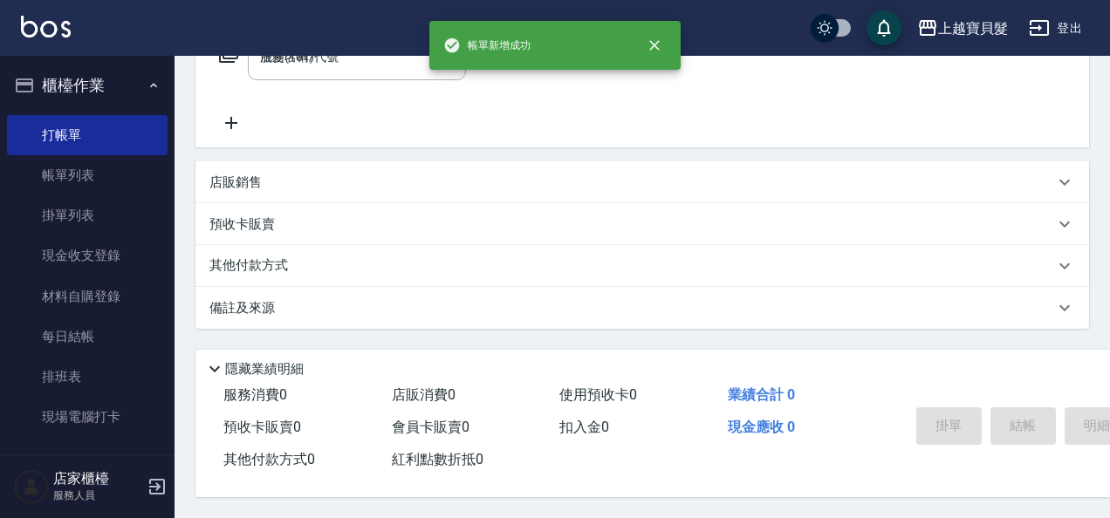
type input "[DATE] 16:47"
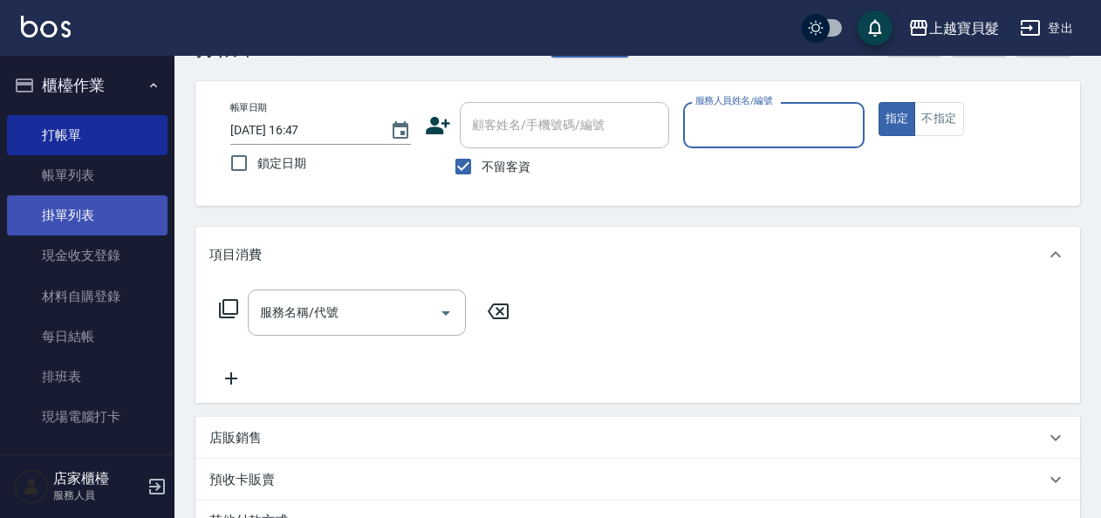
scroll to position [0, 0]
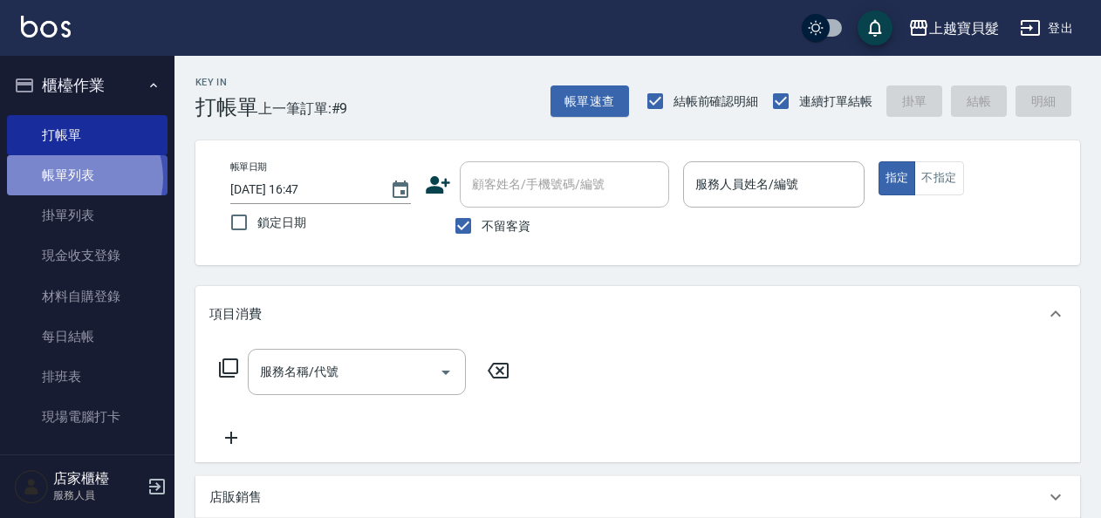
click at [77, 178] on link "帳單列表" at bounding box center [87, 175] width 161 height 40
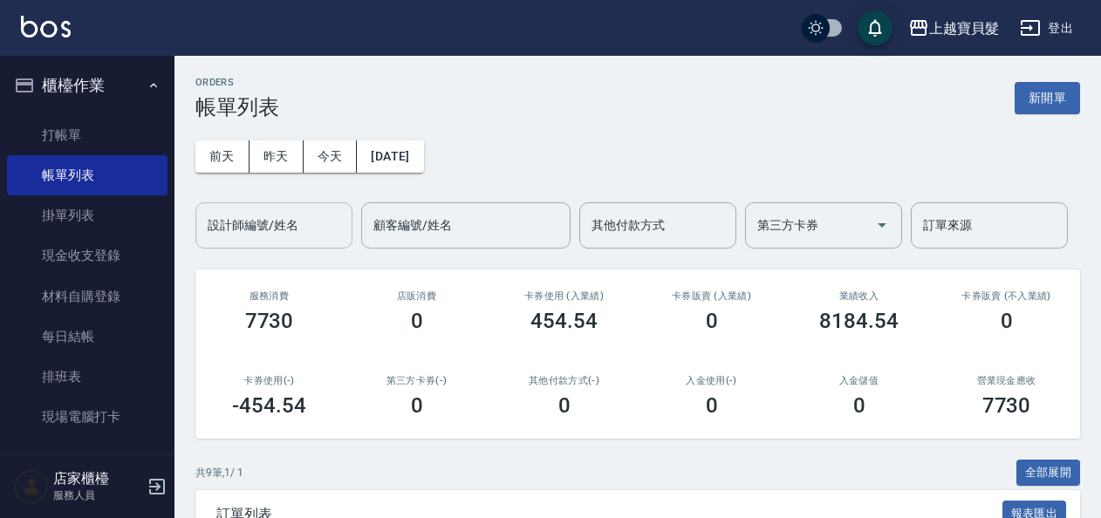
click at [289, 226] on input "設計師編號/姓名" at bounding box center [273, 225] width 141 height 31
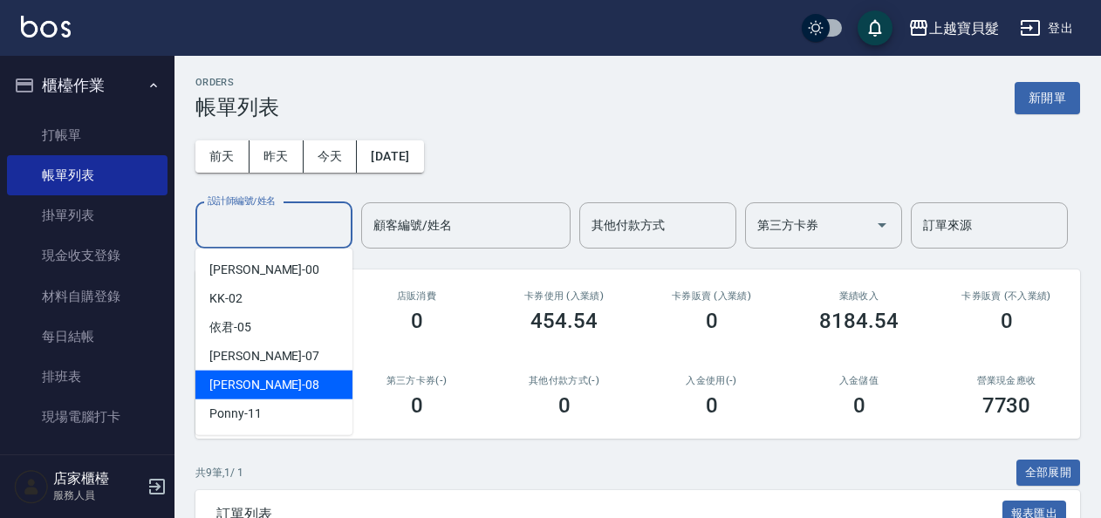
click at [293, 387] on div "[PERSON_NAME] -08" at bounding box center [273, 385] width 157 height 29
type input "[PERSON_NAME]-08"
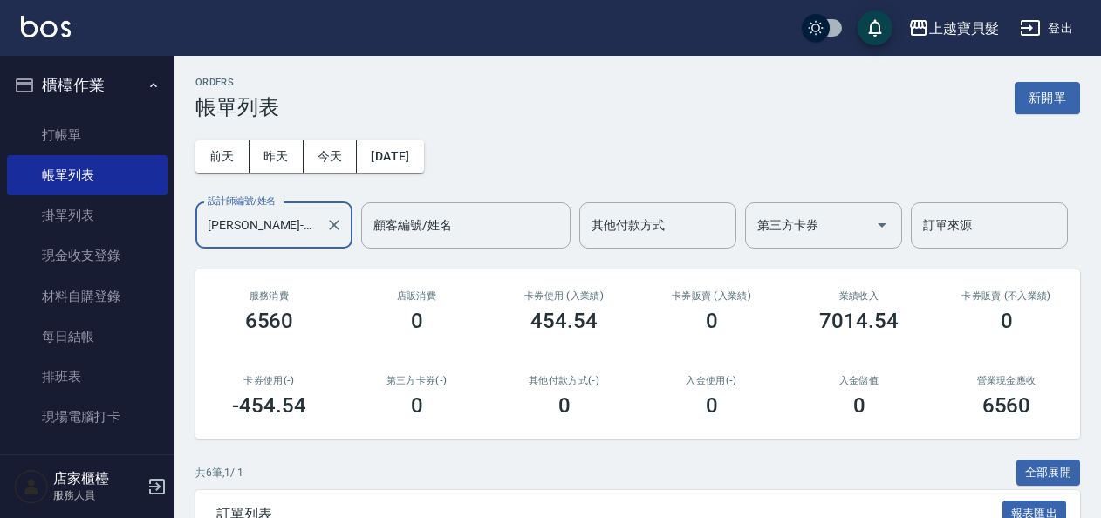
scroll to position [391, 0]
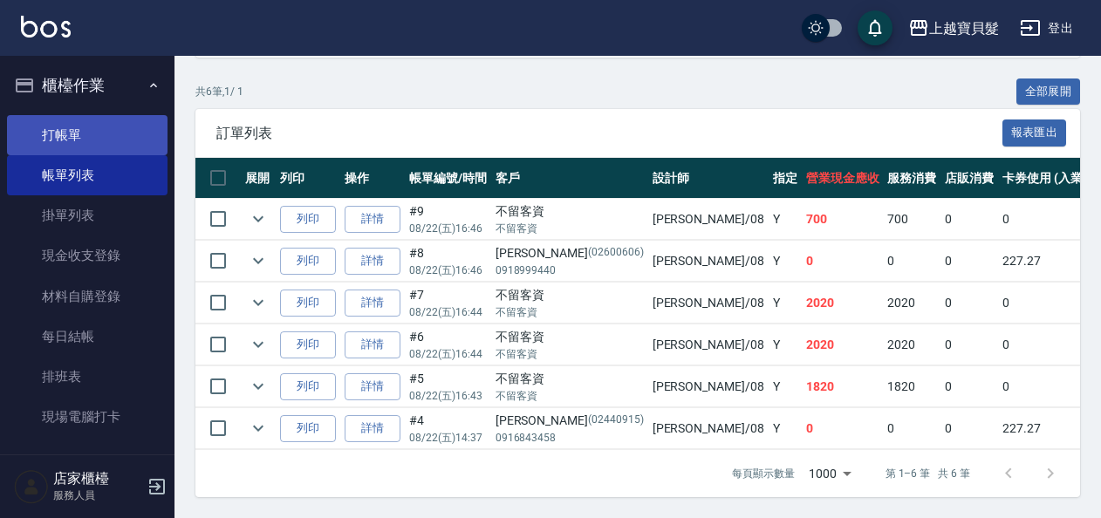
click at [51, 142] on link "打帳單" at bounding box center [87, 135] width 161 height 40
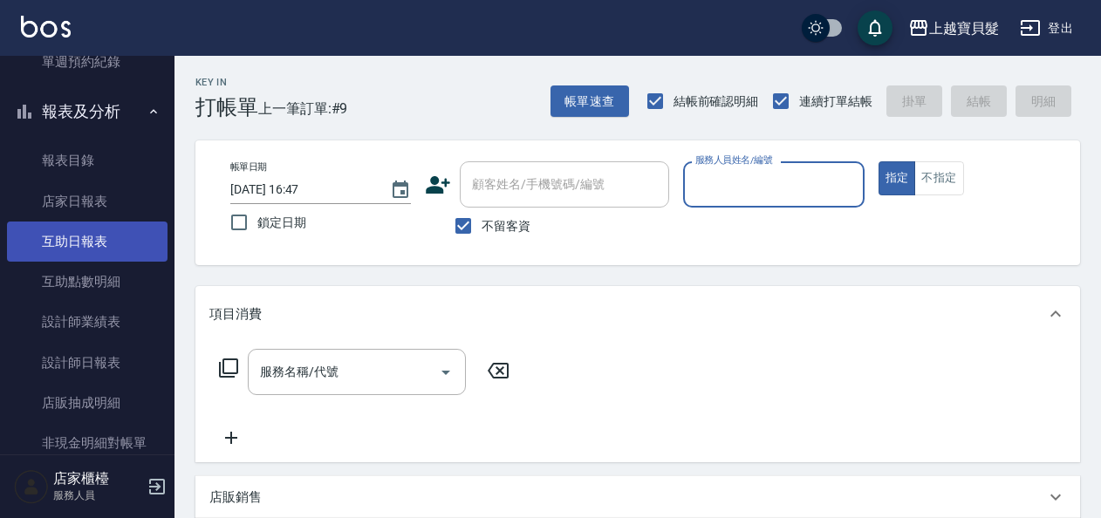
scroll to position [611, 0]
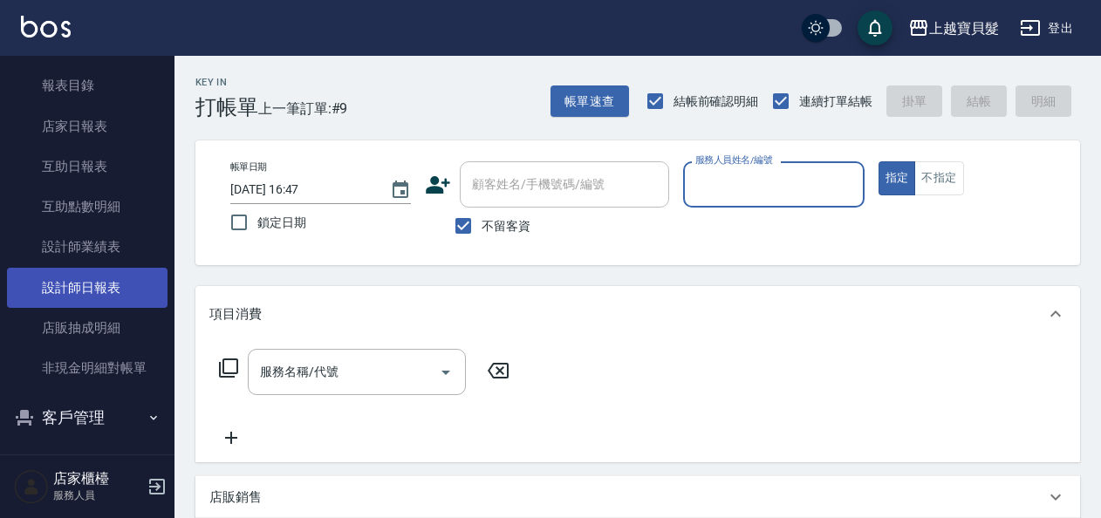
click at [79, 277] on link "設計師日報表" at bounding box center [87, 288] width 161 height 40
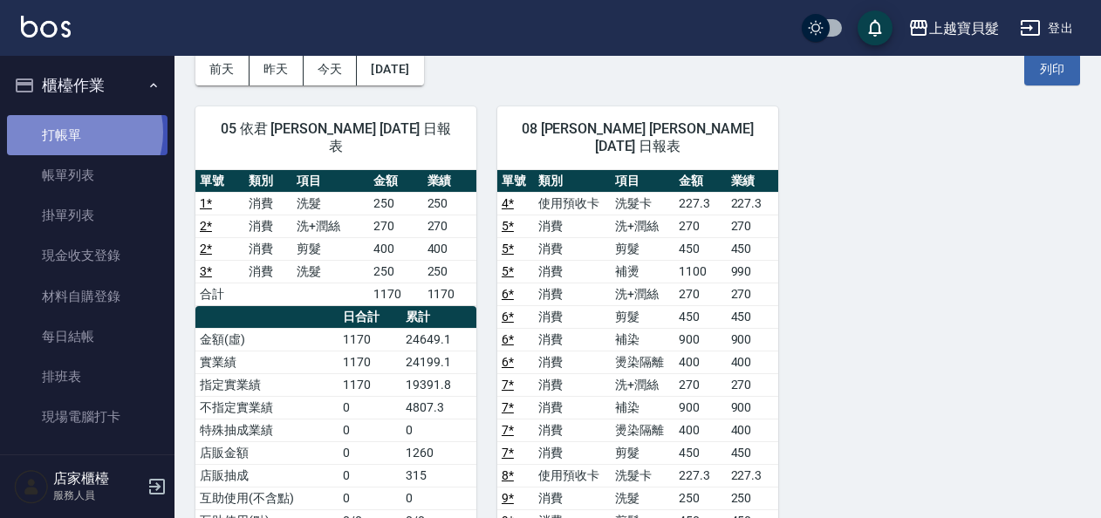
click at [72, 132] on link "打帳單" at bounding box center [87, 135] width 161 height 40
